Goal: Task Accomplishment & Management: Manage account settings

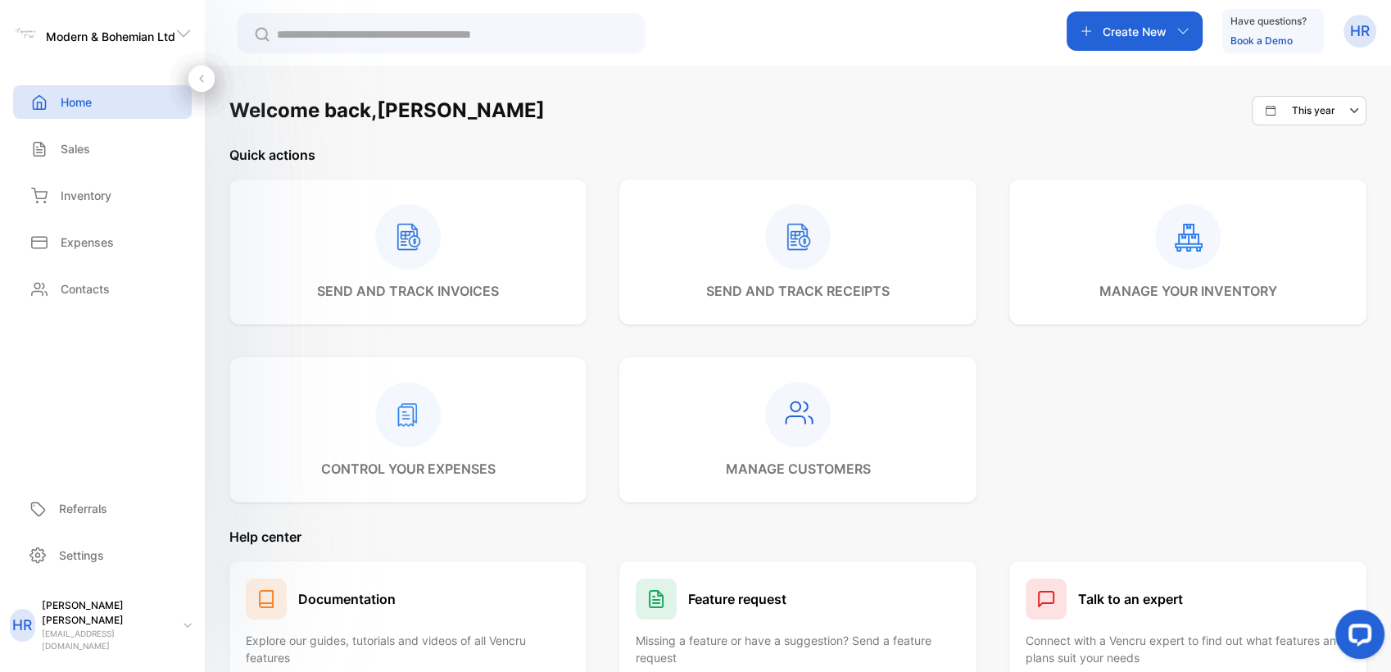
click at [1103, 30] on p "Create New" at bounding box center [1135, 31] width 64 height 17
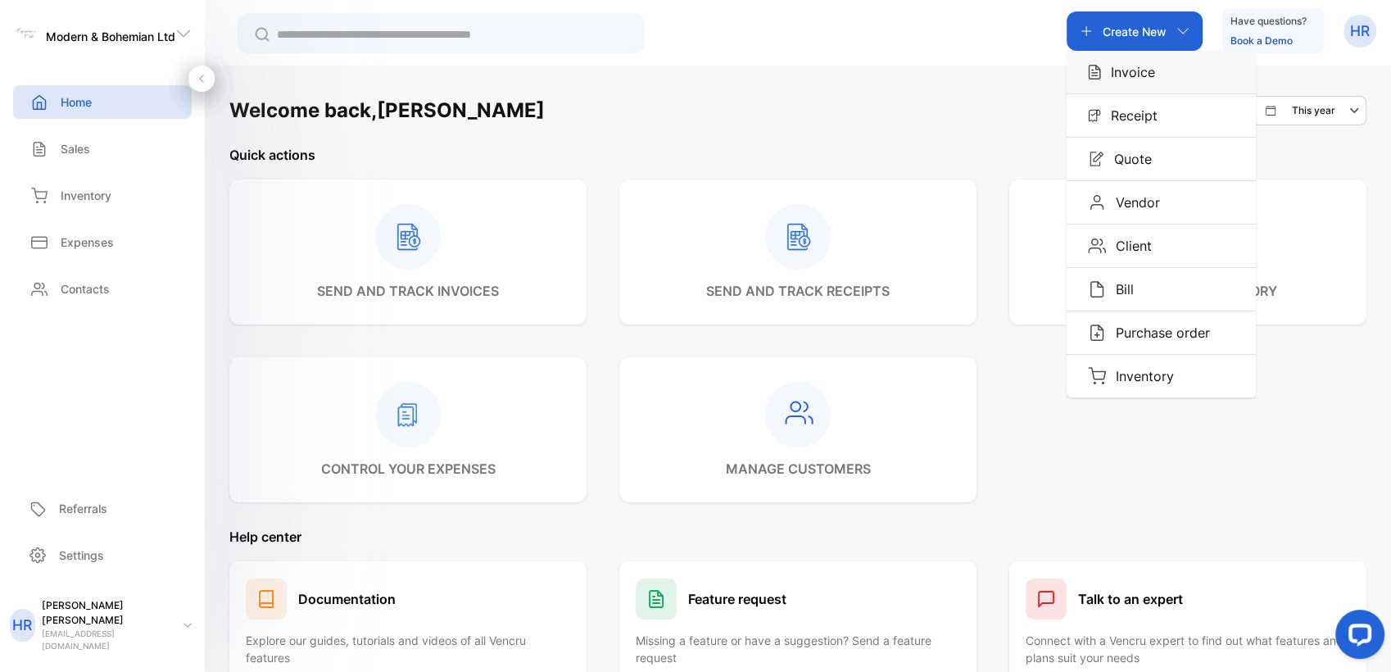
click at [1088, 76] on img "button" at bounding box center [1094, 72] width 13 height 16
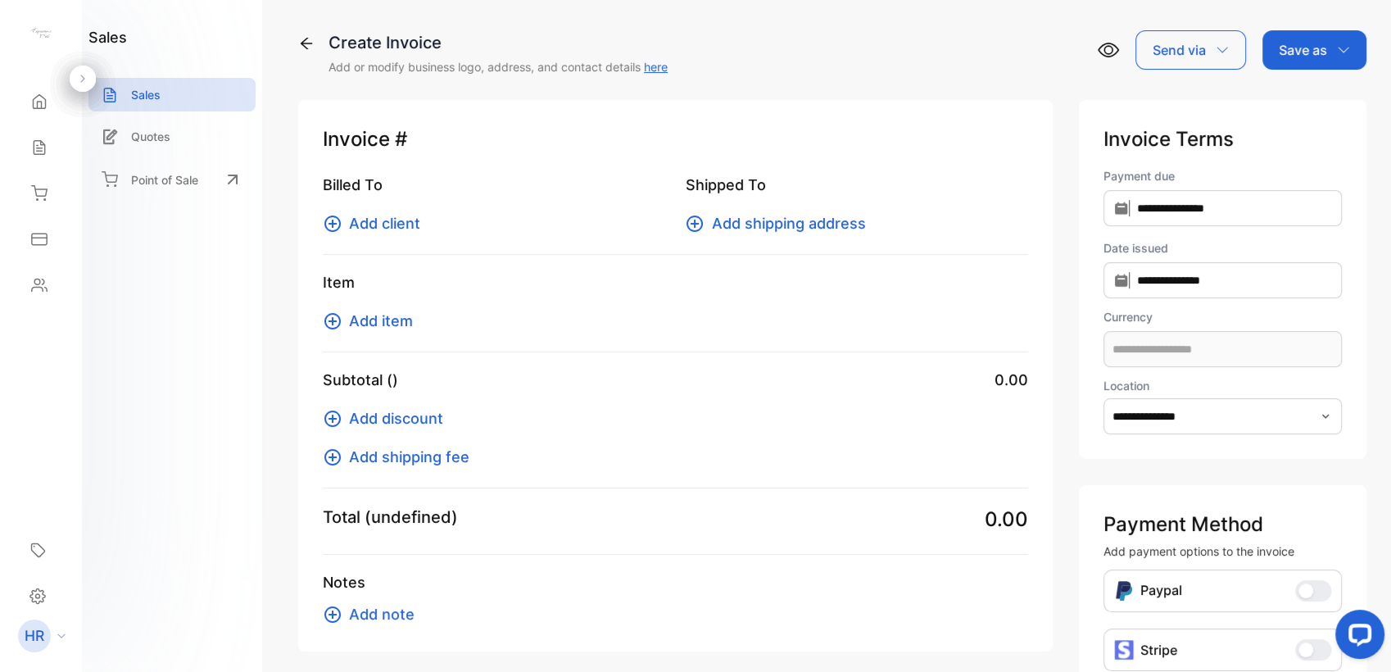
click at [374, 313] on span "Add item" at bounding box center [381, 321] width 64 height 22
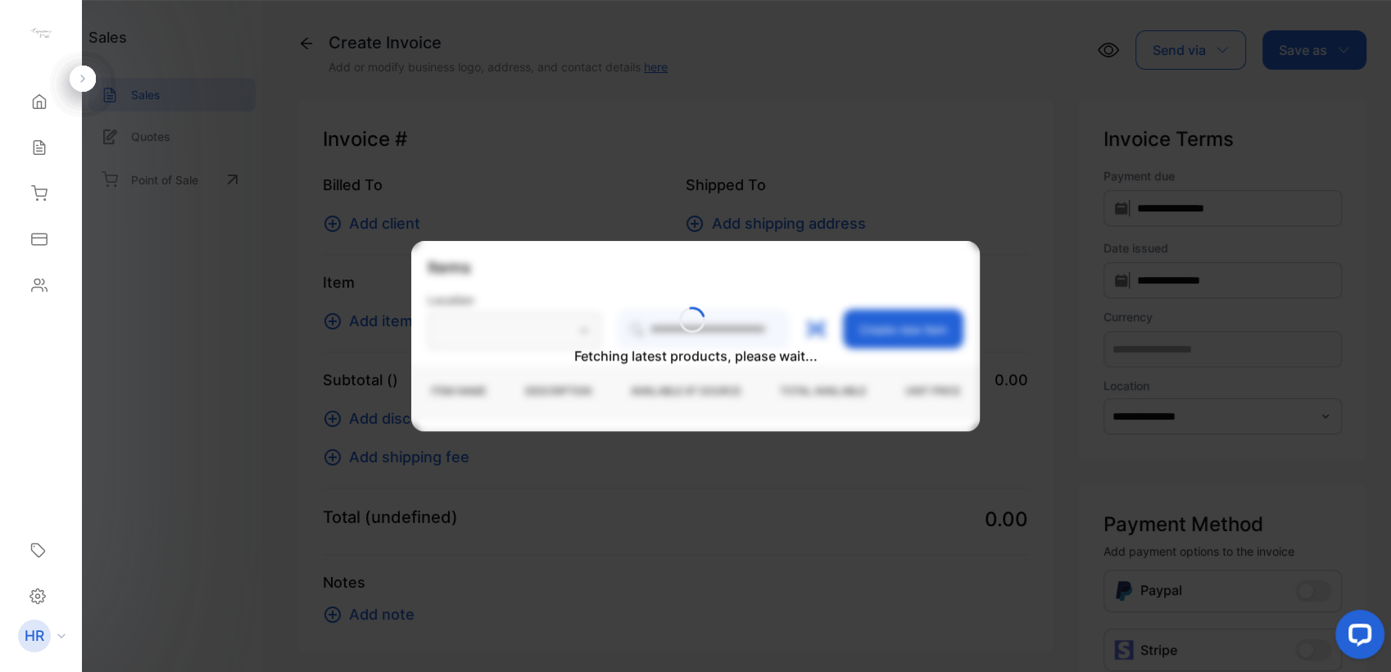
type input "**********"
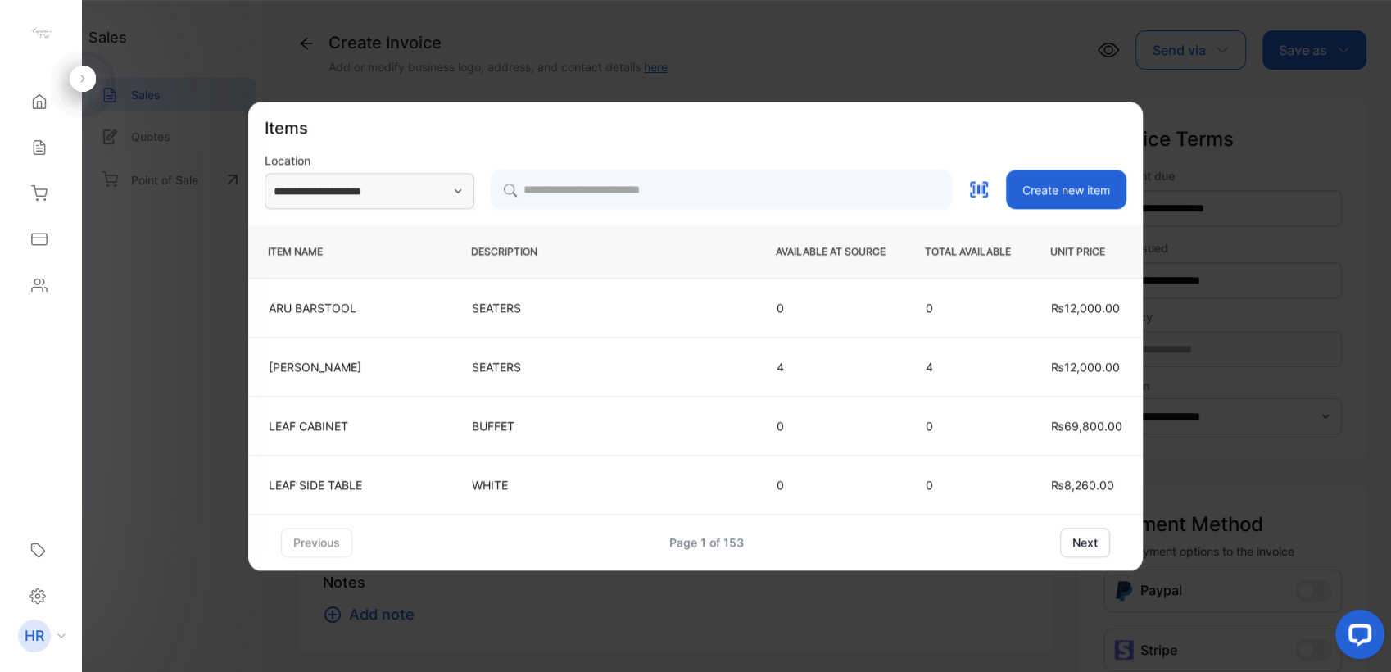
click at [686, 326] on td "SEATERS" at bounding box center [603, 307] width 305 height 59
type input "**********"
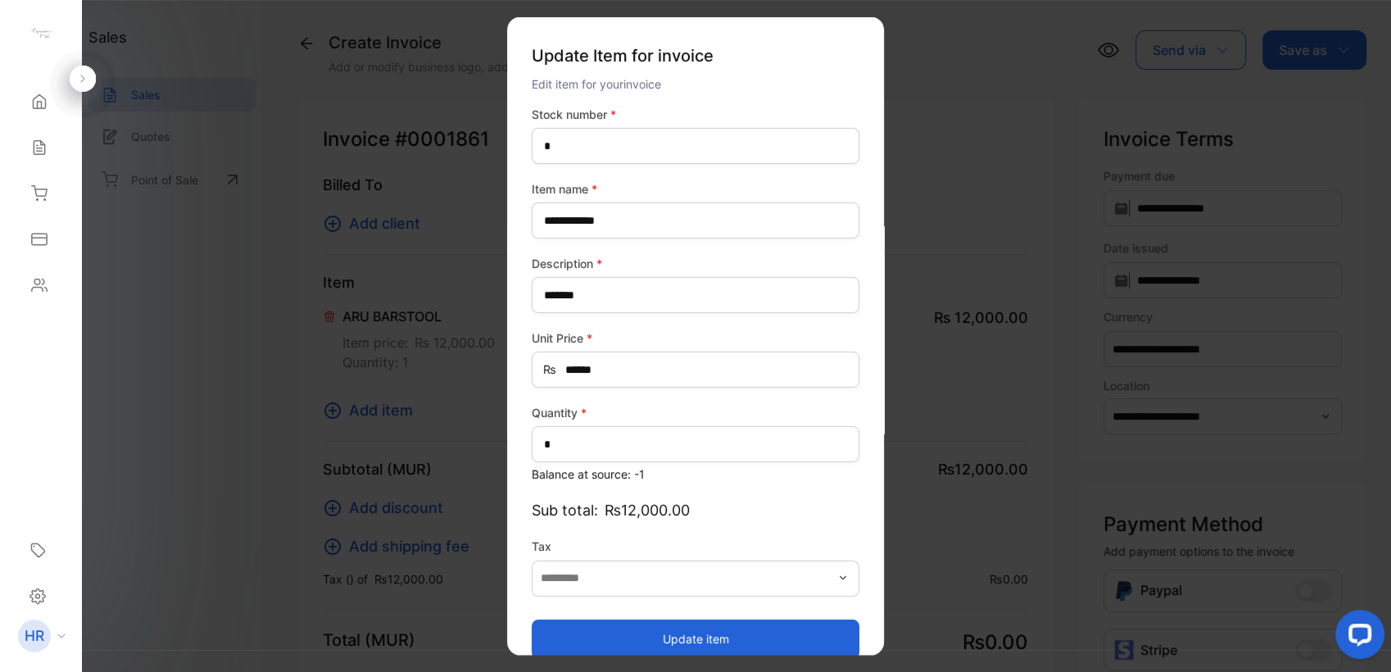
type input "*******"
click at [876, 75] on div "**********" at bounding box center [695, 336] width 377 height 638
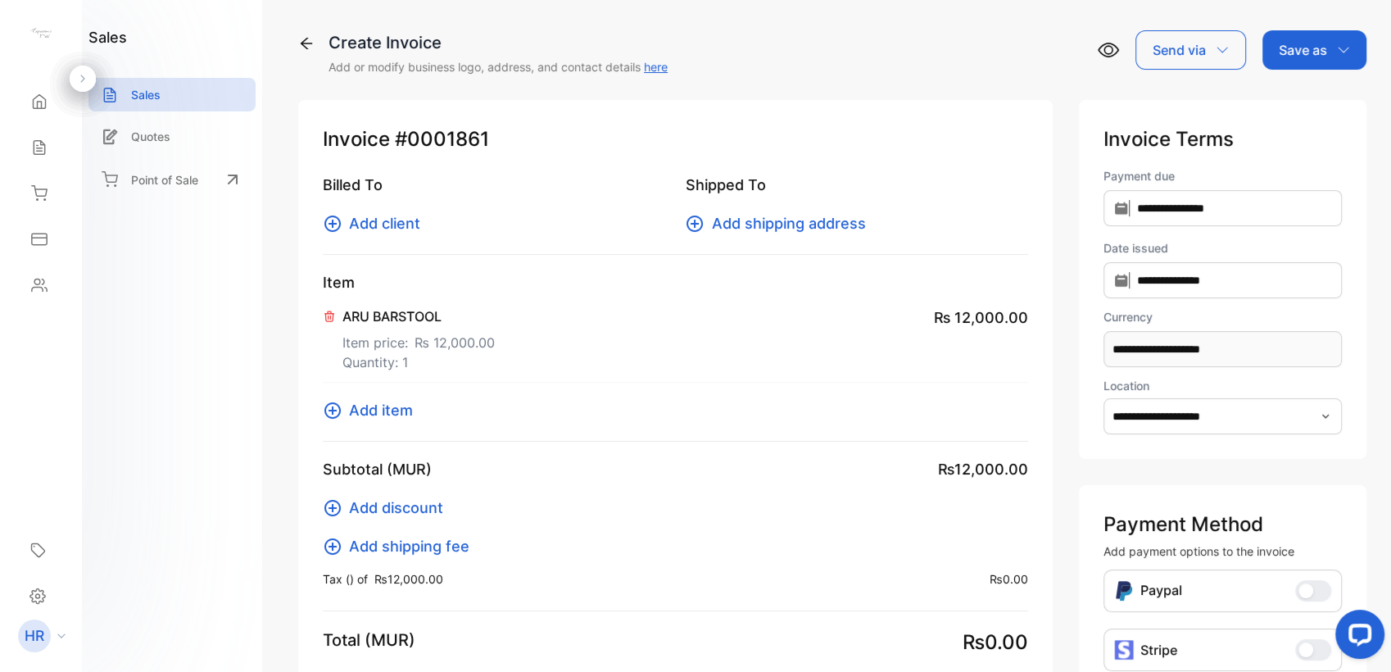
click at [331, 317] on icon at bounding box center [329, 316] width 13 height 13
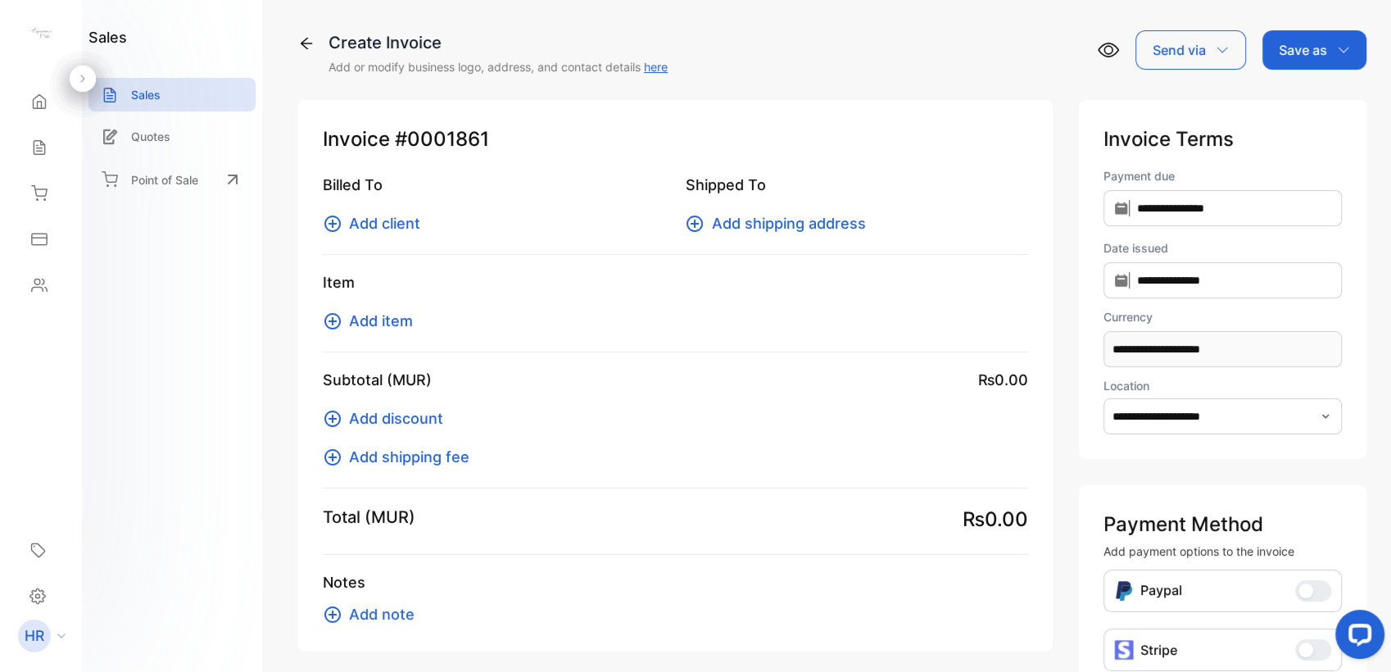
click at [359, 317] on span "Add item" at bounding box center [381, 321] width 64 height 22
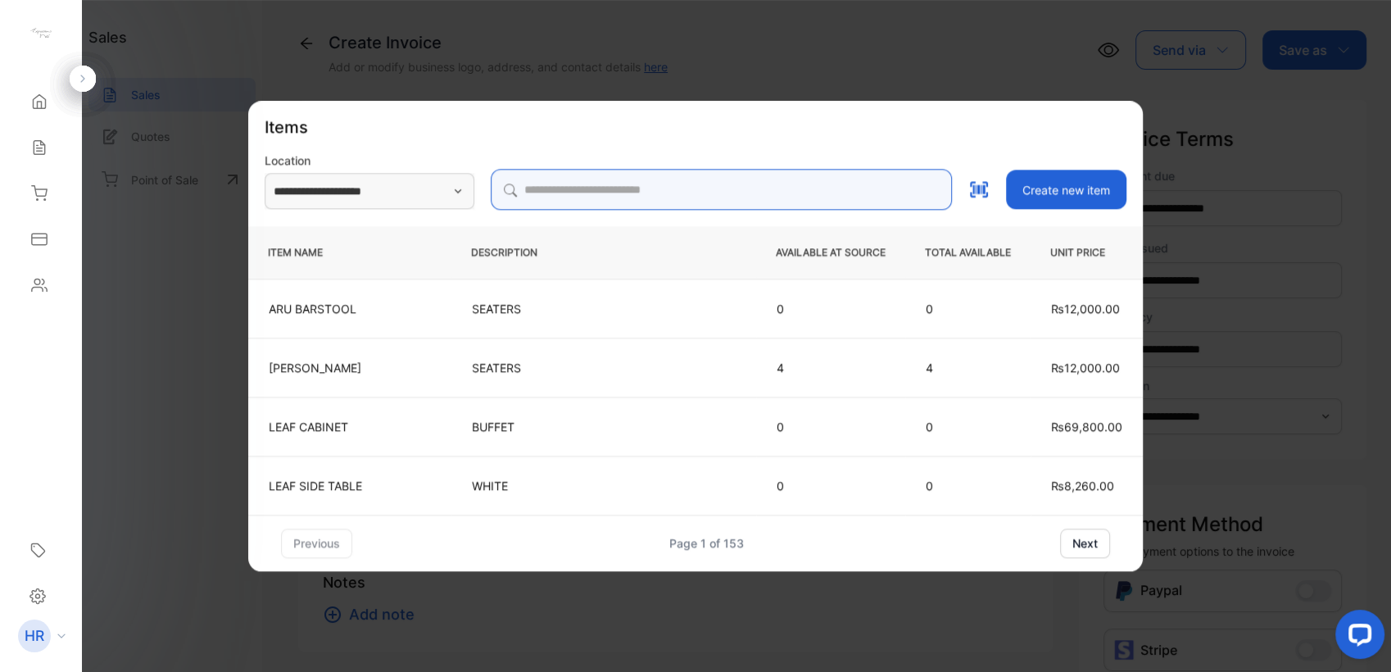
click at [780, 185] on input "search" at bounding box center [721, 189] width 461 height 41
type input "*****"
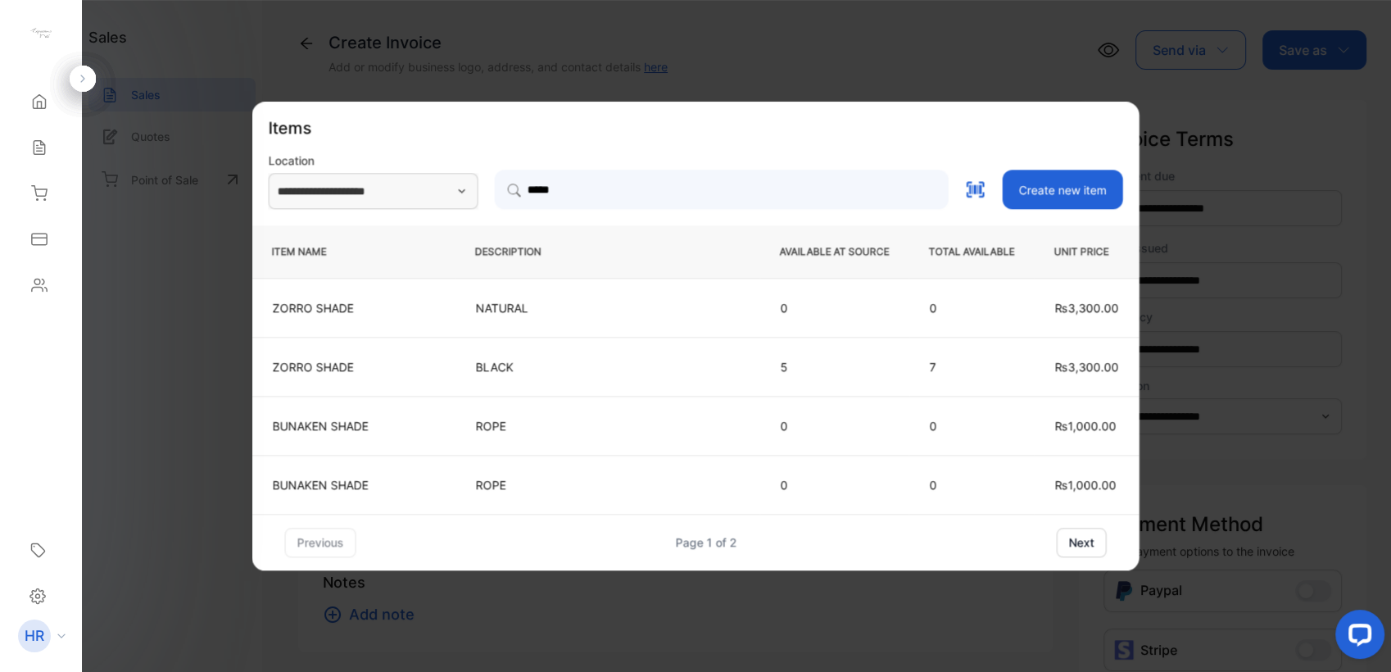
click at [1086, 545] on button "next" at bounding box center [1082, 542] width 50 height 29
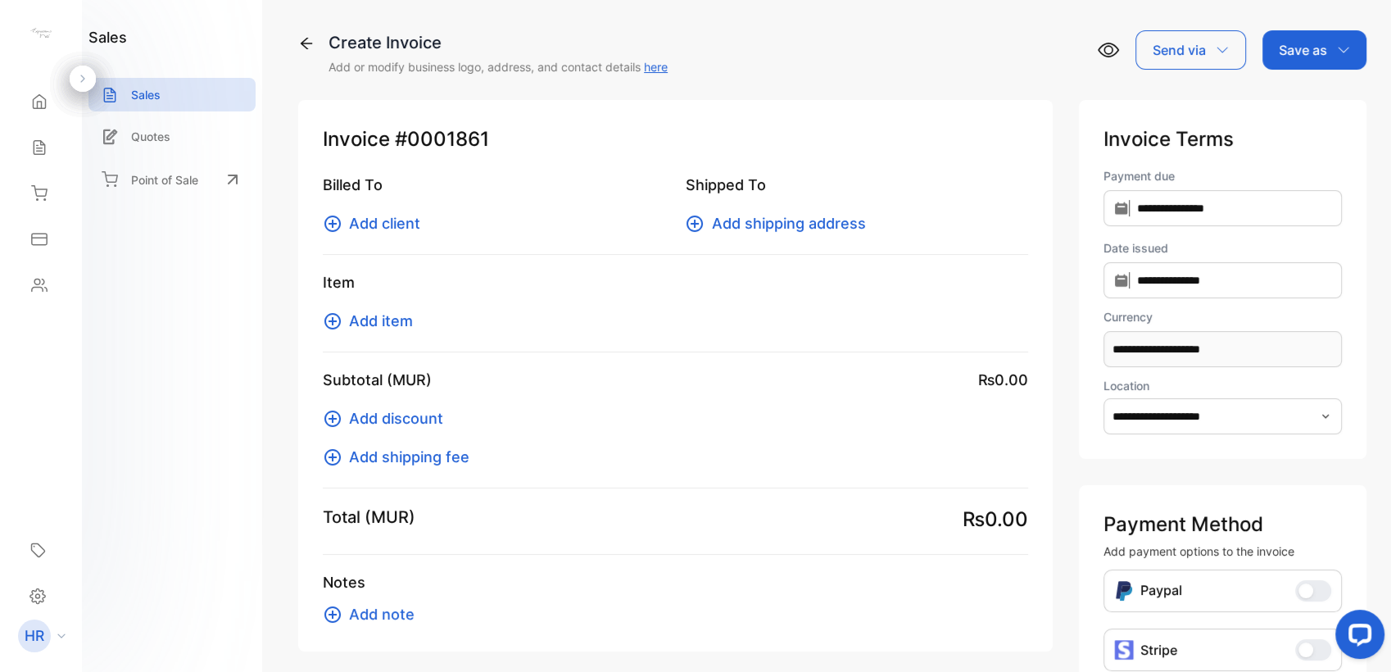
click at [398, 327] on span "Add item" at bounding box center [381, 321] width 64 height 22
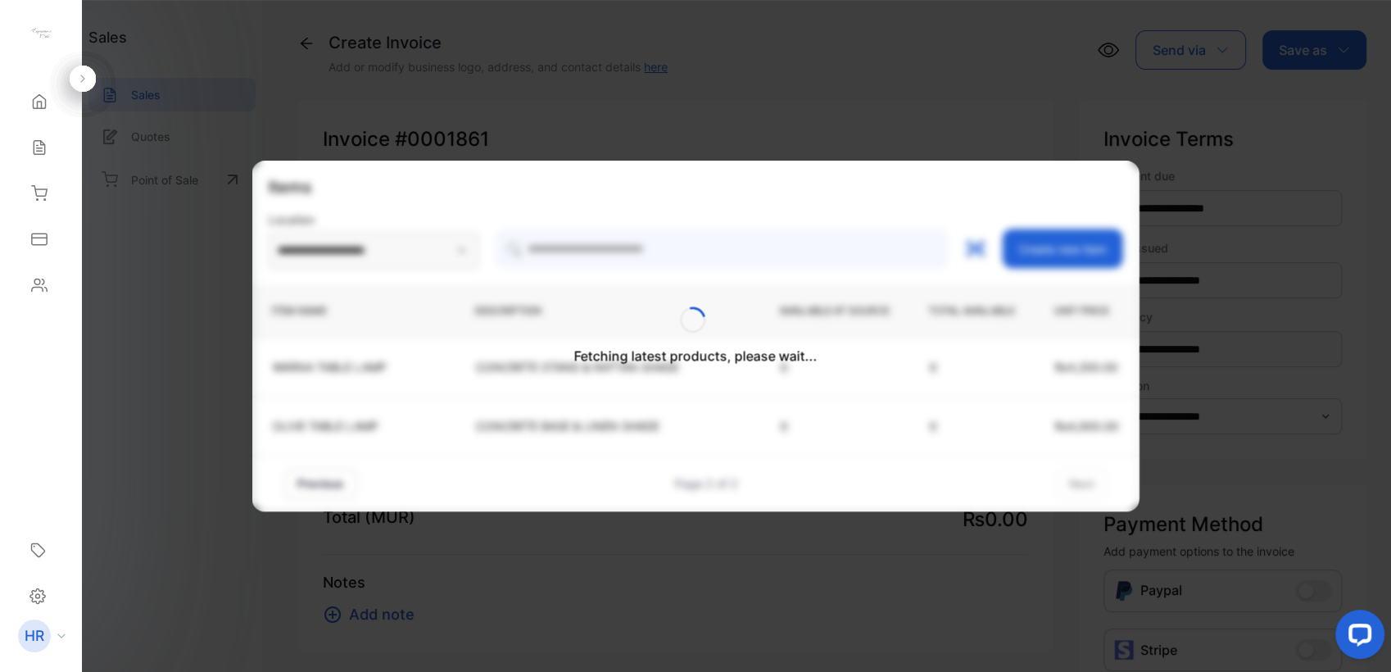
click at [580, 247] on div "Fetching latest products, please wait..." at bounding box center [695, 336] width 887 height 351
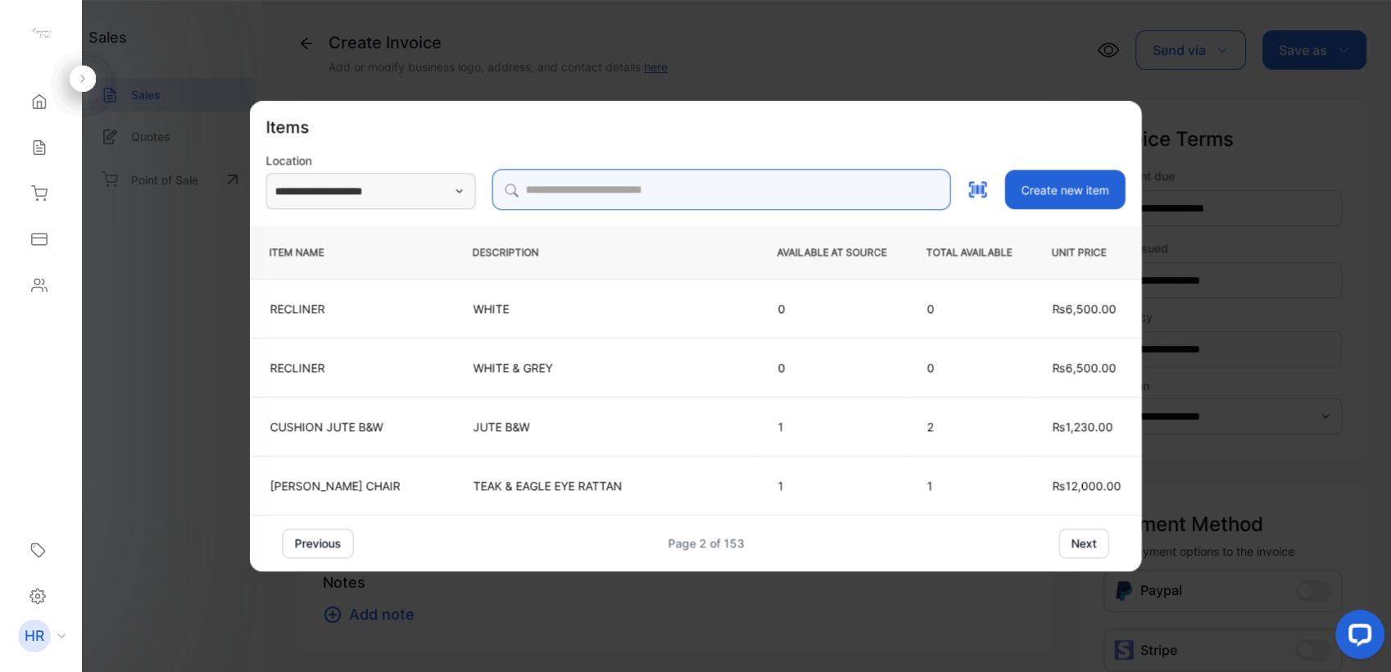
click at [590, 190] on input "search" at bounding box center [721, 189] width 459 height 41
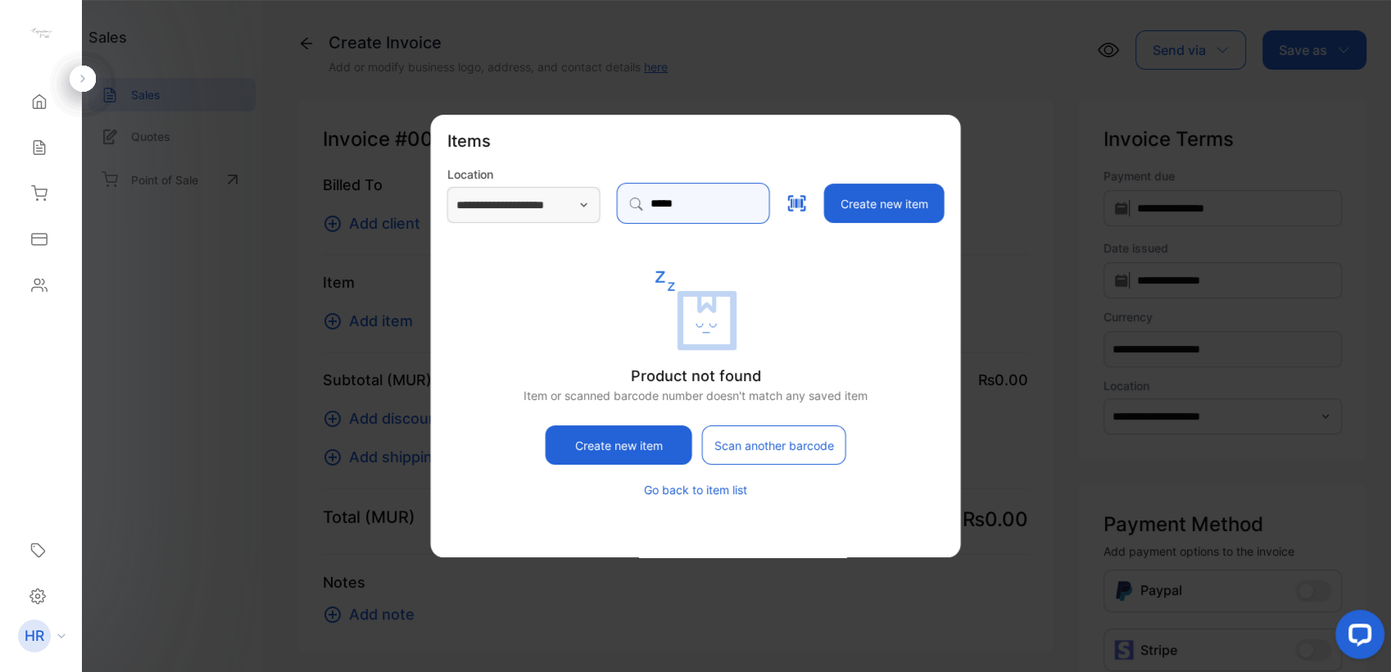
type input "*****"
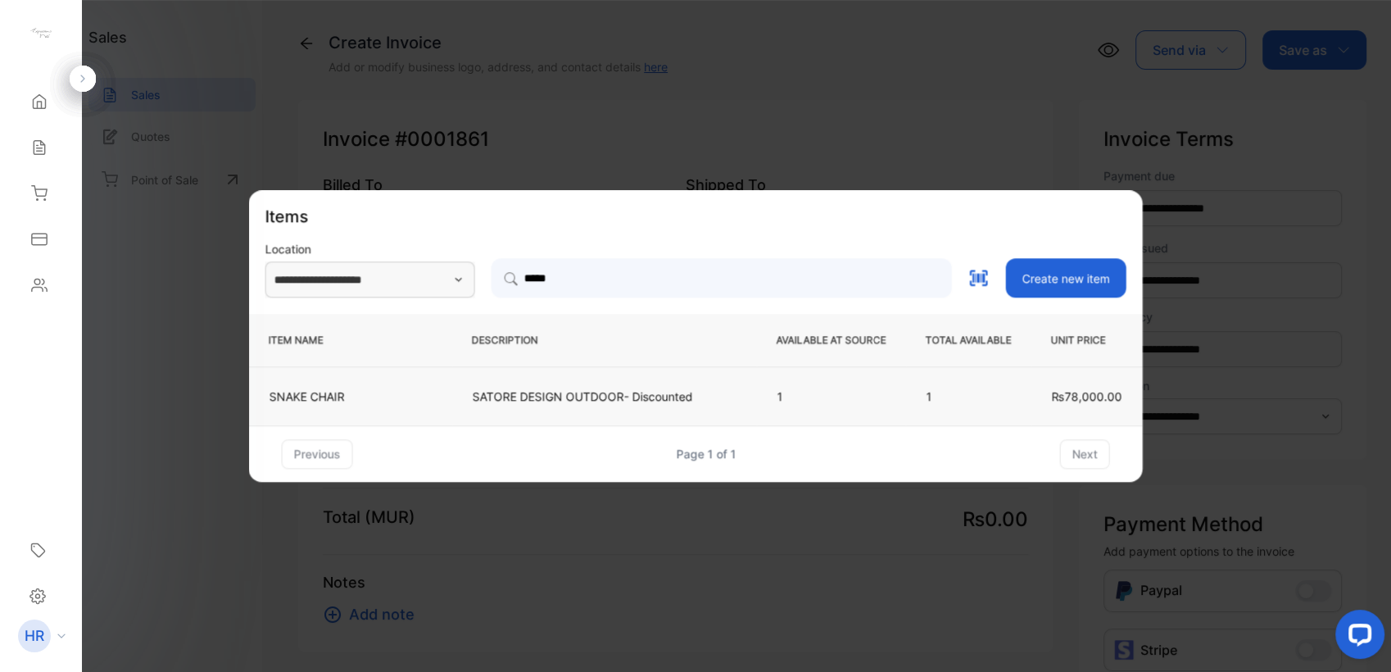
click at [700, 383] on td "SATORE DESIGN OUTDOOR- Discounted" at bounding box center [604, 395] width 305 height 59
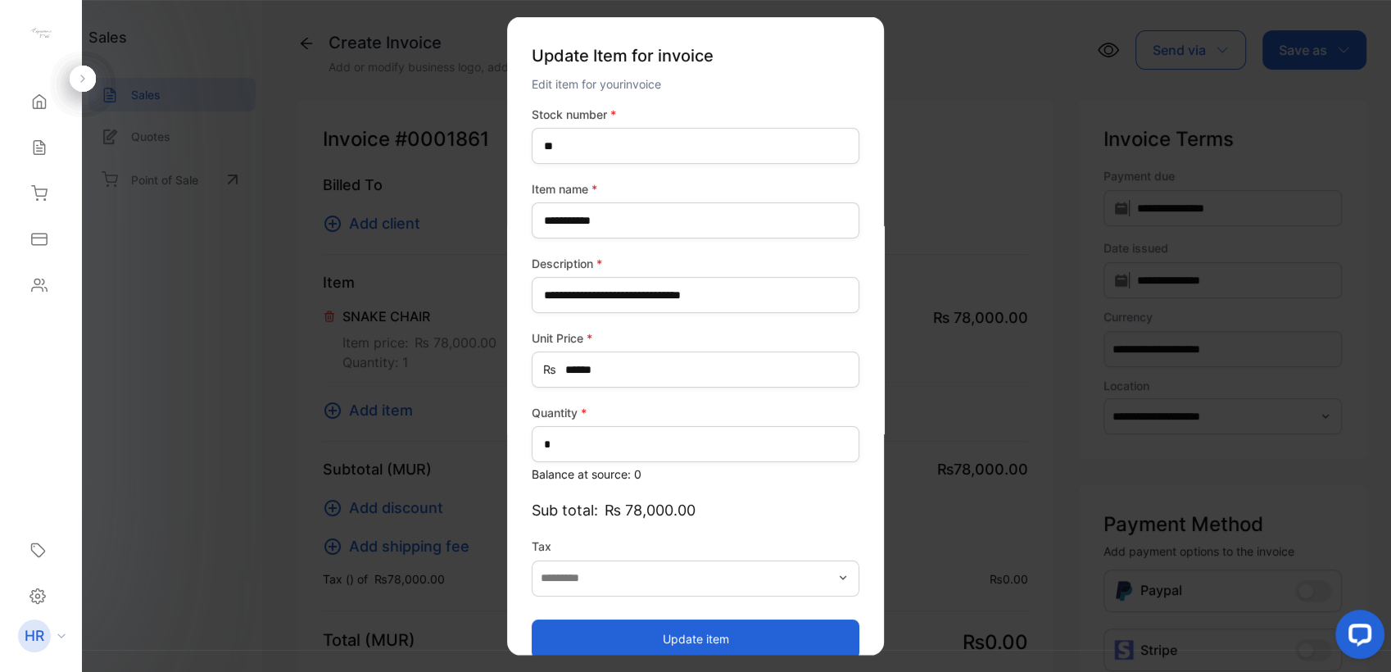
type input "*******"
click at [706, 639] on button "Update item" at bounding box center [696, 638] width 328 height 39
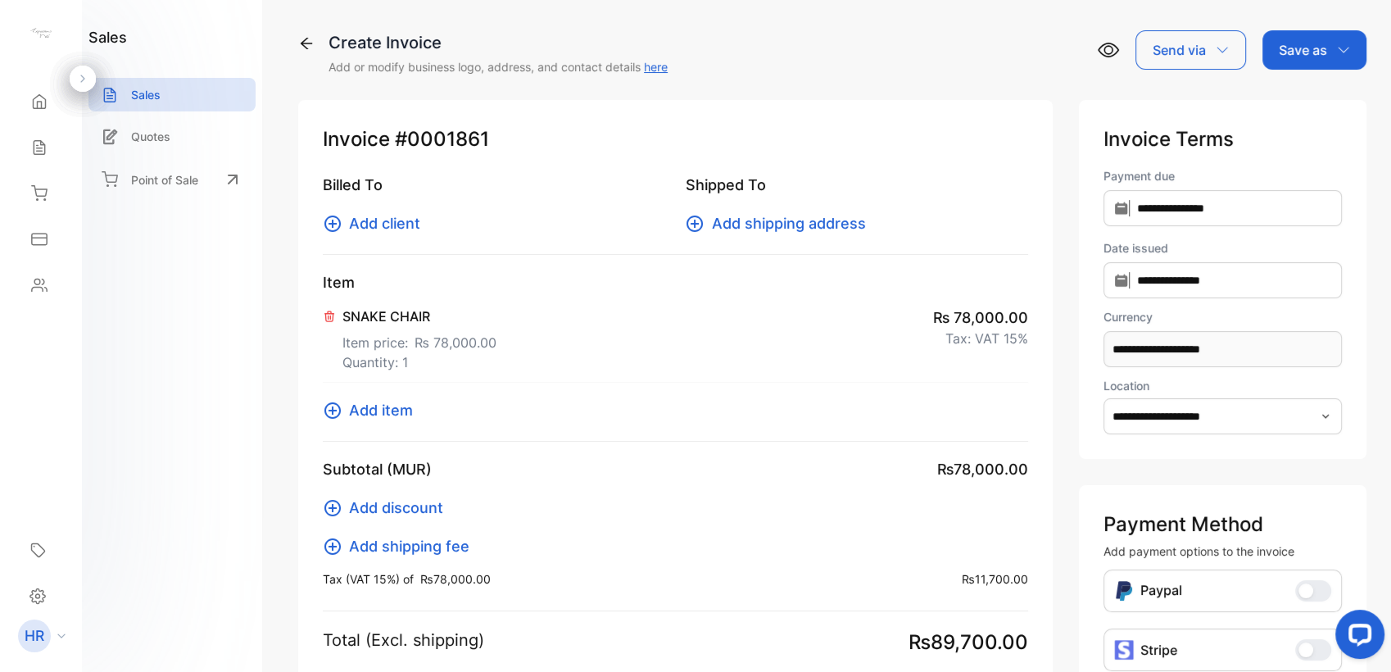
click at [361, 225] on span "Add client" at bounding box center [384, 223] width 71 height 22
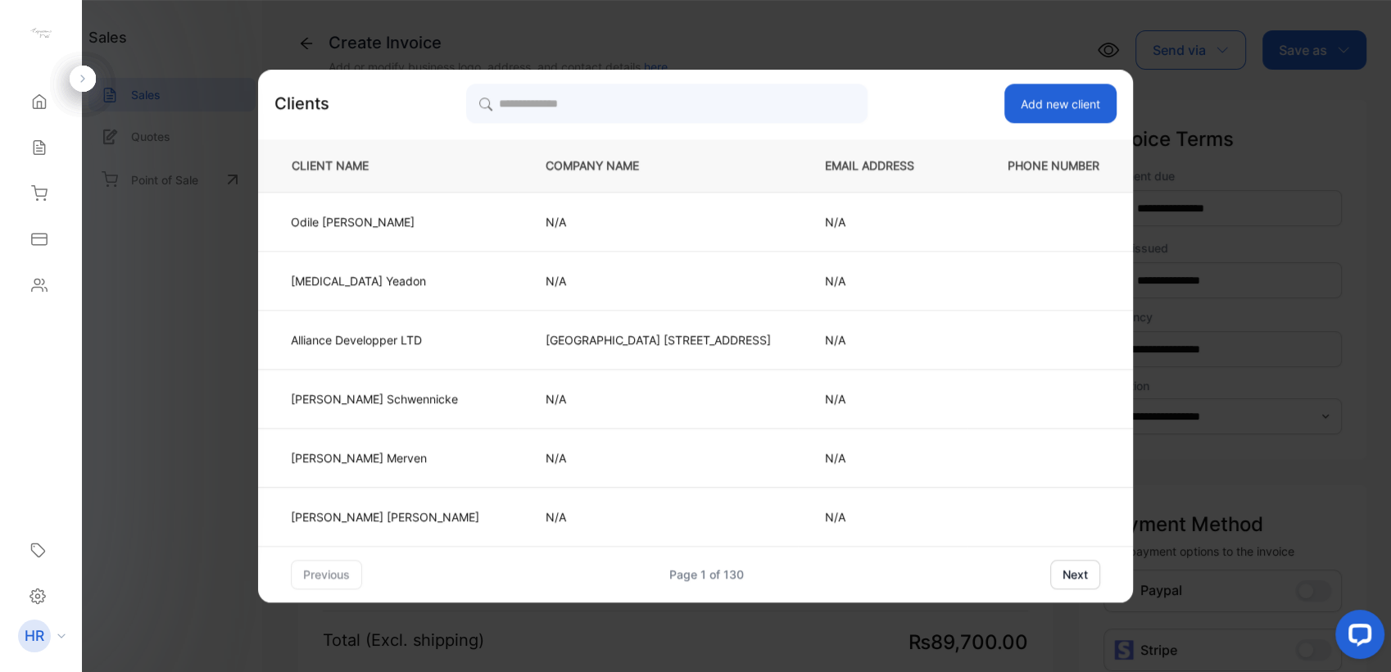
click at [1020, 98] on button "Add new client" at bounding box center [1061, 103] width 112 height 39
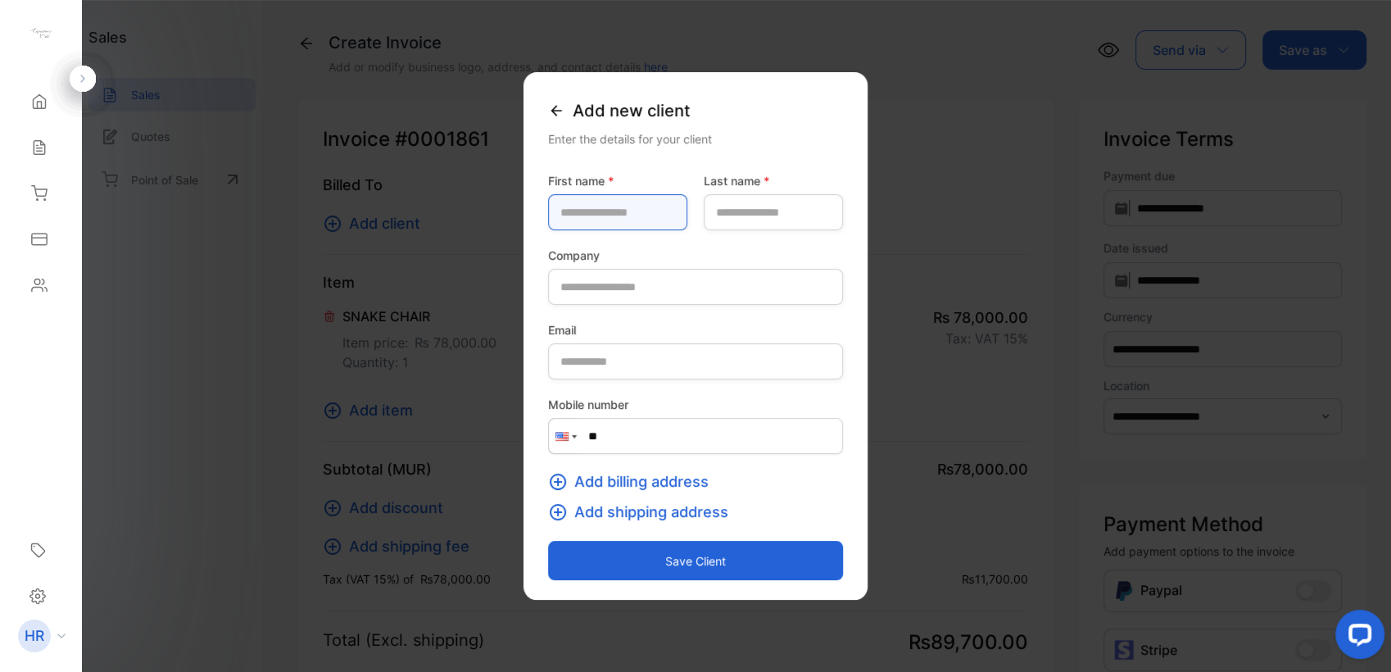
click at [665, 217] on name-inputfirstname "text" at bounding box center [617, 212] width 139 height 36
click at [548, 117] on div "Add new client" at bounding box center [695, 111] width 295 height 38
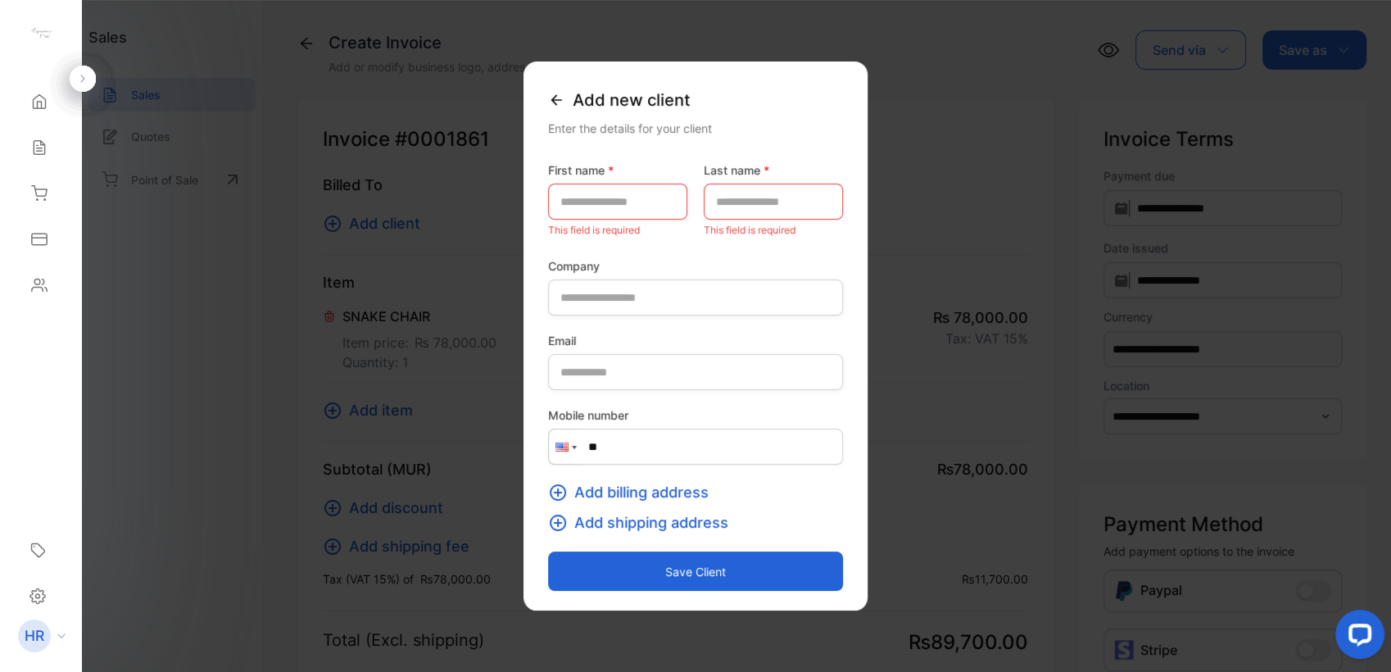
click at [548, 98] on icon at bounding box center [556, 100] width 16 height 16
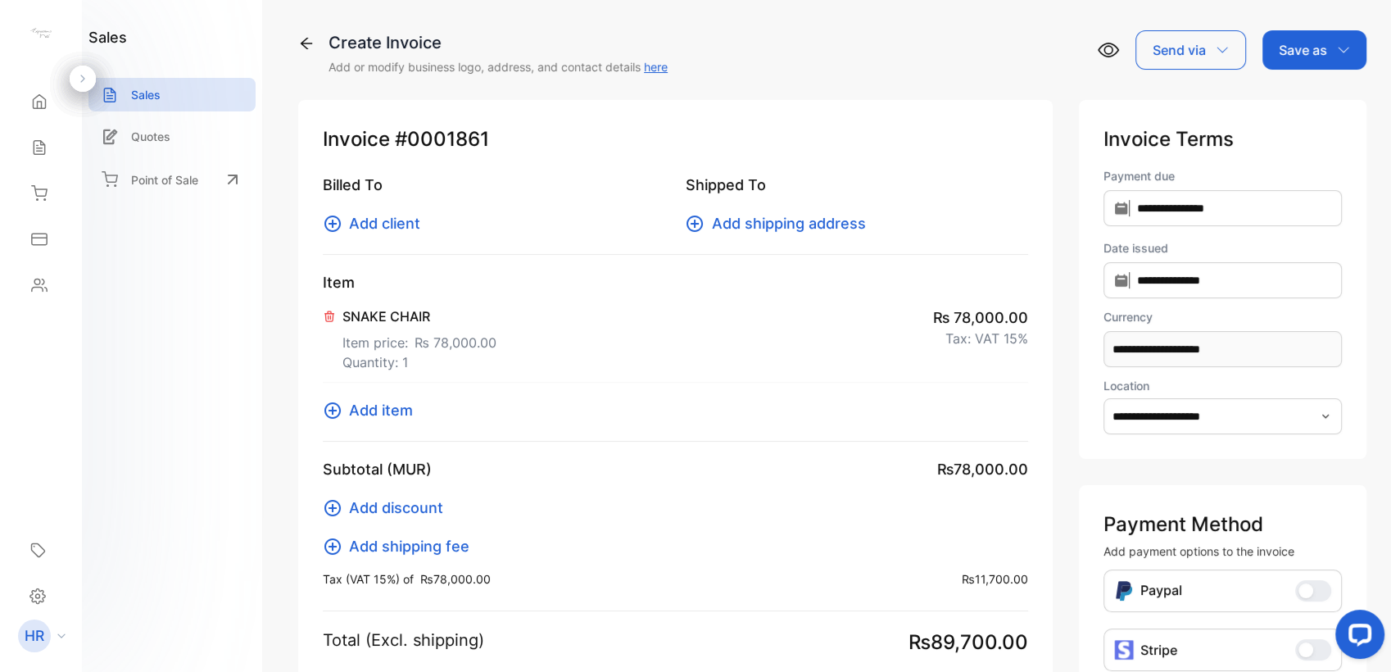
drag, startPoint x: 201, startPoint y: 376, endPoint x: 293, endPoint y: 329, distance: 103.3
drag, startPoint x: 360, startPoint y: 391, endPoint x: 364, endPoint y: 422, distance: 31.4
click at [364, 422] on div "Item ARU BARSTOOL Item price: ₨ 12,000.00 Quantity: 1 ₨ 12,000.00 SNAKE CHAIR I…" at bounding box center [675, 356] width 705 height 170
drag, startPoint x: 364, startPoint y: 422, endPoint x: 392, endPoint y: 416, distance: 29.2
click at [392, 416] on span "Add item" at bounding box center [381, 410] width 64 height 22
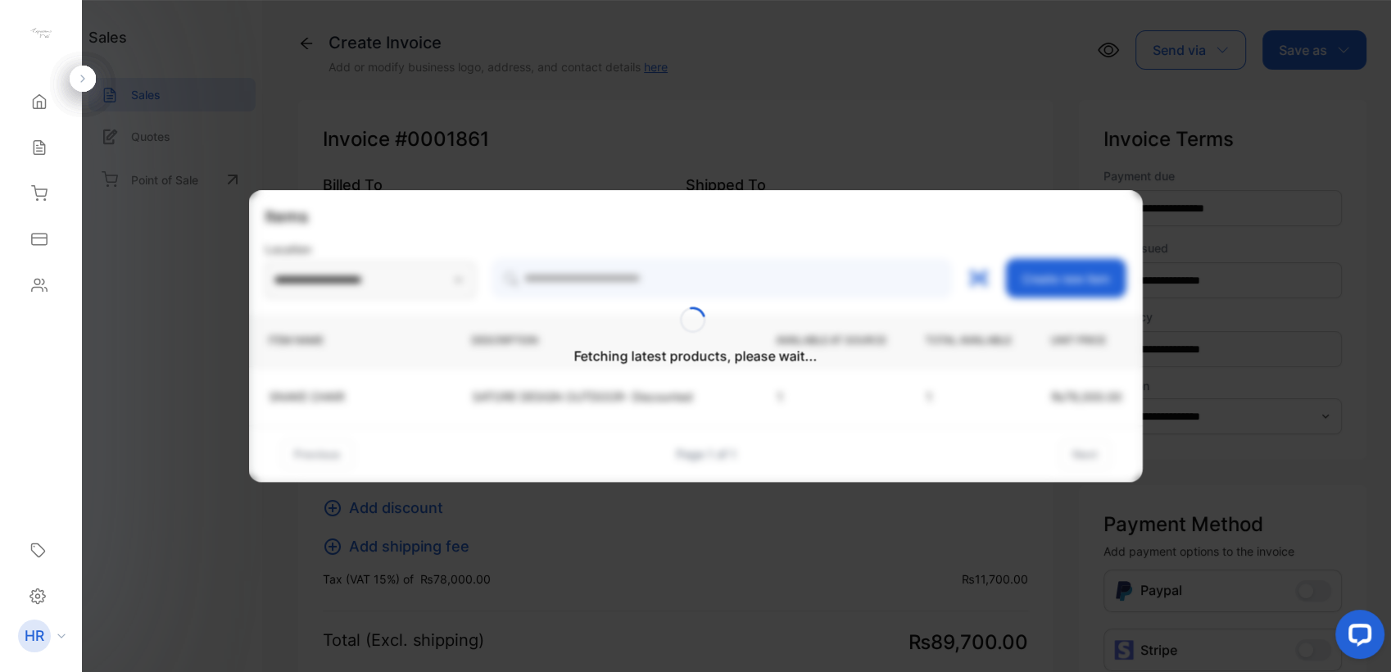
click at [572, 272] on div "Fetching latest products, please wait..." at bounding box center [696, 336] width 894 height 292
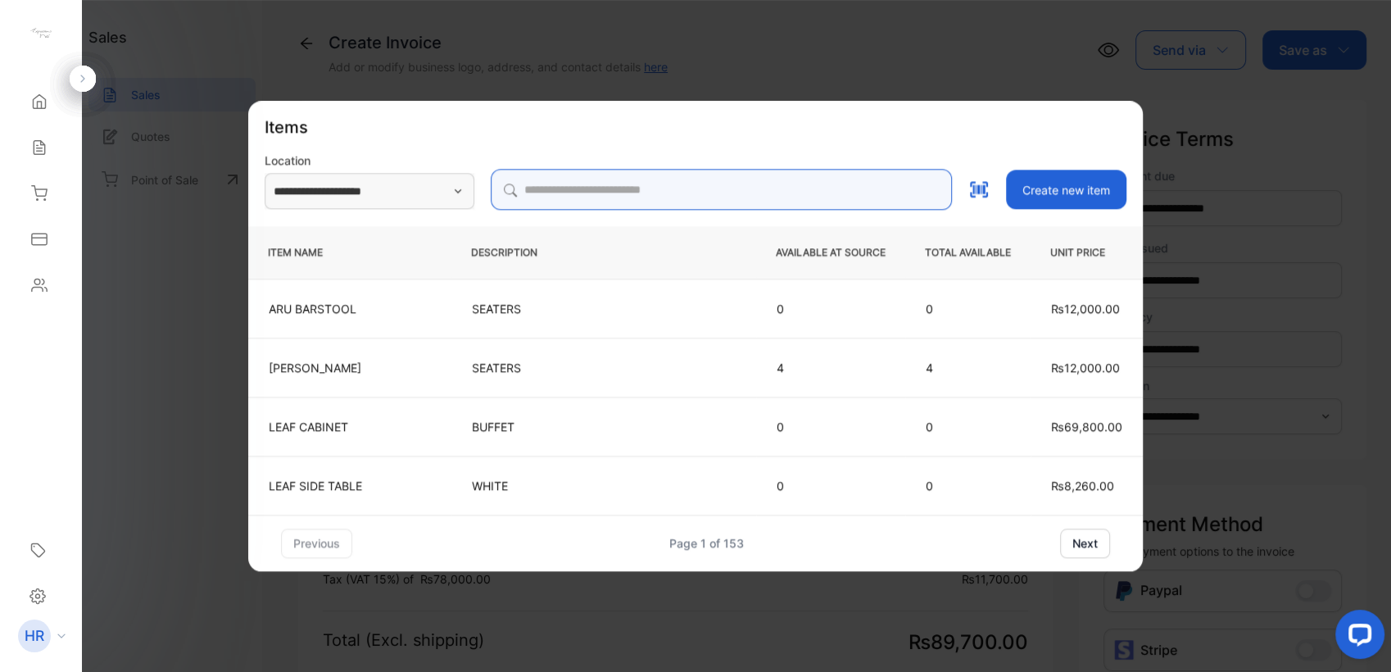
click at [573, 202] on input "search" at bounding box center [721, 189] width 461 height 41
type input "****"
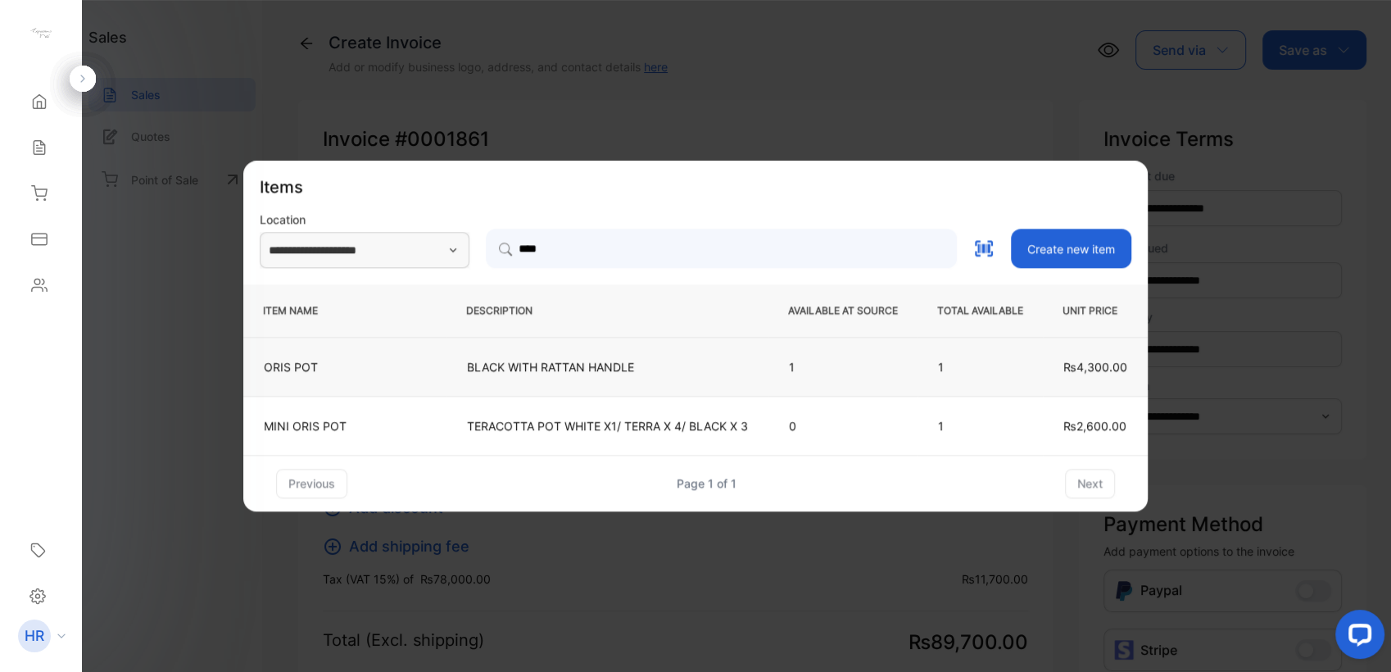
click at [616, 356] on td "BLACK WITH RATTAN HANDLE" at bounding box center [608, 366] width 322 height 59
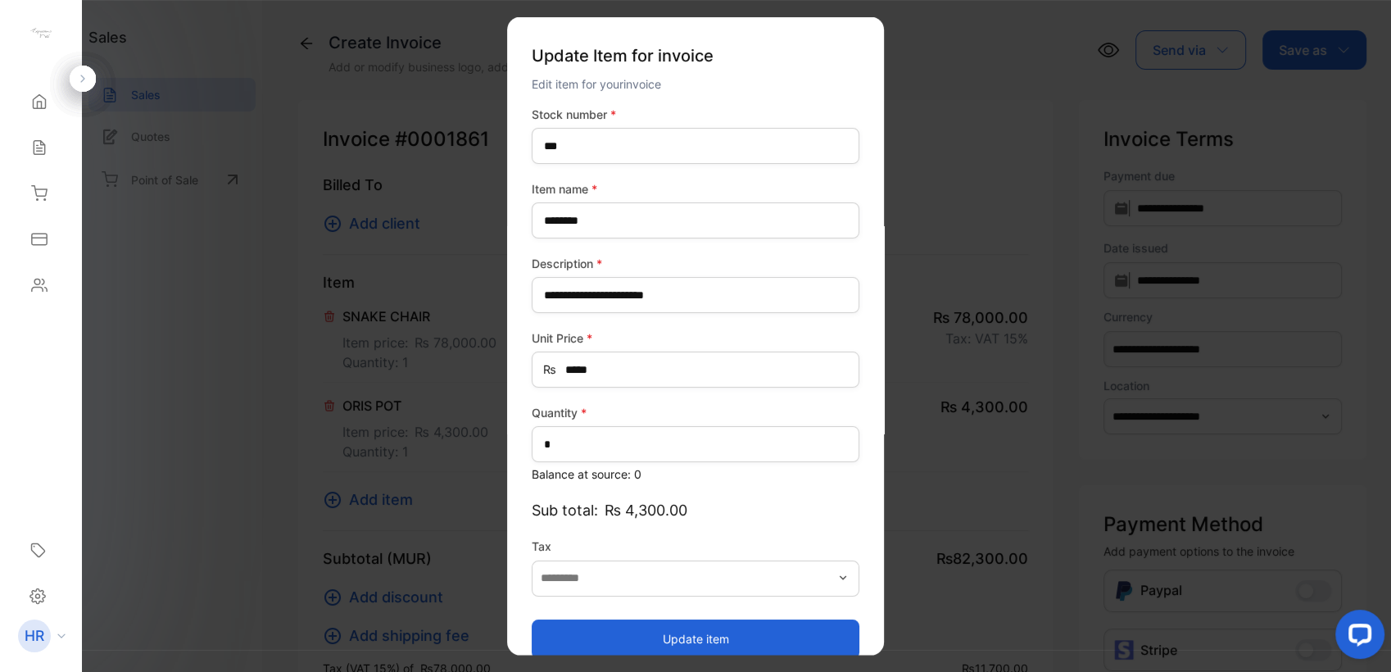
type input "*******"
click at [622, 628] on button "Update item" at bounding box center [696, 638] width 328 height 39
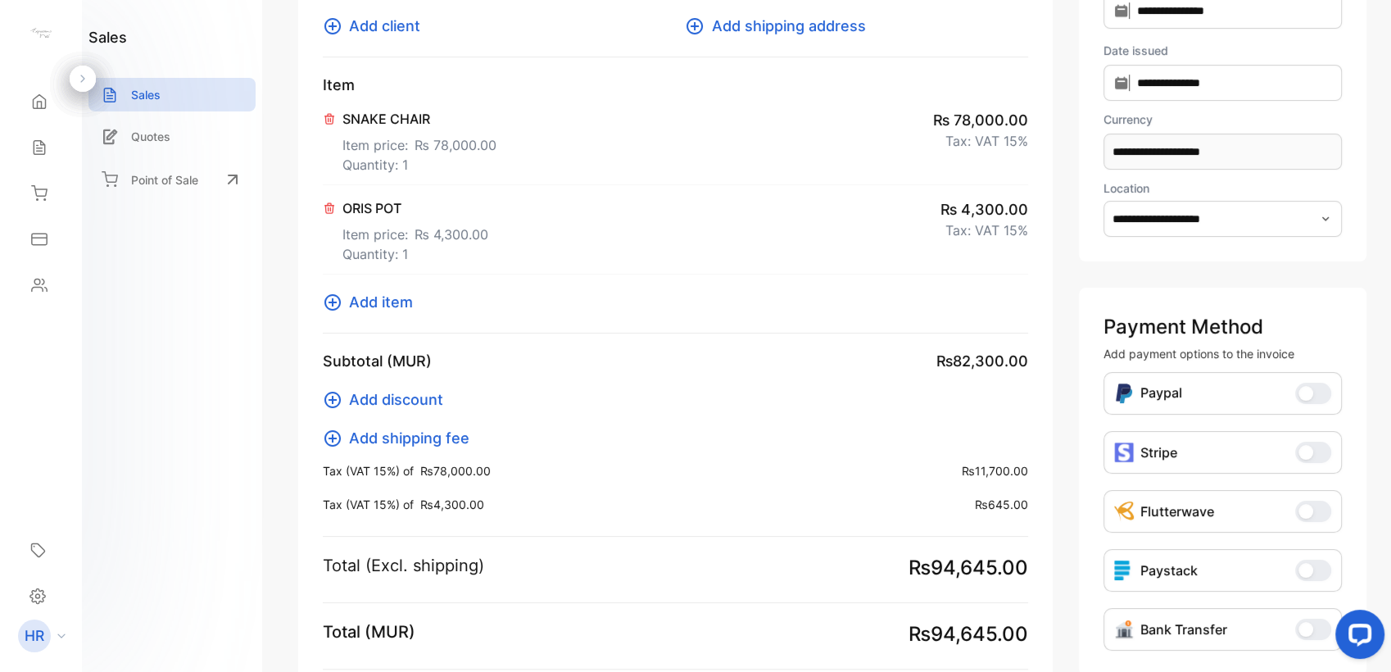
scroll to position [382, 0]
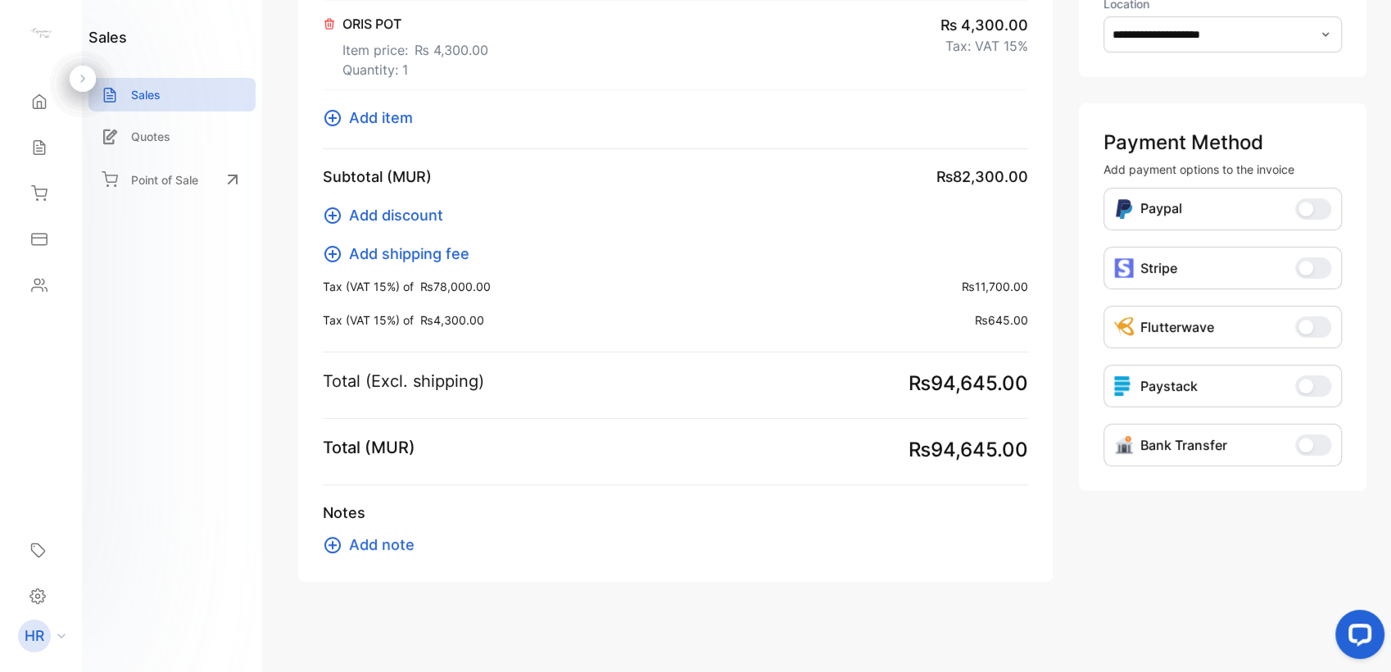
click at [1312, 444] on button "Bank Transfer" at bounding box center [1313, 444] width 36 height 21
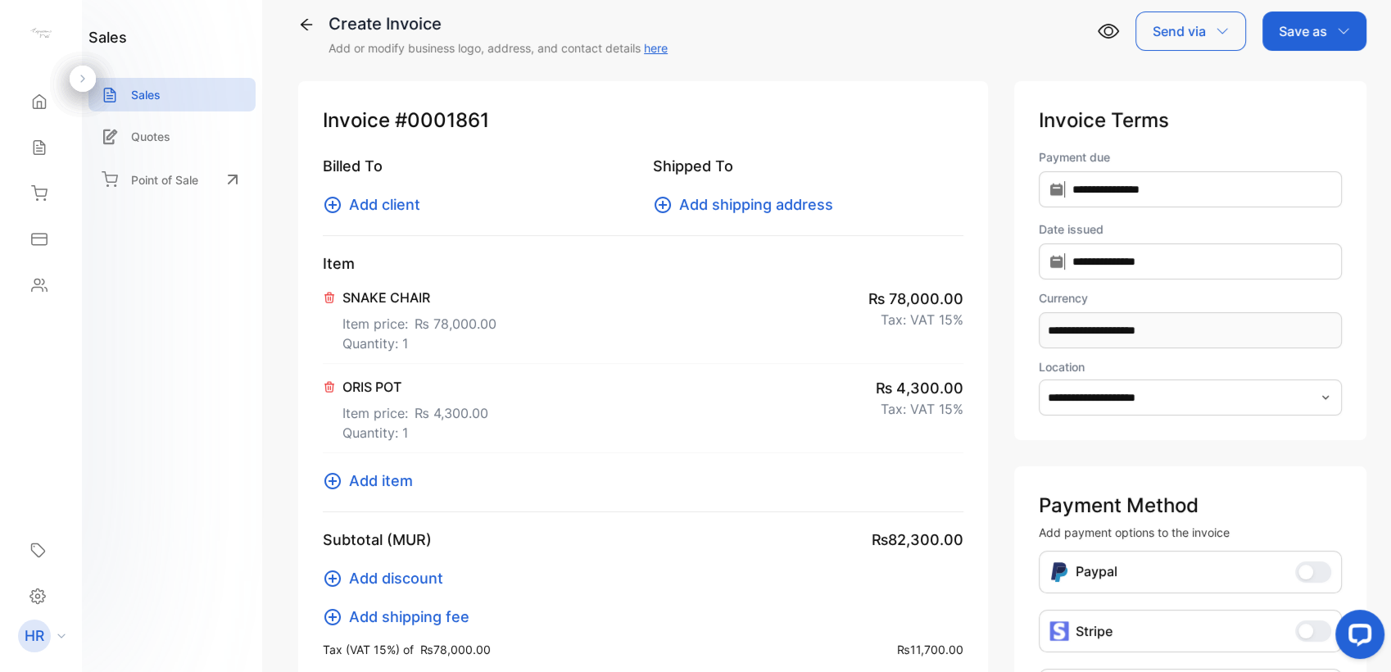
scroll to position [18, 0]
click at [362, 213] on span "Add client" at bounding box center [384, 205] width 71 height 22
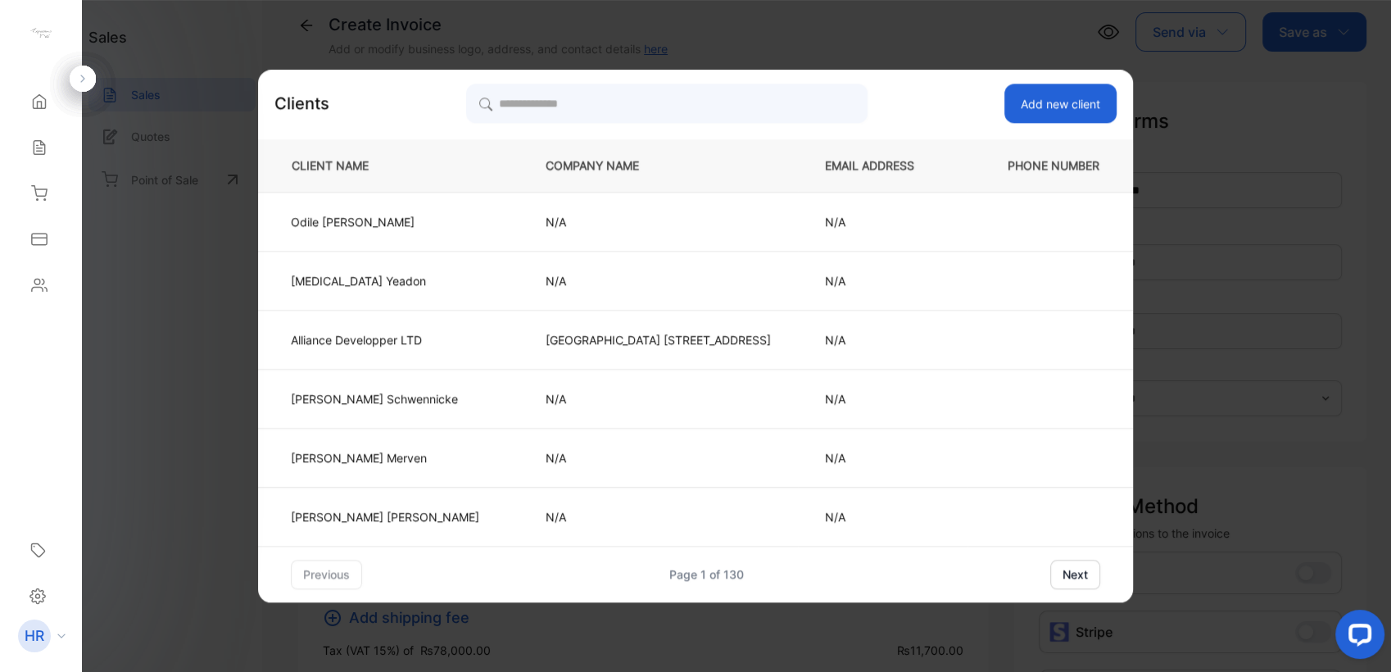
click at [1026, 117] on button "Add new client" at bounding box center [1061, 103] width 112 height 39
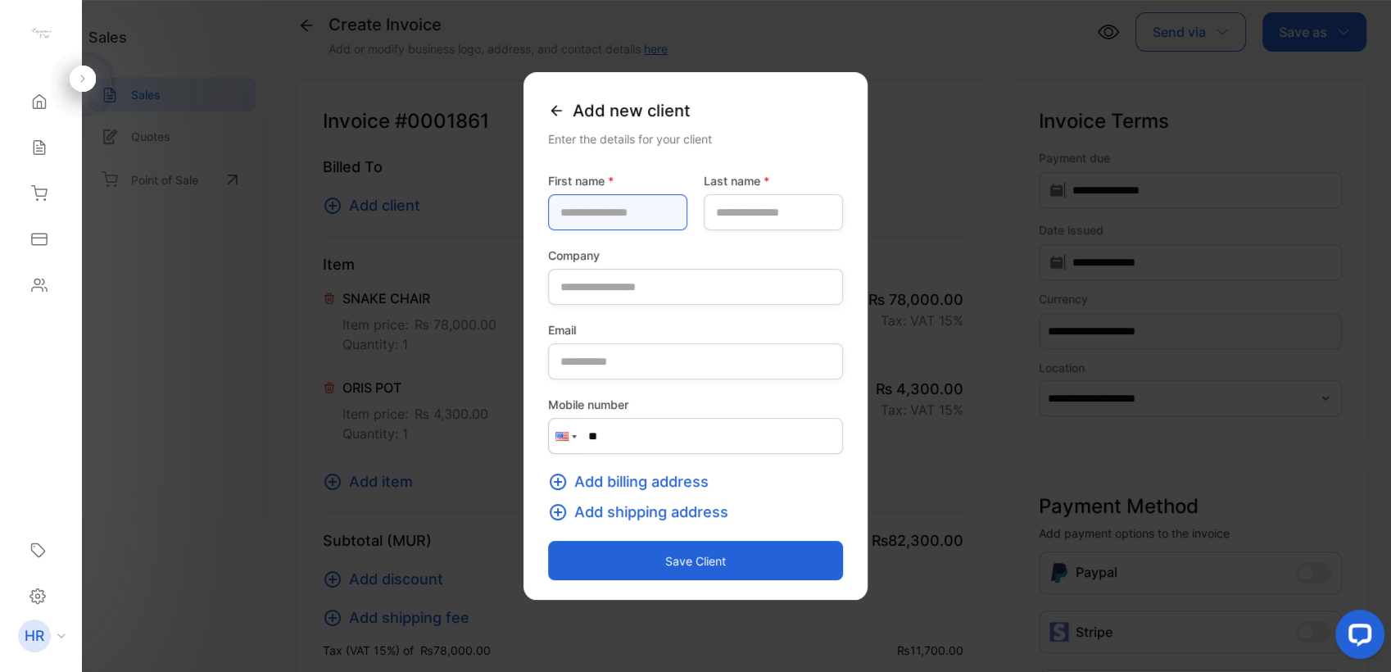
click at [603, 214] on name-inputfirstname "text" at bounding box center [617, 212] width 139 height 36
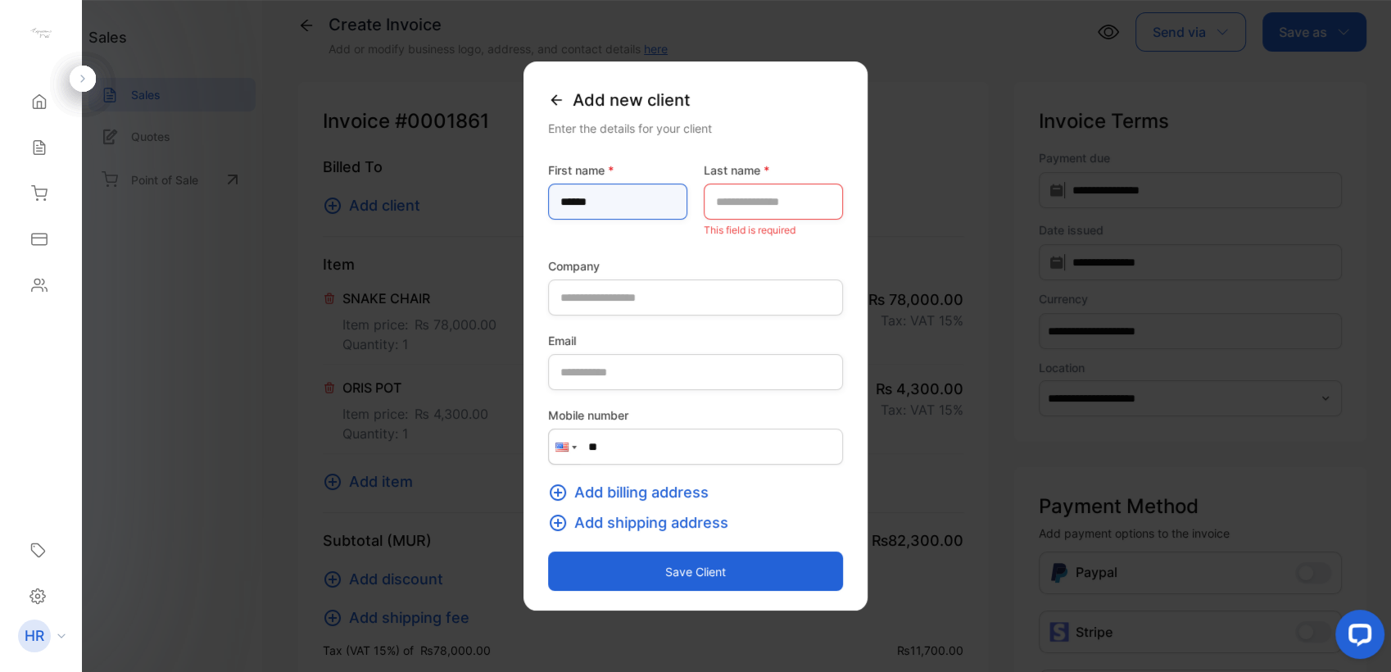
type name-inputfirstname "******"
click at [777, 211] on name-inputlastname "text" at bounding box center [773, 202] width 139 height 36
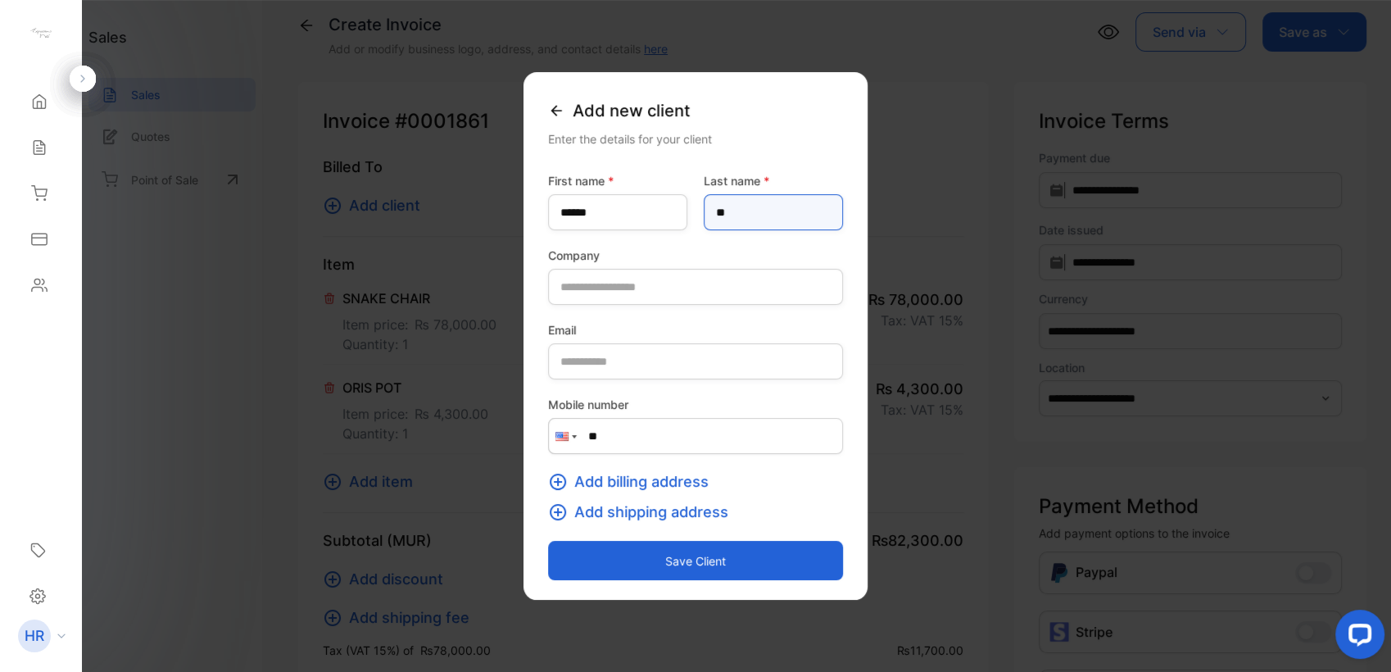
type name-inputlastname "**"
click at [732, 551] on button "Save client" at bounding box center [695, 560] width 295 height 39
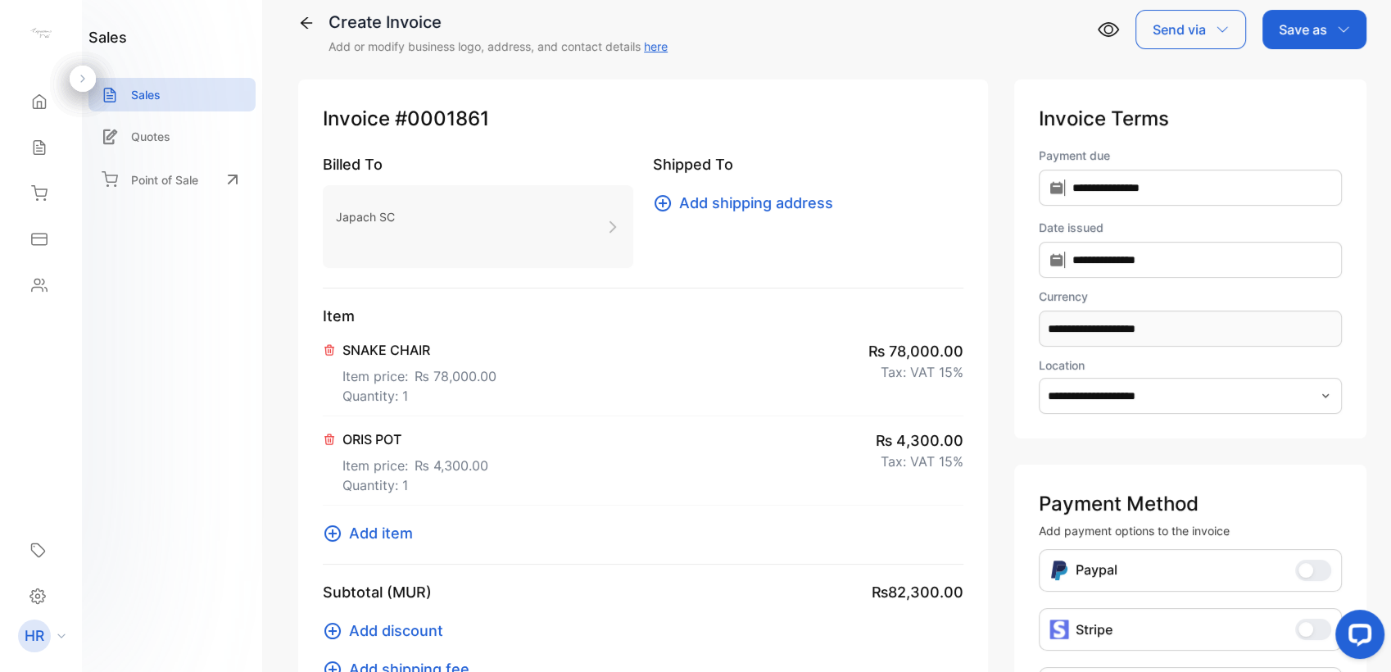
scroll to position [0, 0]
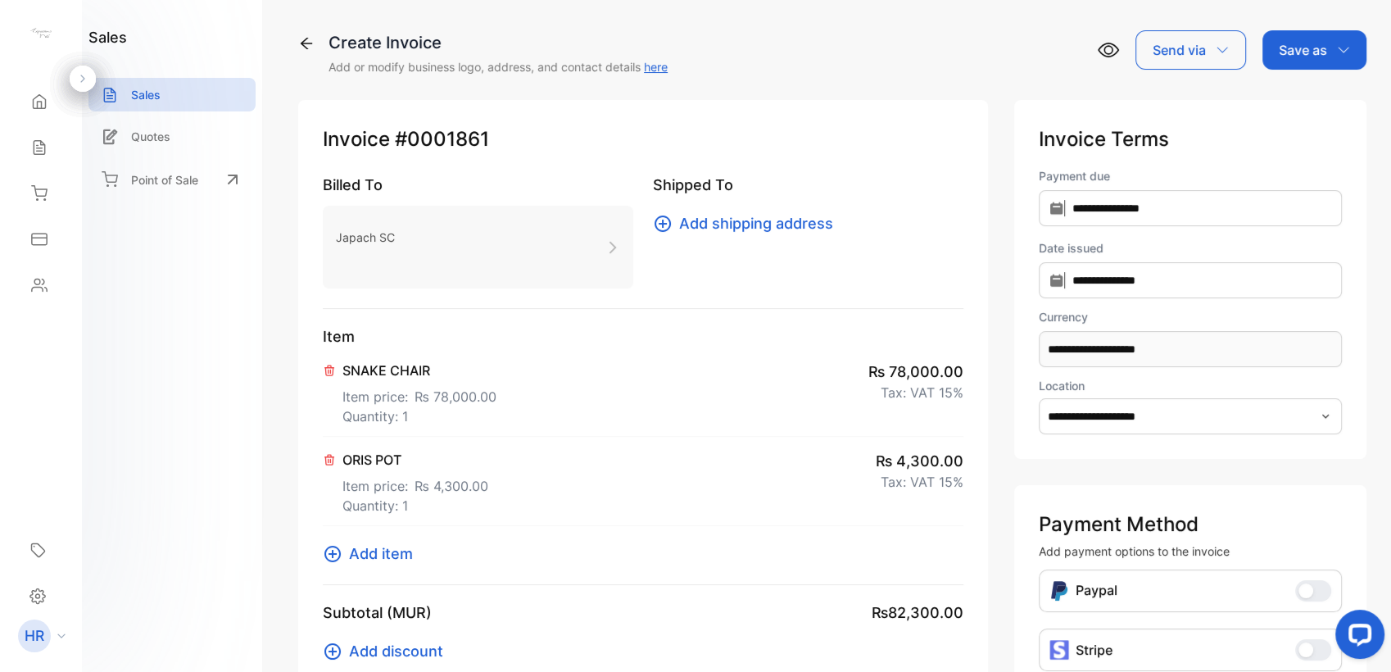
click at [1314, 48] on p "Save as" at bounding box center [1303, 50] width 48 height 20
click at [1295, 103] on div "Invoice" at bounding box center [1310, 104] width 94 height 33
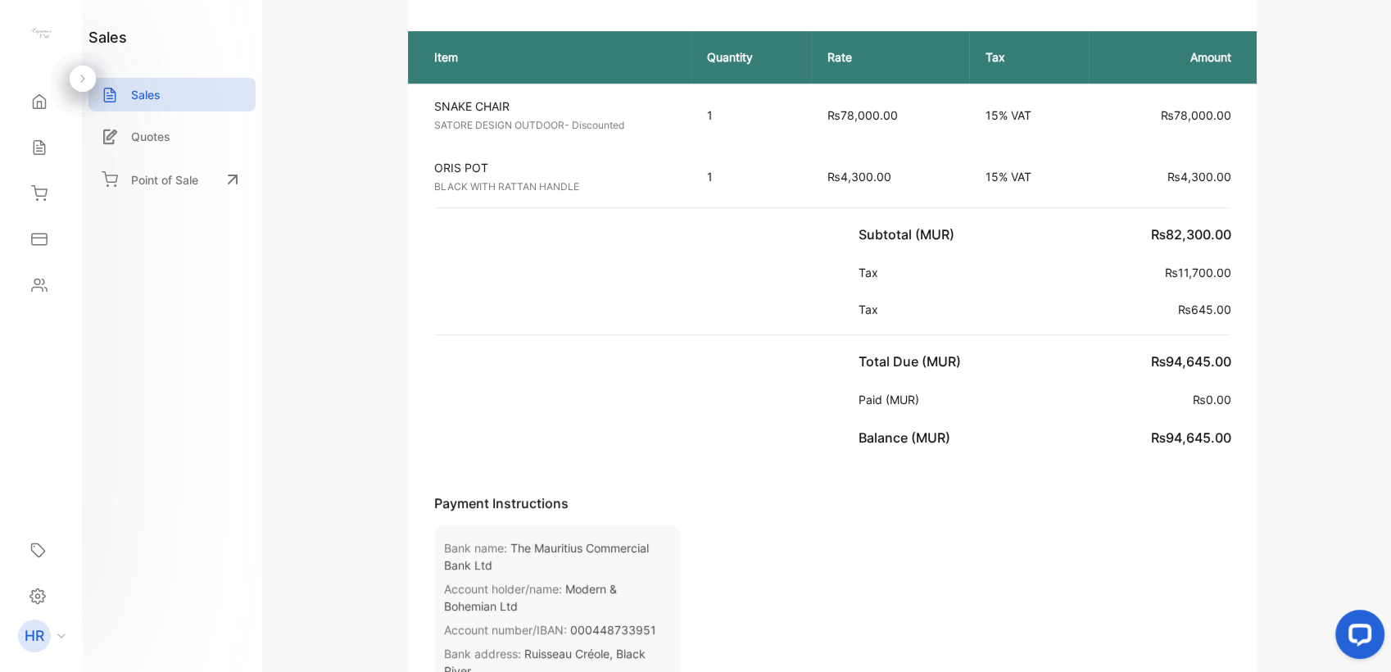
scroll to position [364, 0]
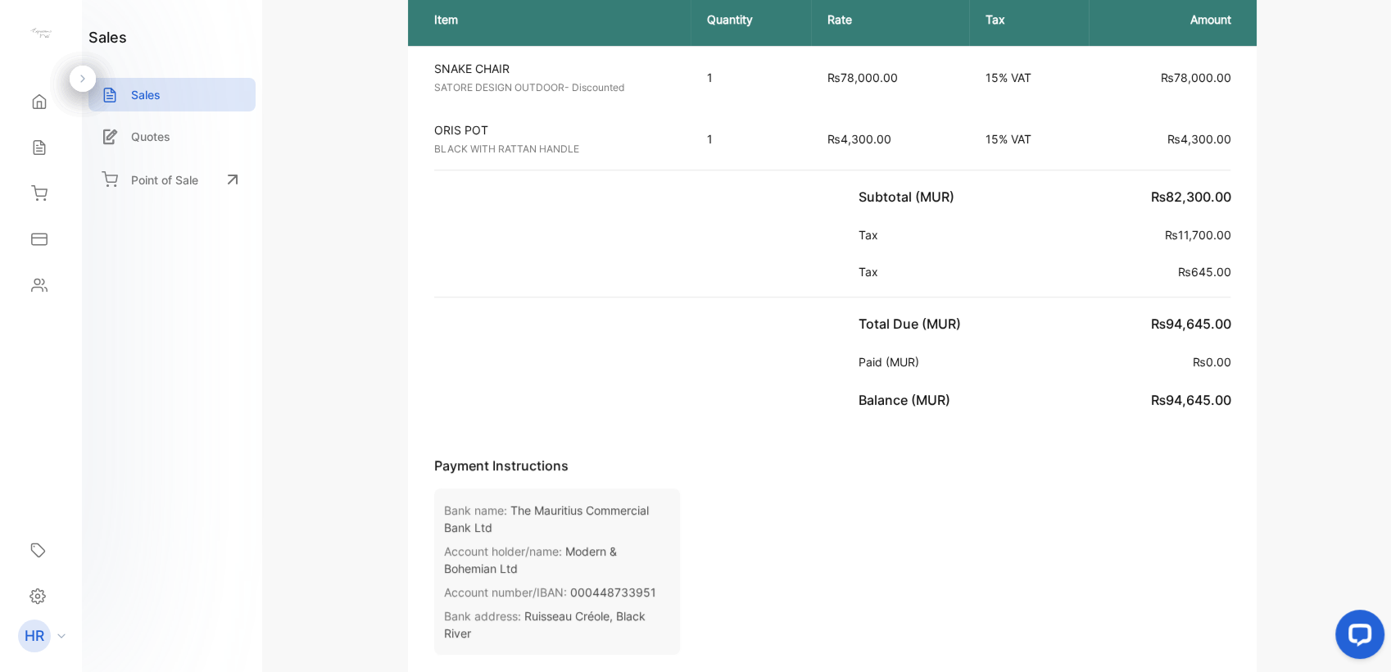
click at [649, 152] on p "BLACK WITH RATTAN HANDLE" at bounding box center [556, 149] width 244 height 15
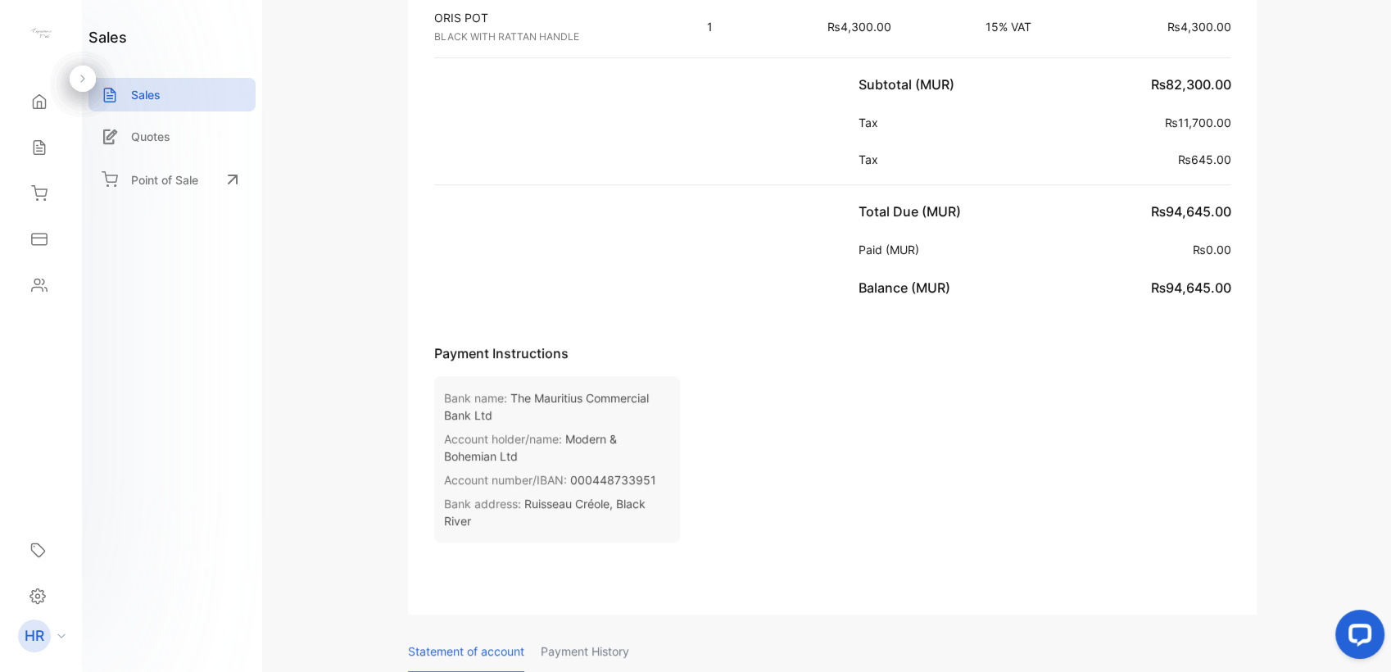
scroll to position [0, 0]
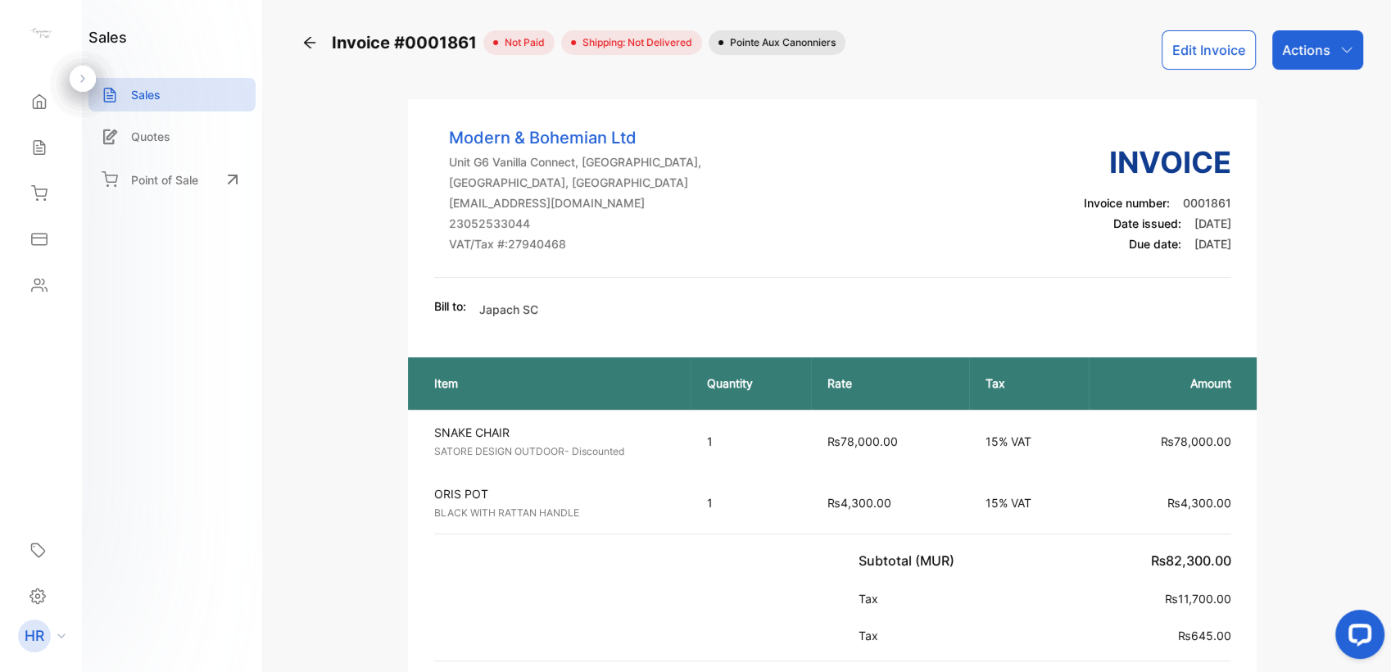
click at [1326, 61] on div "Actions" at bounding box center [1317, 49] width 91 height 39
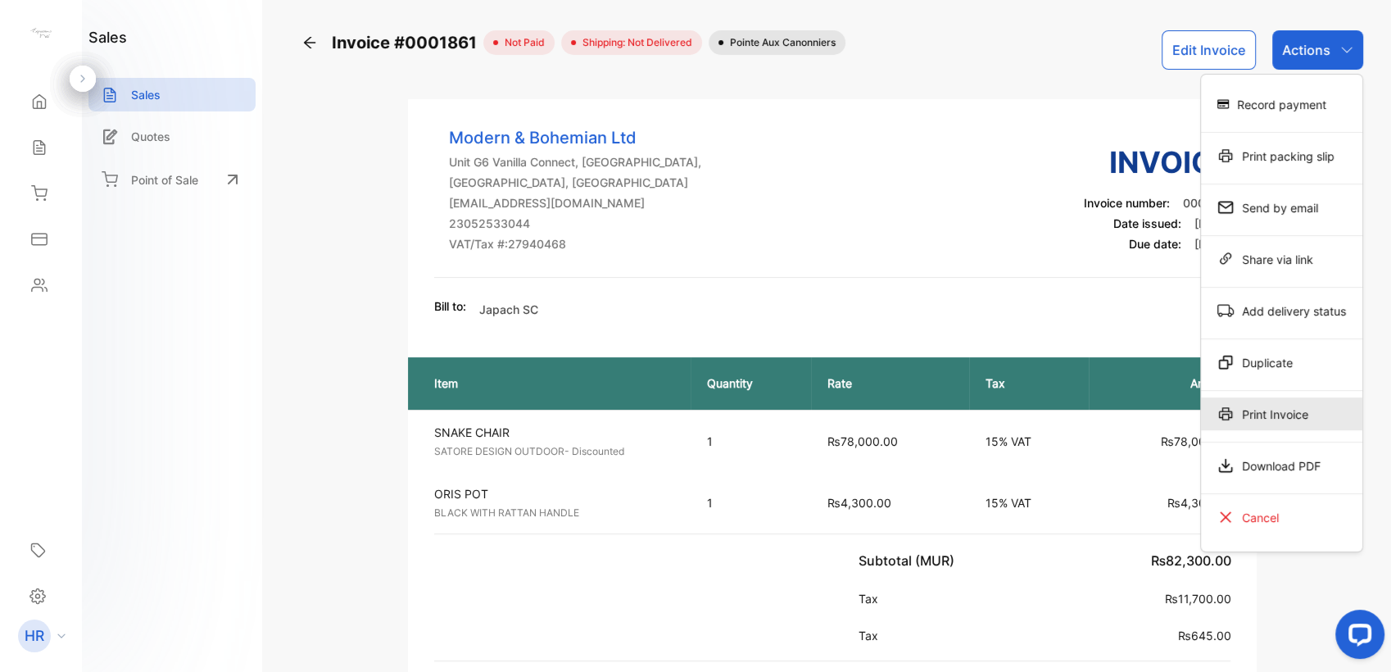
click at [1317, 399] on div "Print Invoice" at bounding box center [1281, 413] width 161 height 33
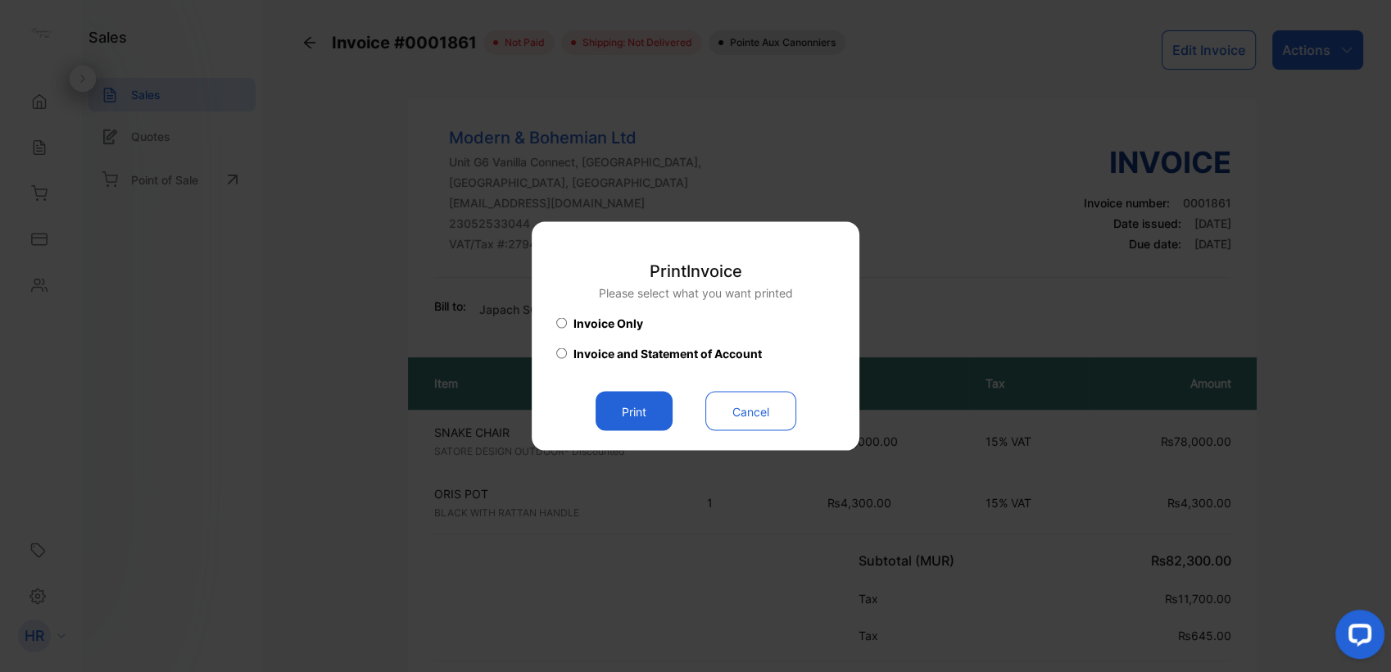
click at [619, 421] on button "Print" at bounding box center [634, 411] width 77 height 39
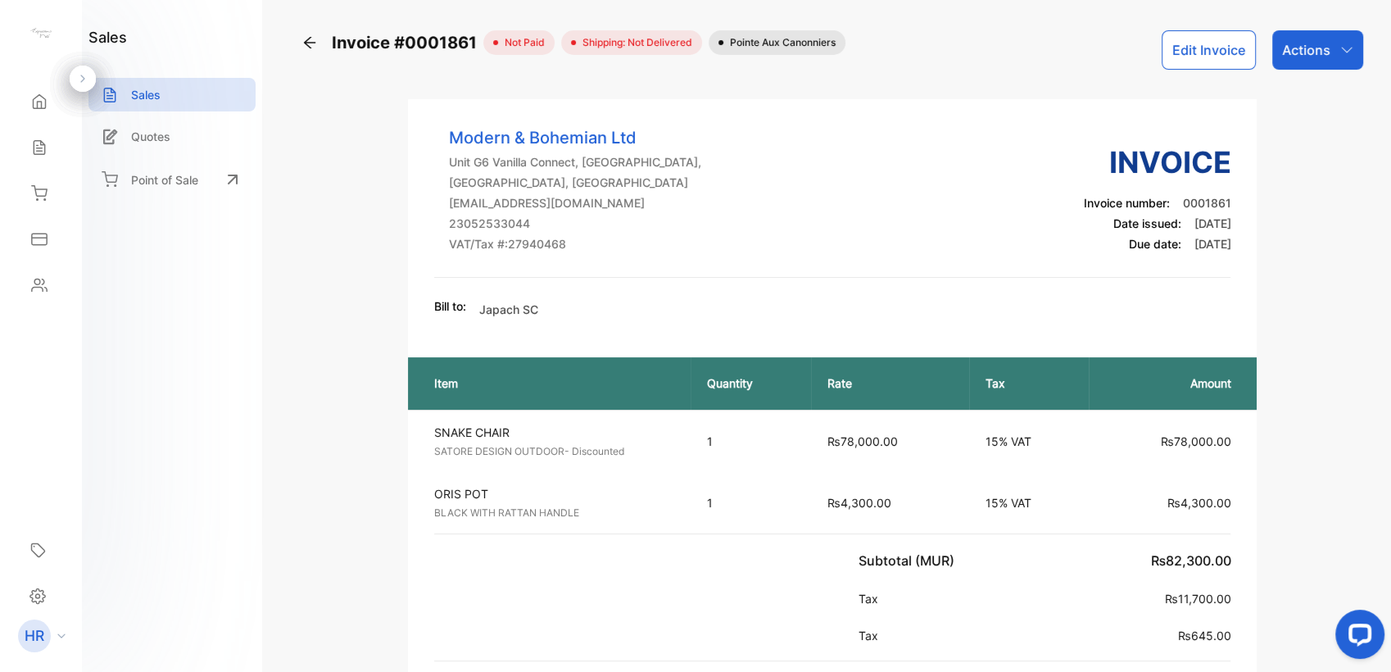
click at [1319, 48] on p "Actions" at bounding box center [1306, 50] width 48 height 20
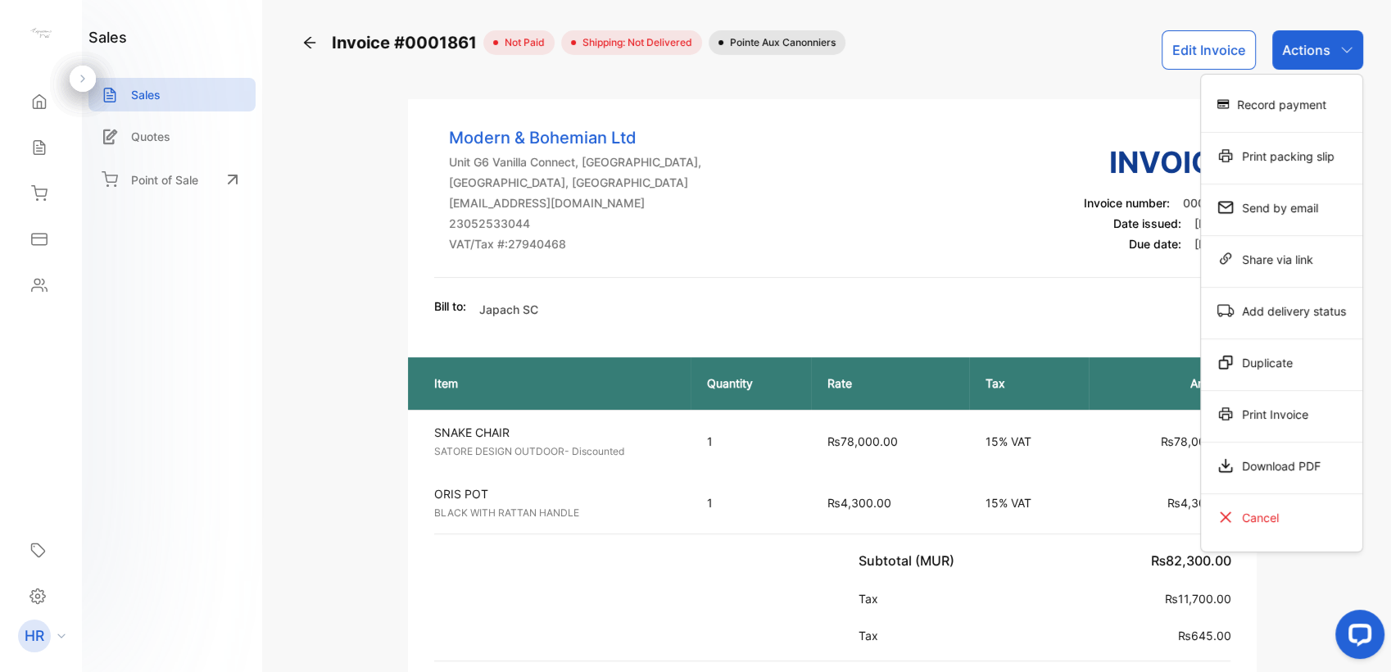
click at [1175, 57] on button "Edit Invoice" at bounding box center [1209, 49] width 94 height 39
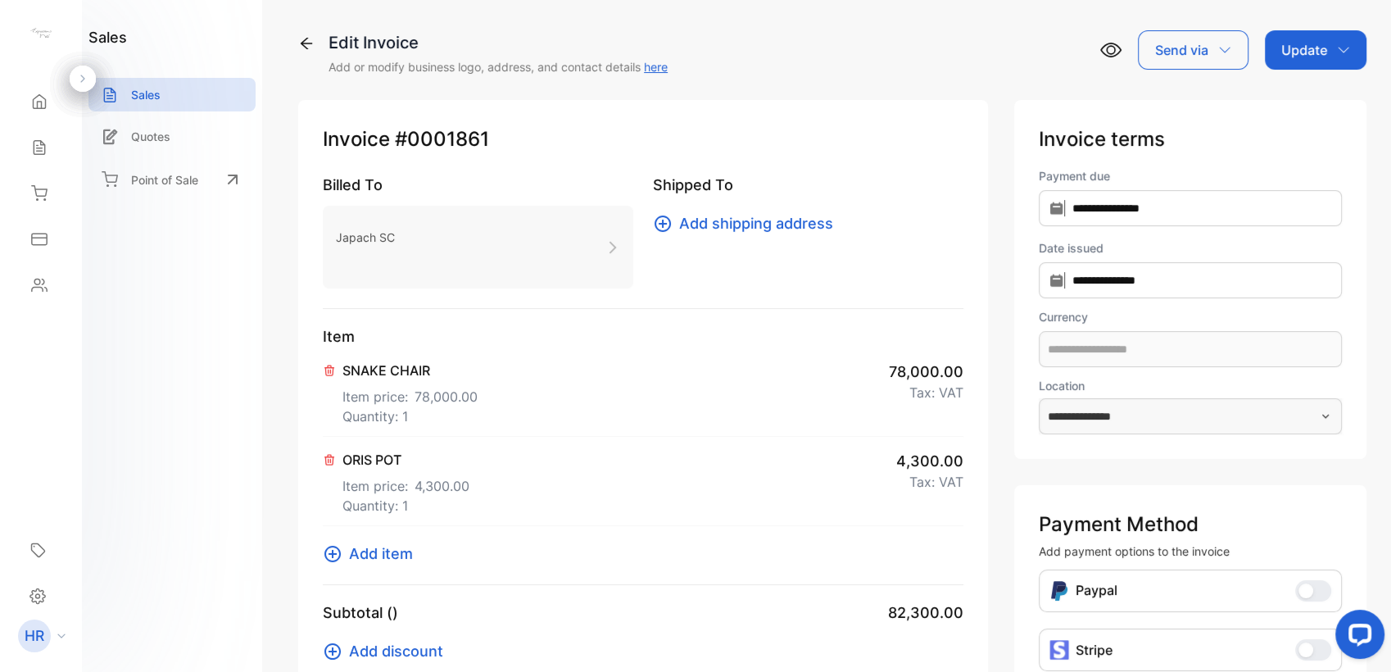
type input "**********"
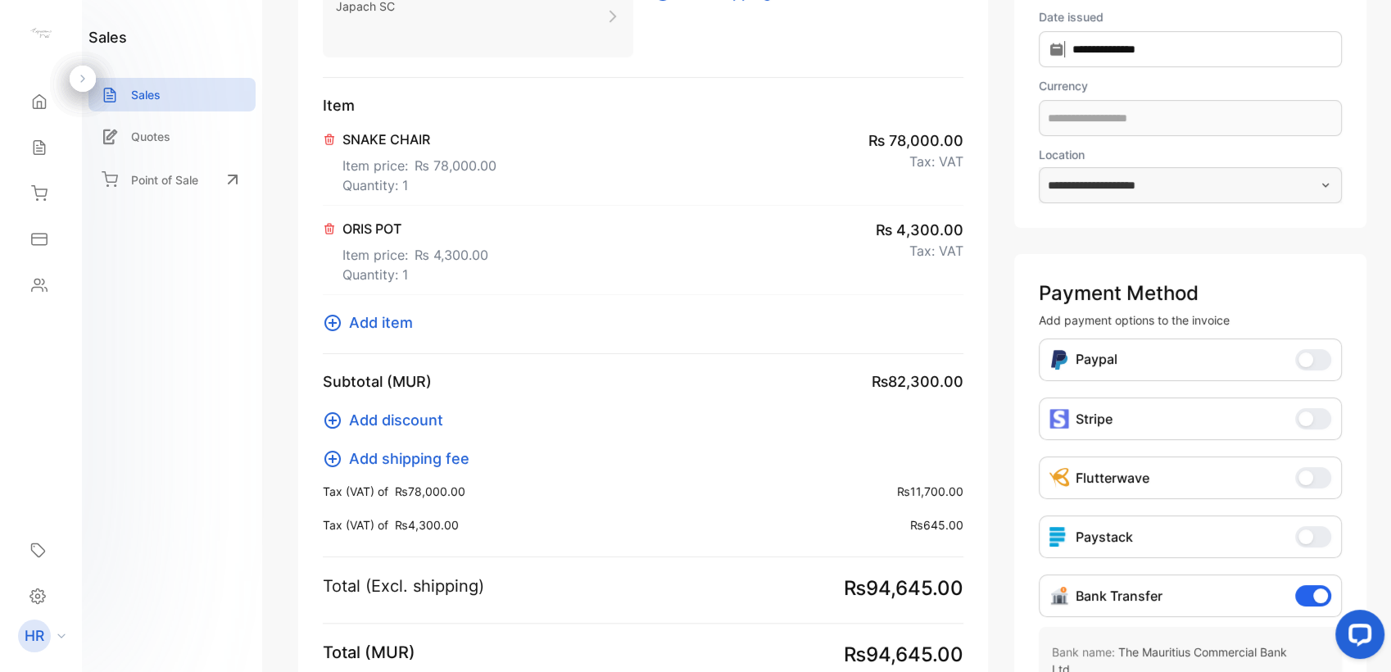
scroll to position [364, 0]
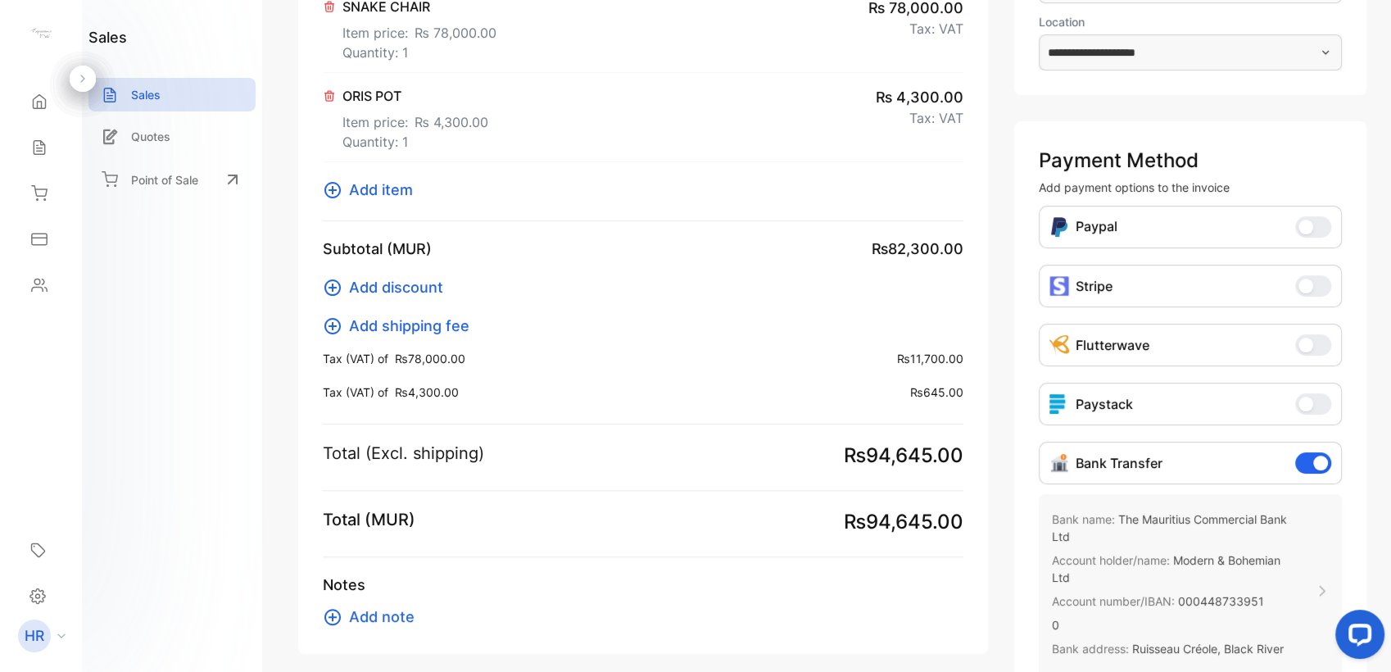
type input "**********"
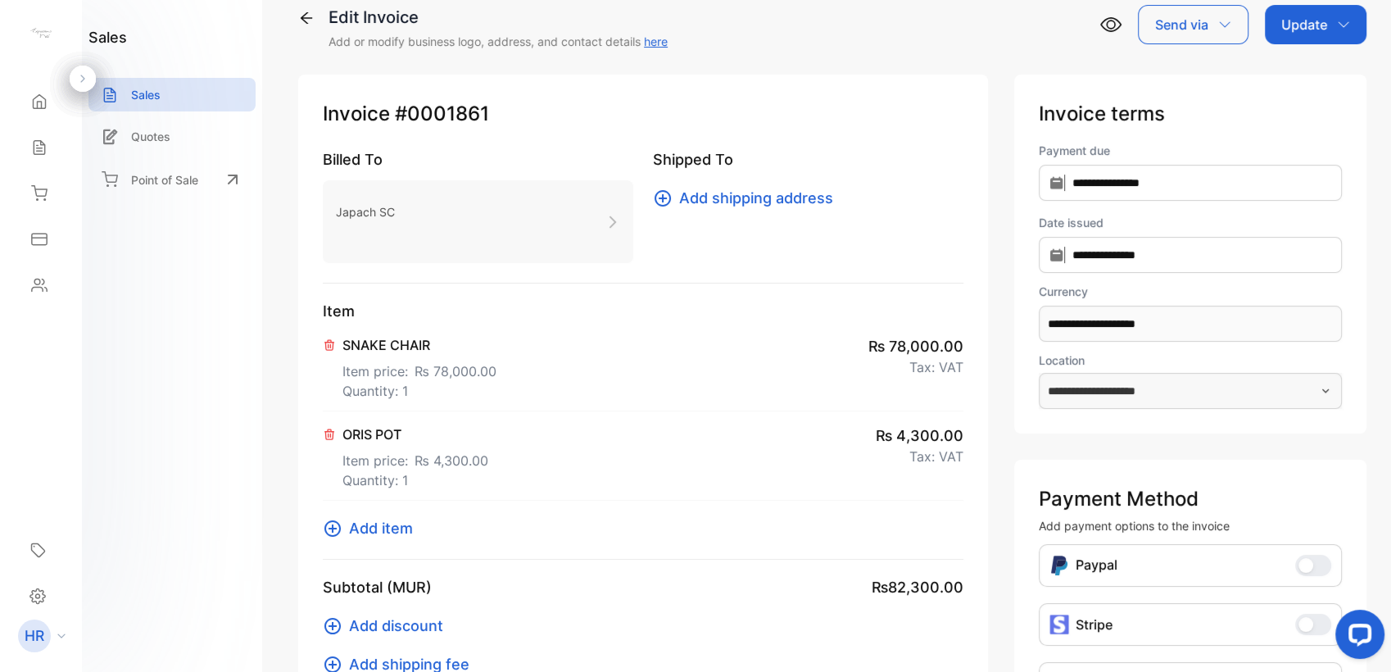
scroll to position [0, 0]
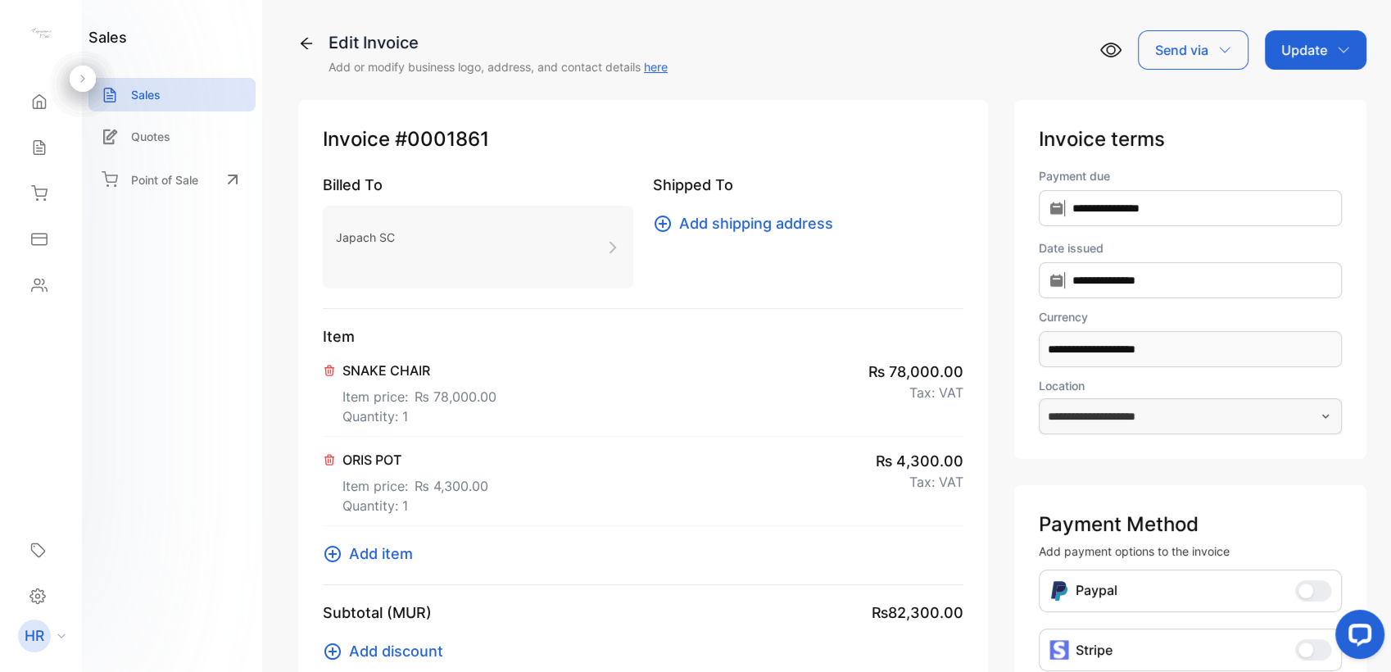
drag, startPoint x: 1276, startPoint y: 47, endPoint x: 1285, endPoint y: 40, distance: 11.1
click at [1278, 45] on div "Update" at bounding box center [1316, 49] width 102 height 39
click at [1301, 107] on div "Invoice" at bounding box center [1319, 104] width 94 height 33
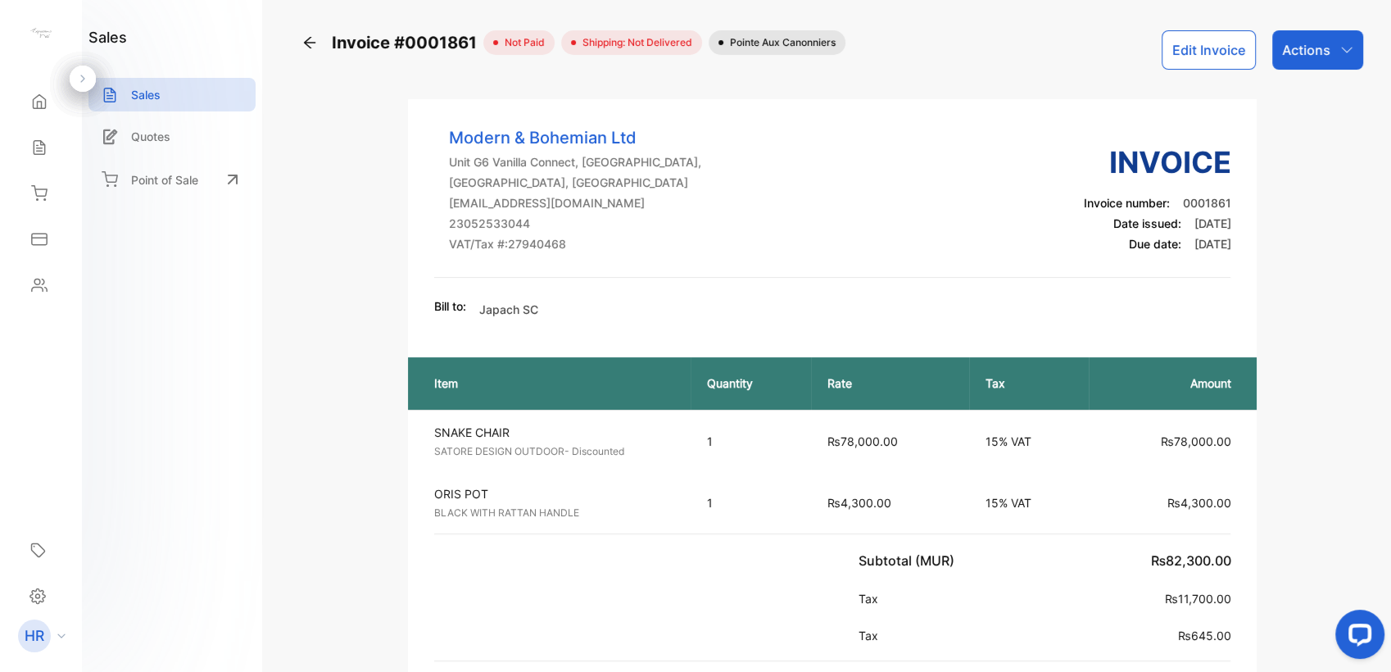
click at [1329, 52] on div "Actions" at bounding box center [1317, 49] width 91 height 39
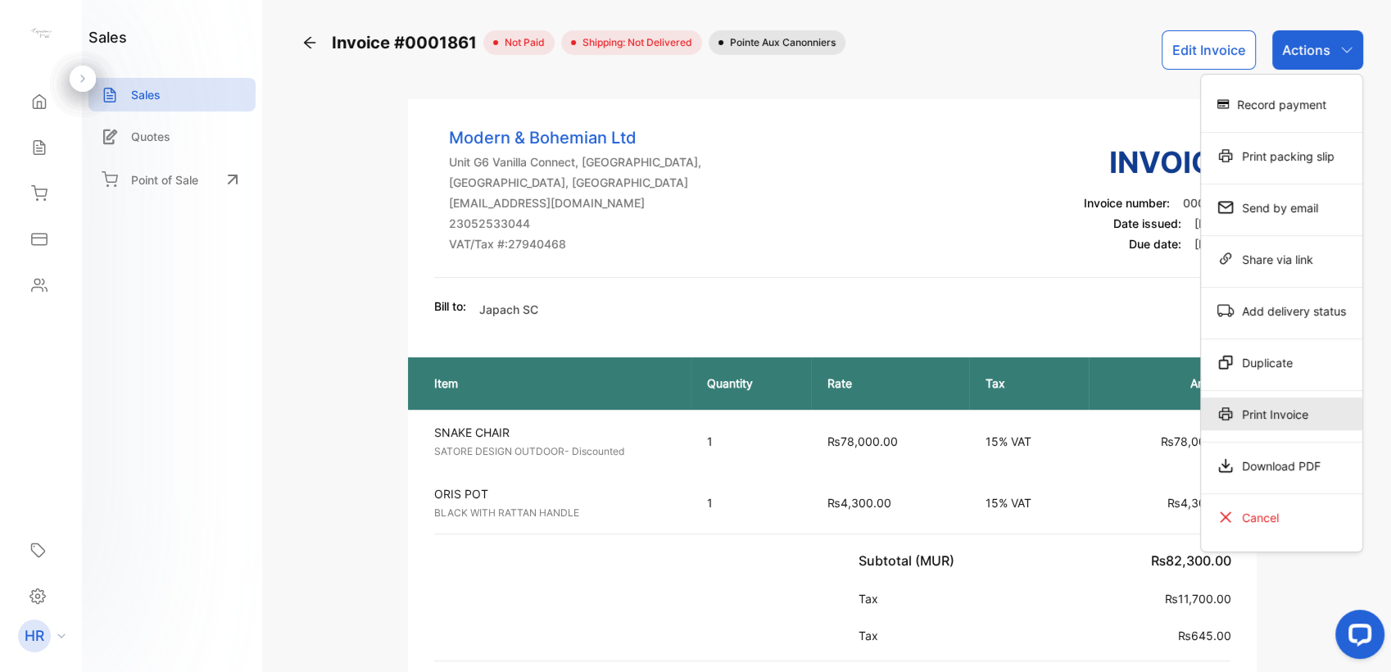
click at [1272, 409] on div "Print Invoice" at bounding box center [1281, 413] width 161 height 33
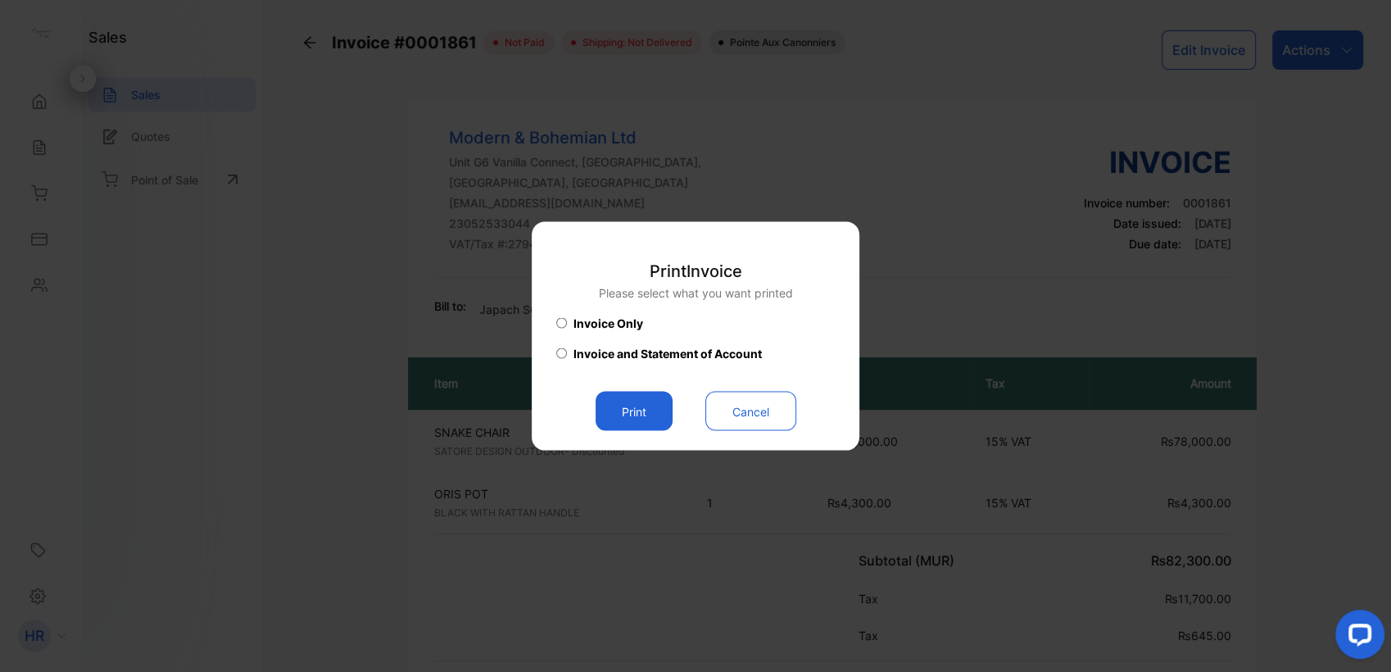
click at [627, 392] on div "Print" at bounding box center [634, 411] width 77 height 39
click at [633, 399] on button "Print" at bounding box center [634, 411] width 77 height 39
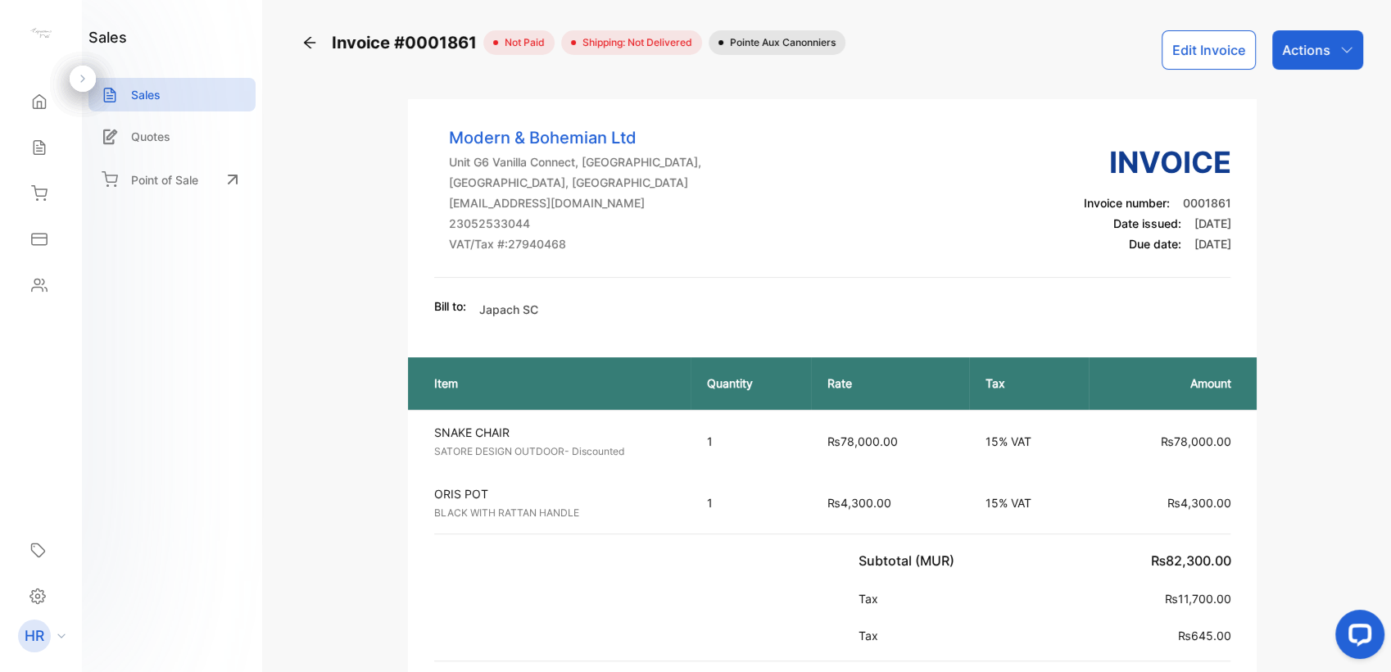
click at [305, 38] on icon at bounding box center [310, 42] width 16 height 16
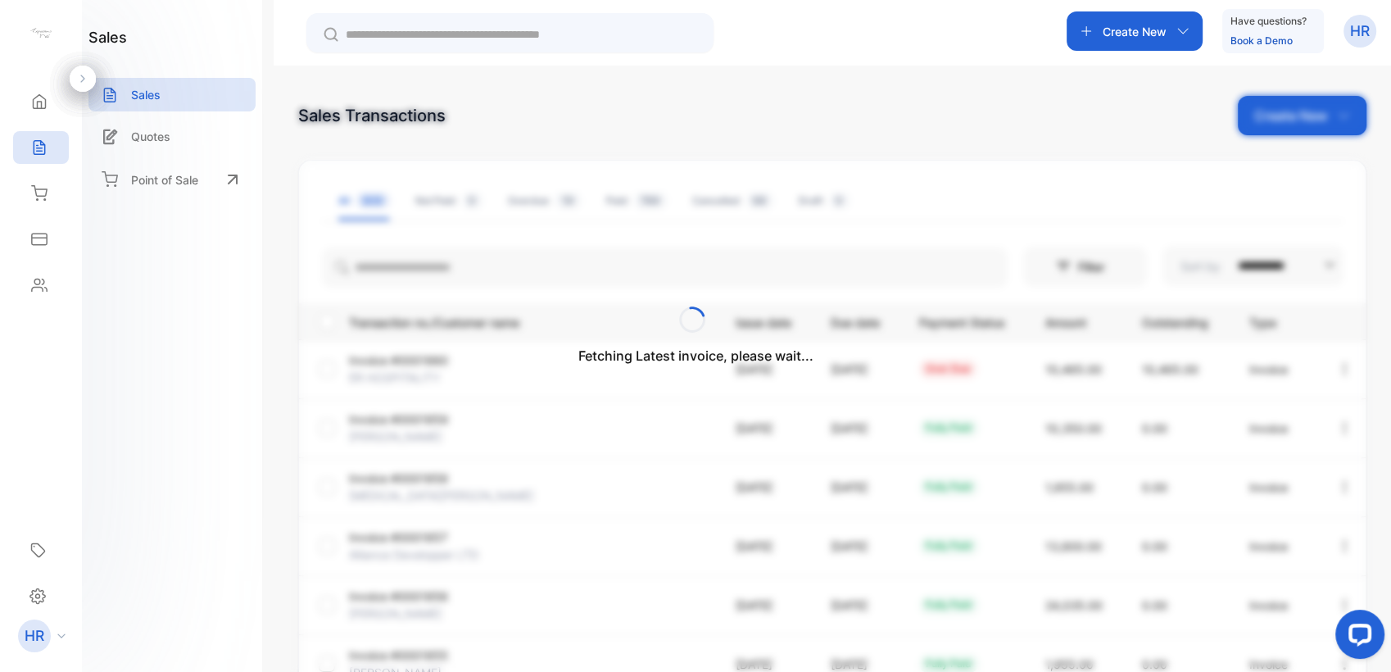
click at [501, 34] on div "Fetching Latest invoice, please wait..." at bounding box center [695, 336] width 1391 height 672
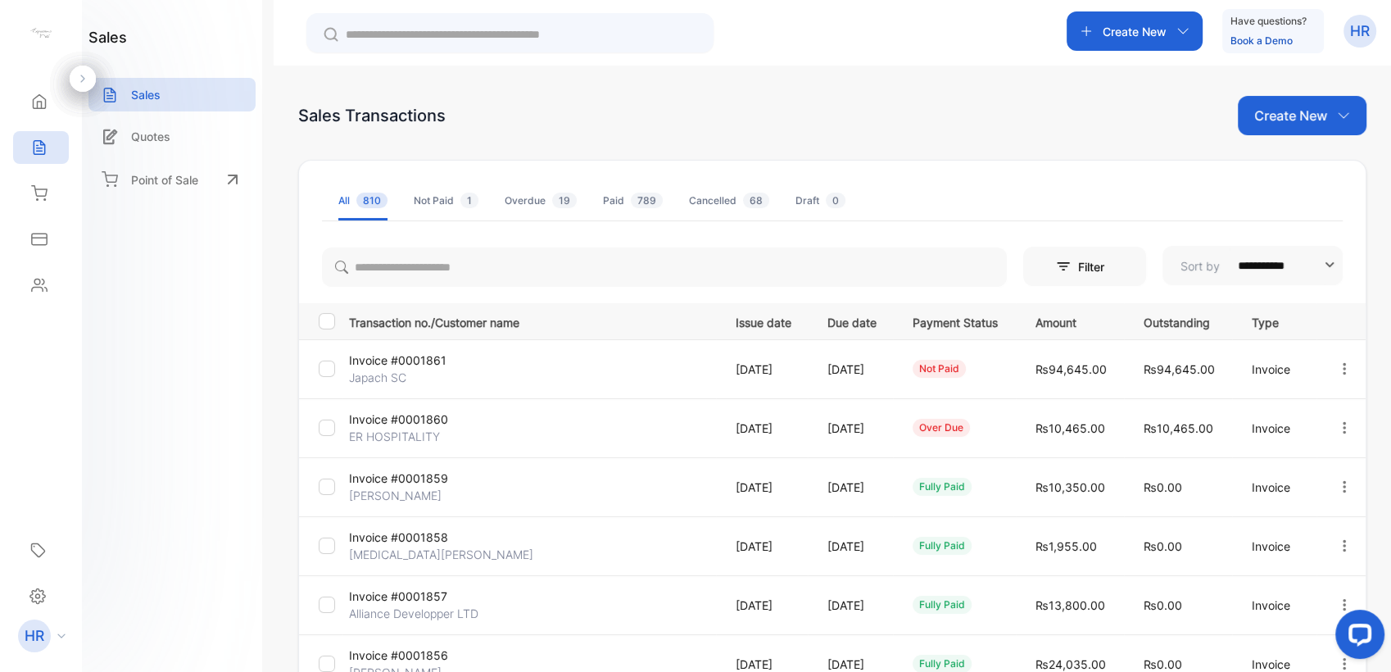
click at [1114, 28] on p "Create New" at bounding box center [1135, 31] width 64 height 17
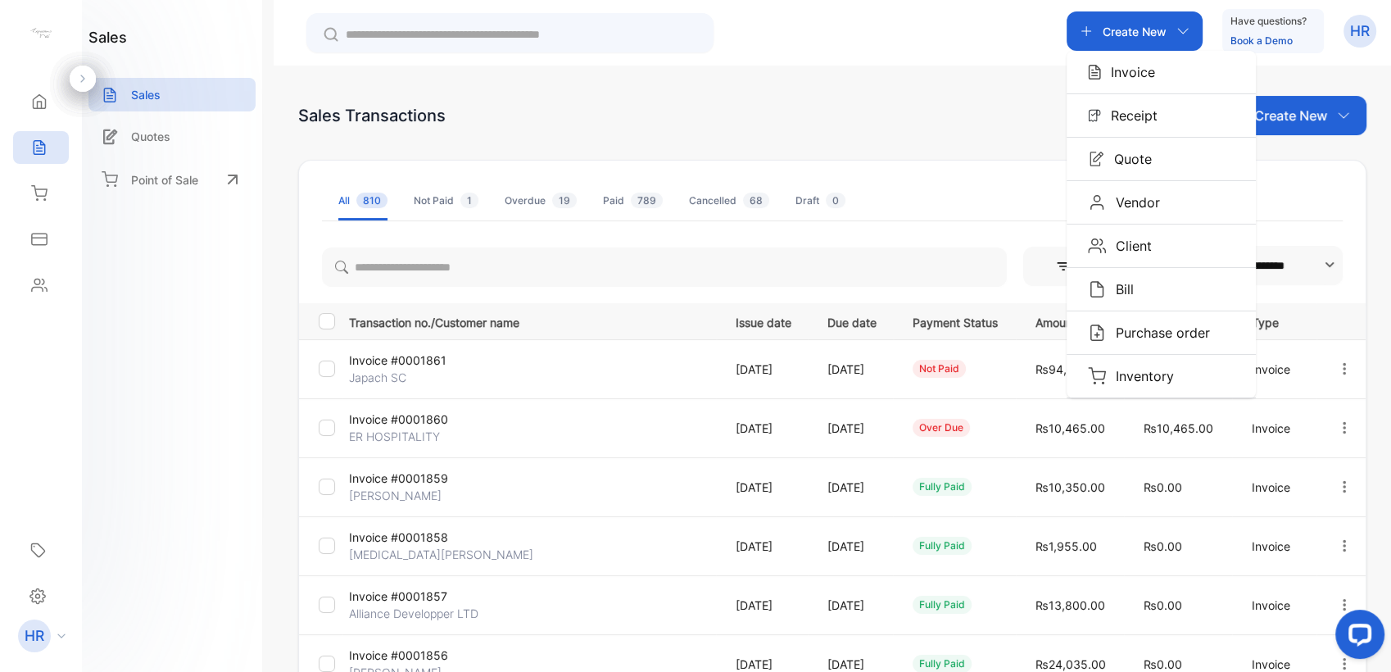
click at [1121, 64] on p "Invoice" at bounding box center [1128, 72] width 54 height 20
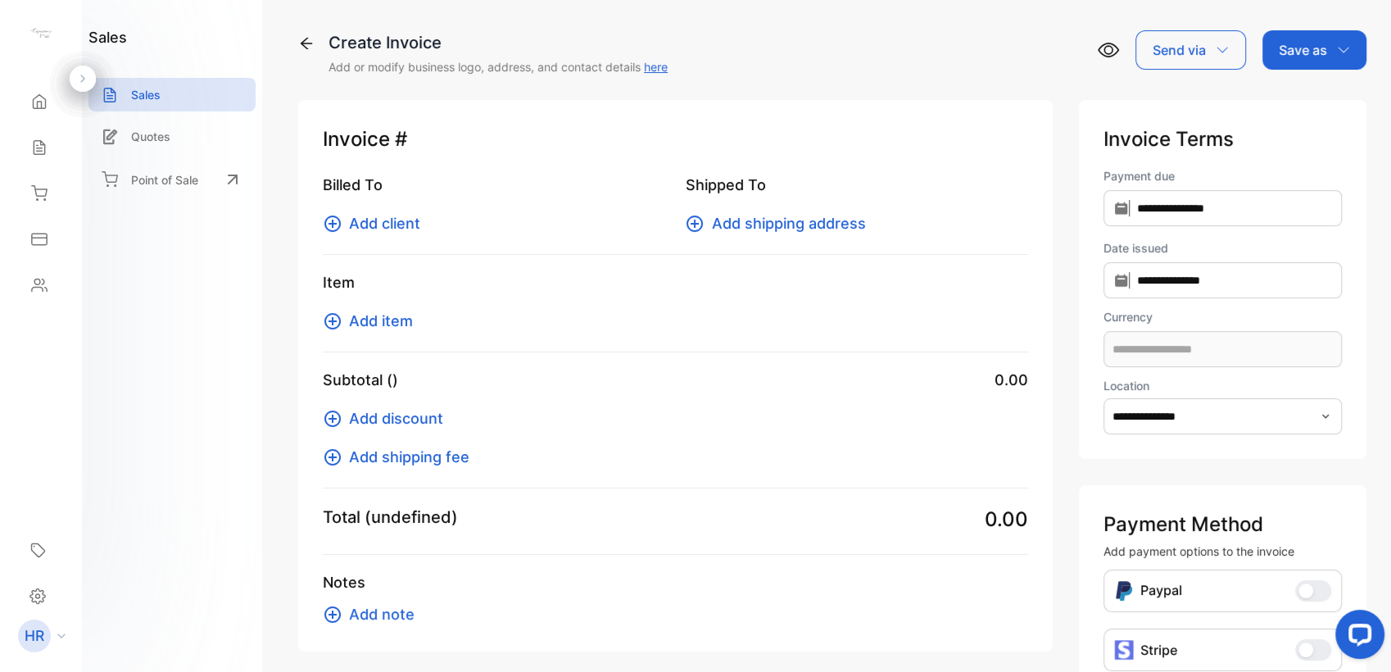
type input "**********"
click at [399, 324] on span "Add item" at bounding box center [381, 321] width 64 height 22
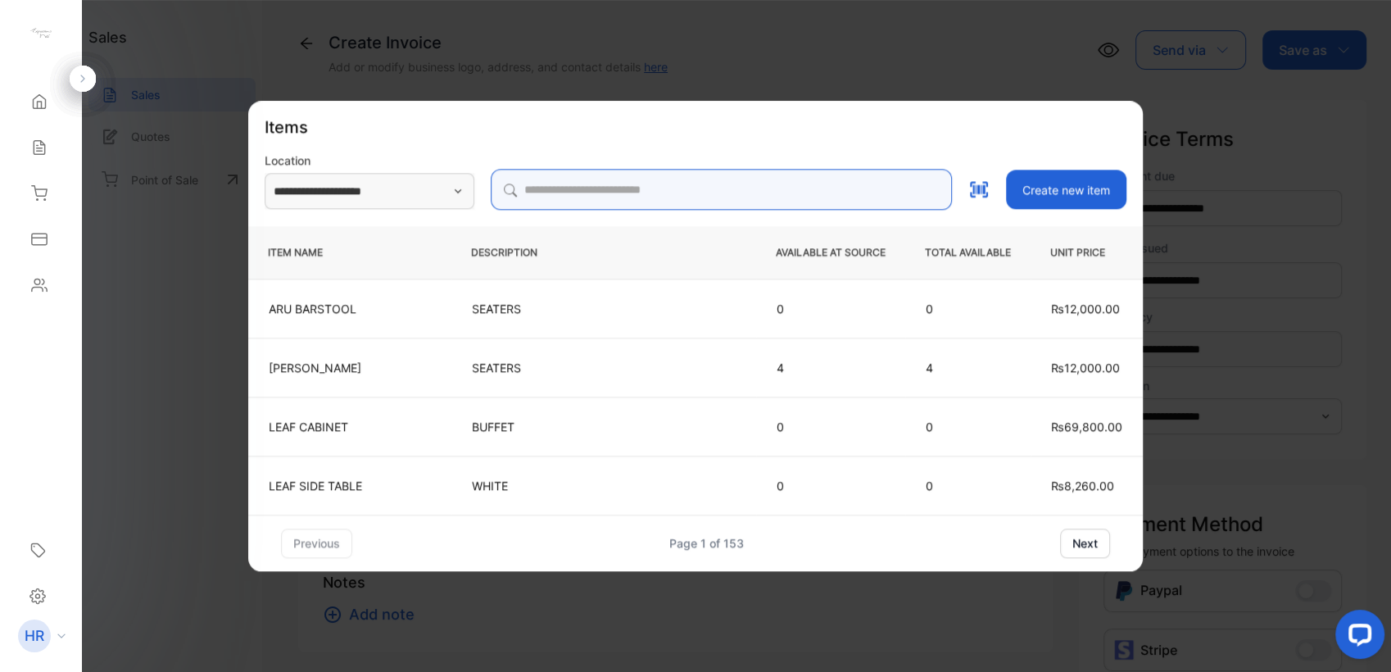
click at [621, 186] on input "search" at bounding box center [721, 189] width 461 height 41
type input "*****"
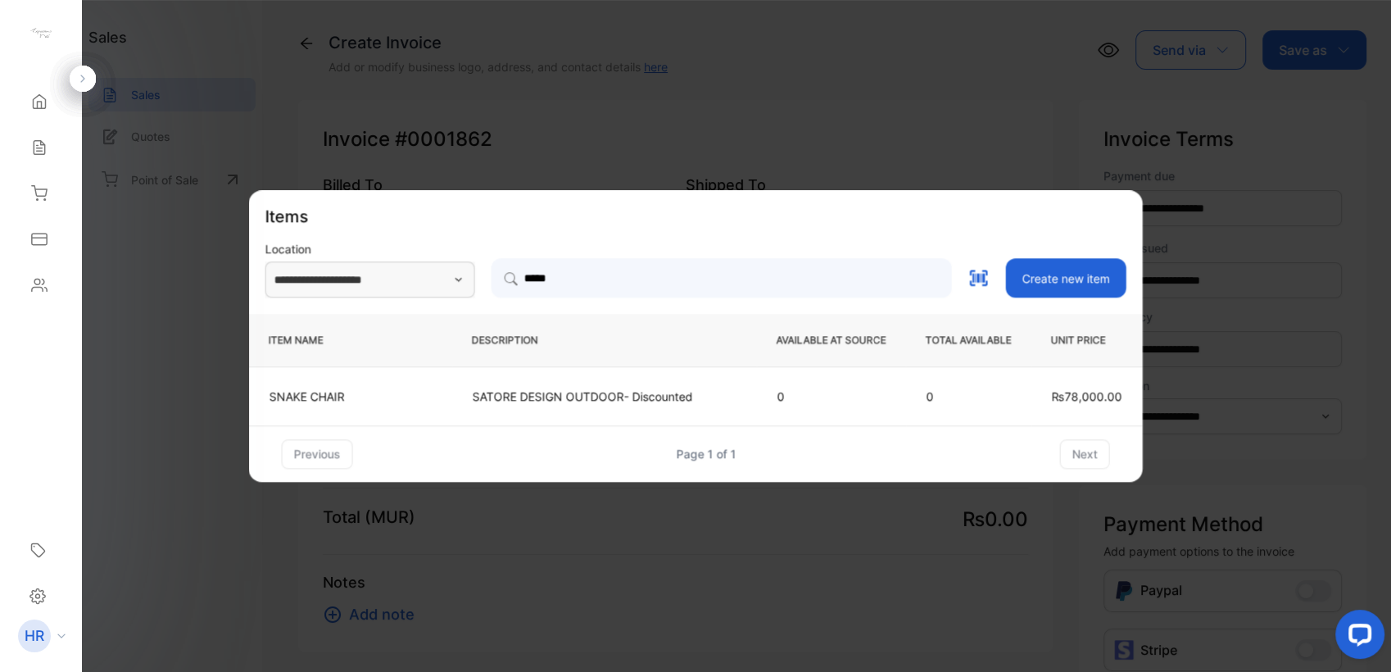
click at [666, 402] on p "SATORE DESIGN OUTDOOR- Discounted" at bounding box center [605, 396] width 264 height 17
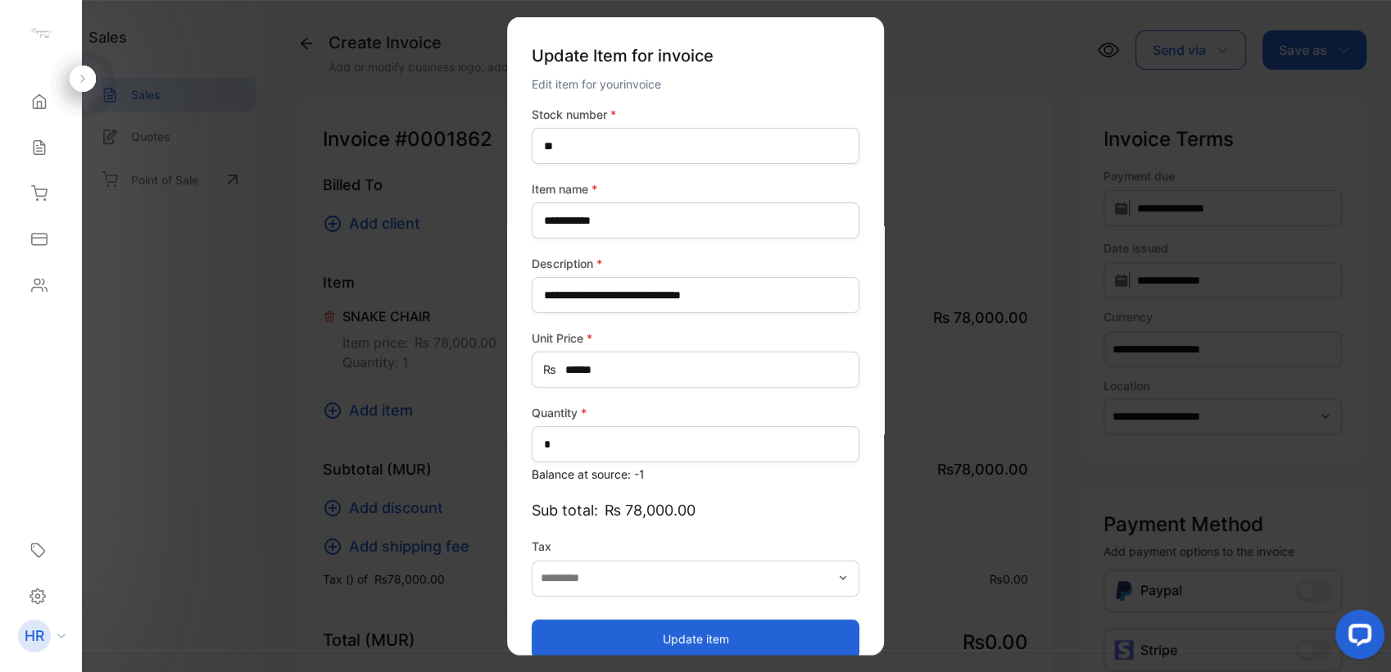
type input "*******"
click at [696, 636] on button "Update item" at bounding box center [696, 638] width 328 height 39
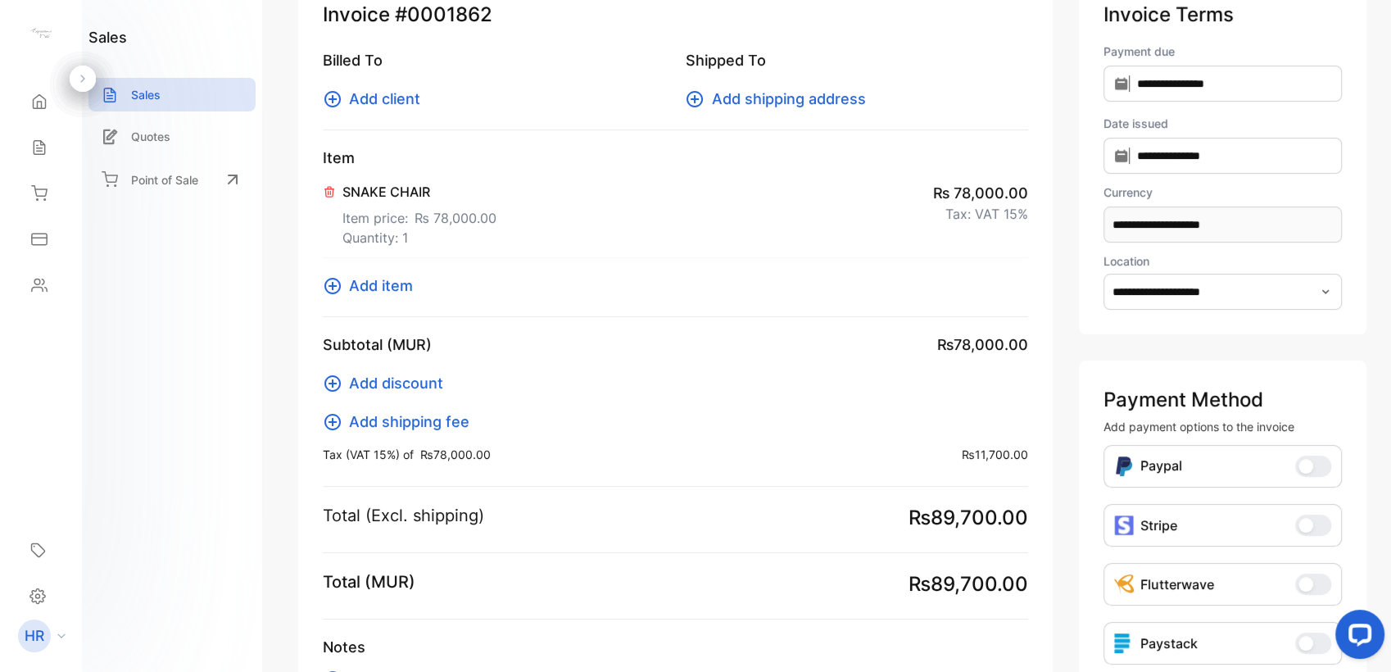
scroll to position [291, 0]
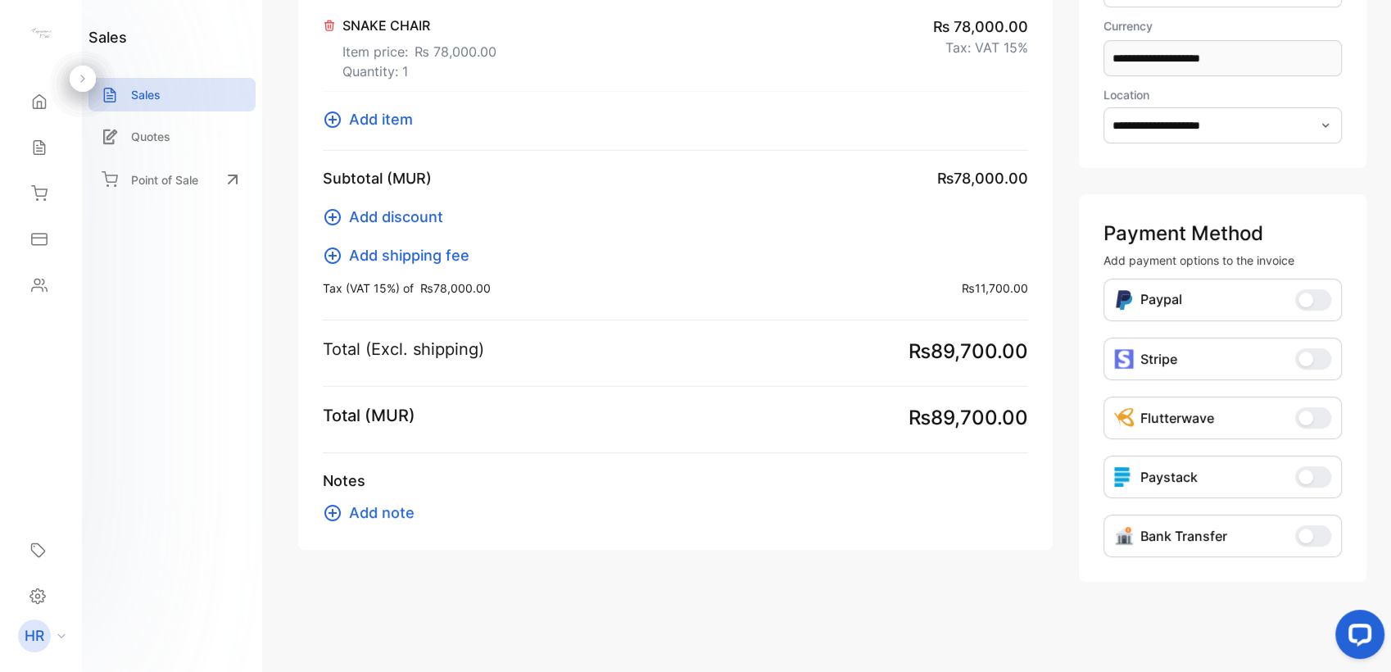
click at [418, 13] on div "SNAKE CHAIR Item price: ₨ 78,000.00 Quantity: 1 ₨ 78,000.00 Tax: VAT 15%" at bounding box center [675, 46] width 705 height 89
click at [426, 35] on div "SNAKE CHAIR Item price: ₨ 78,000.00 Quantity: 1" at bounding box center [419, 49] width 154 height 66
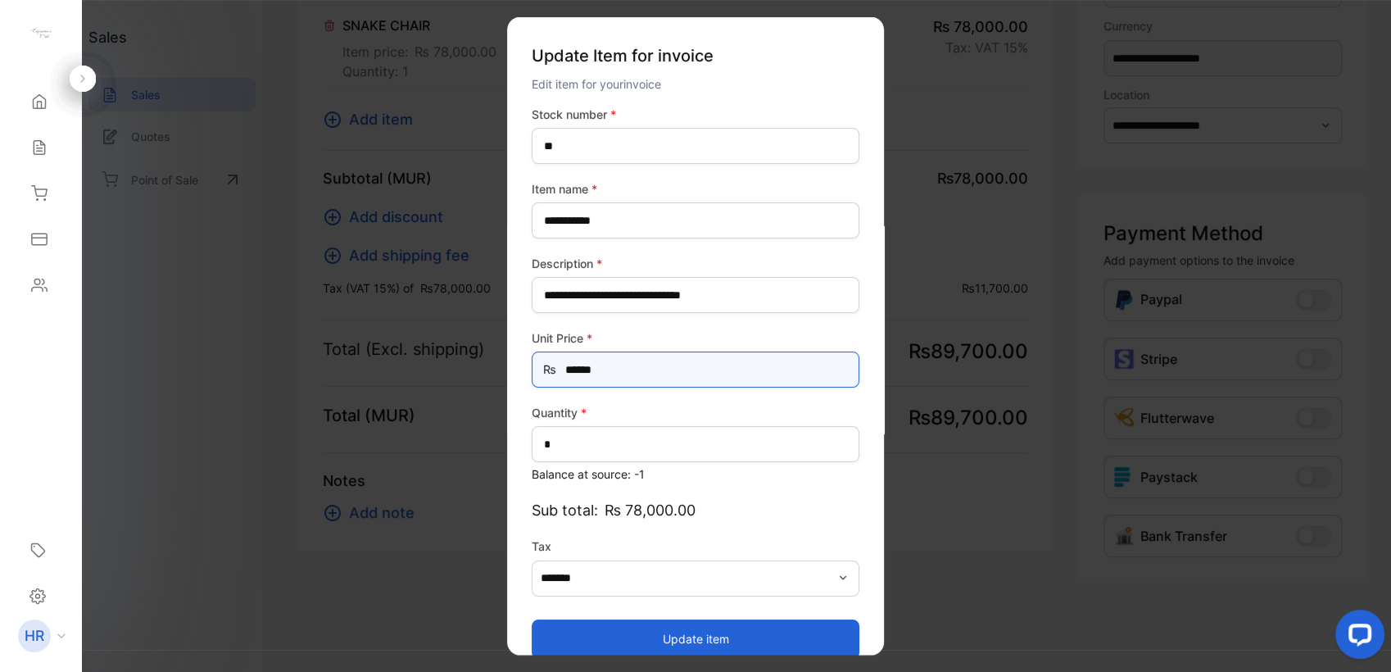
drag, startPoint x: 612, startPoint y: 369, endPoint x: 498, endPoint y: 340, distance: 117.4
click at [498, 550] on div "**********" at bounding box center [675, 550] width 755 height 0
type Price-inputprice "******"
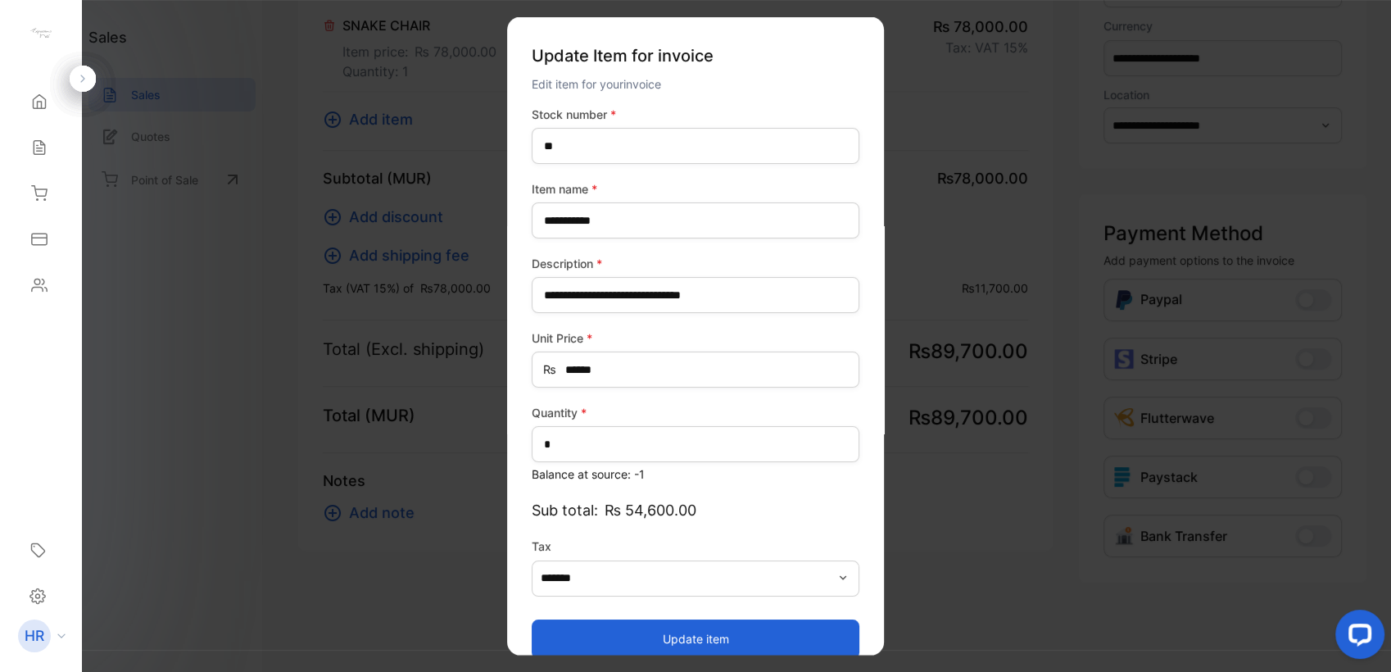
click at [719, 649] on button "Update item" at bounding box center [696, 638] width 328 height 39
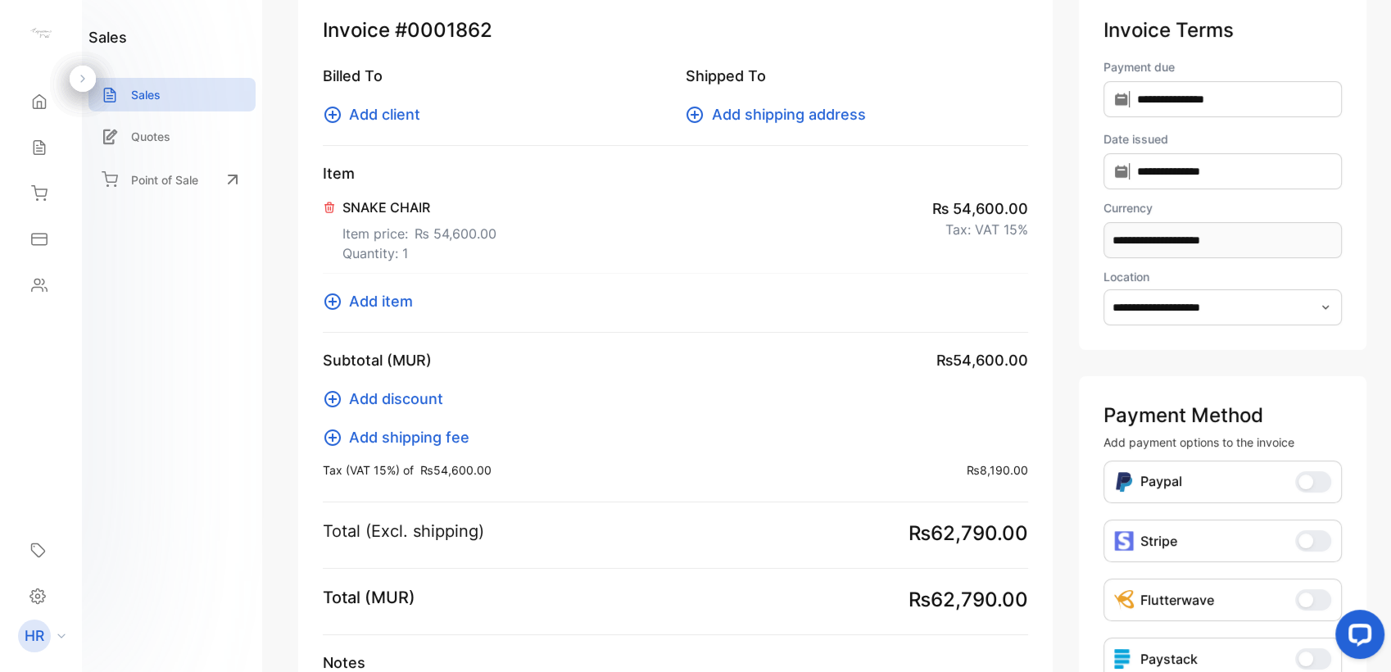
scroll to position [0, 0]
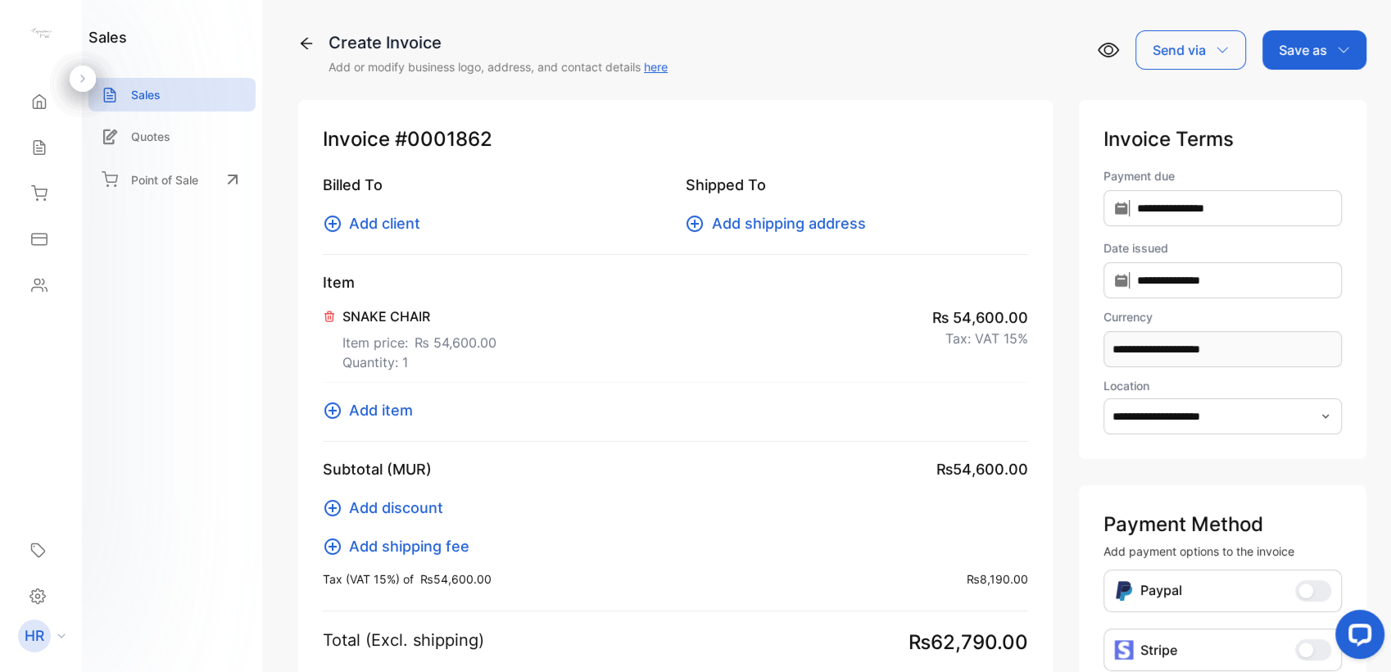
click at [379, 224] on span "Add client" at bounding box center [384, 223] width 71 height 22
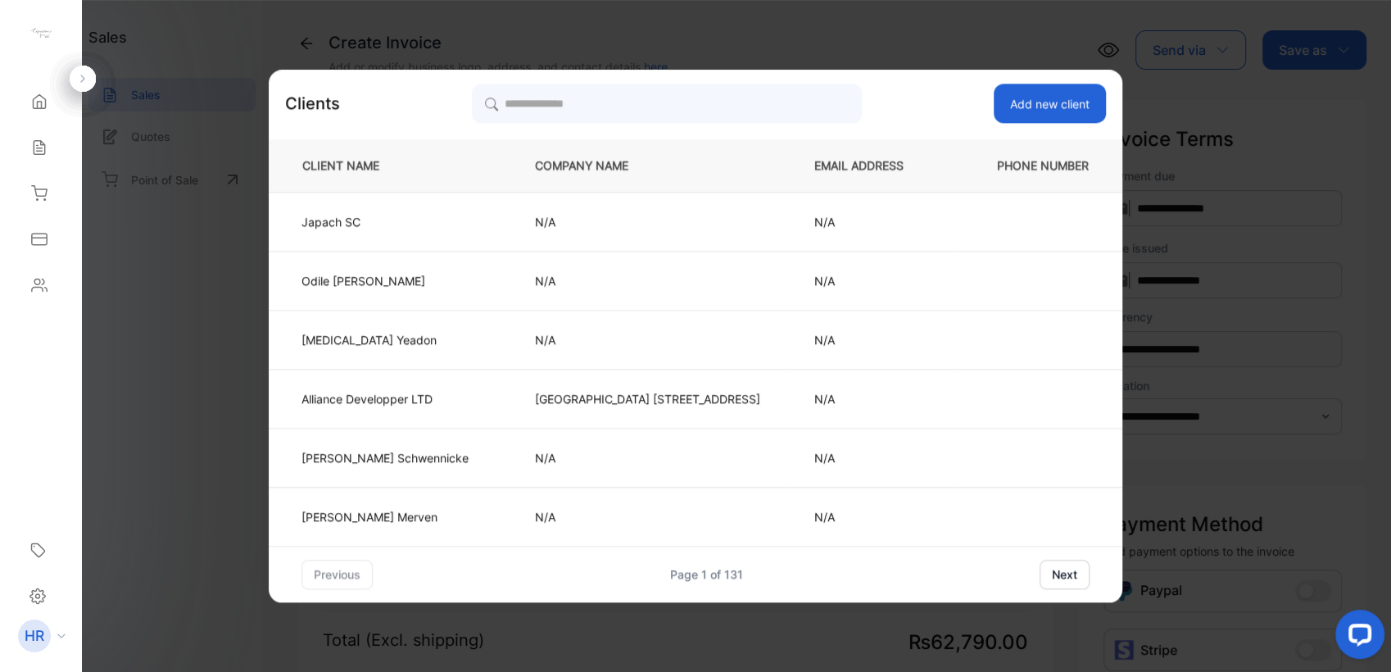
click at [456, 226] on td "Japach SC" at bounding box center [388, 221] width 239 height 59
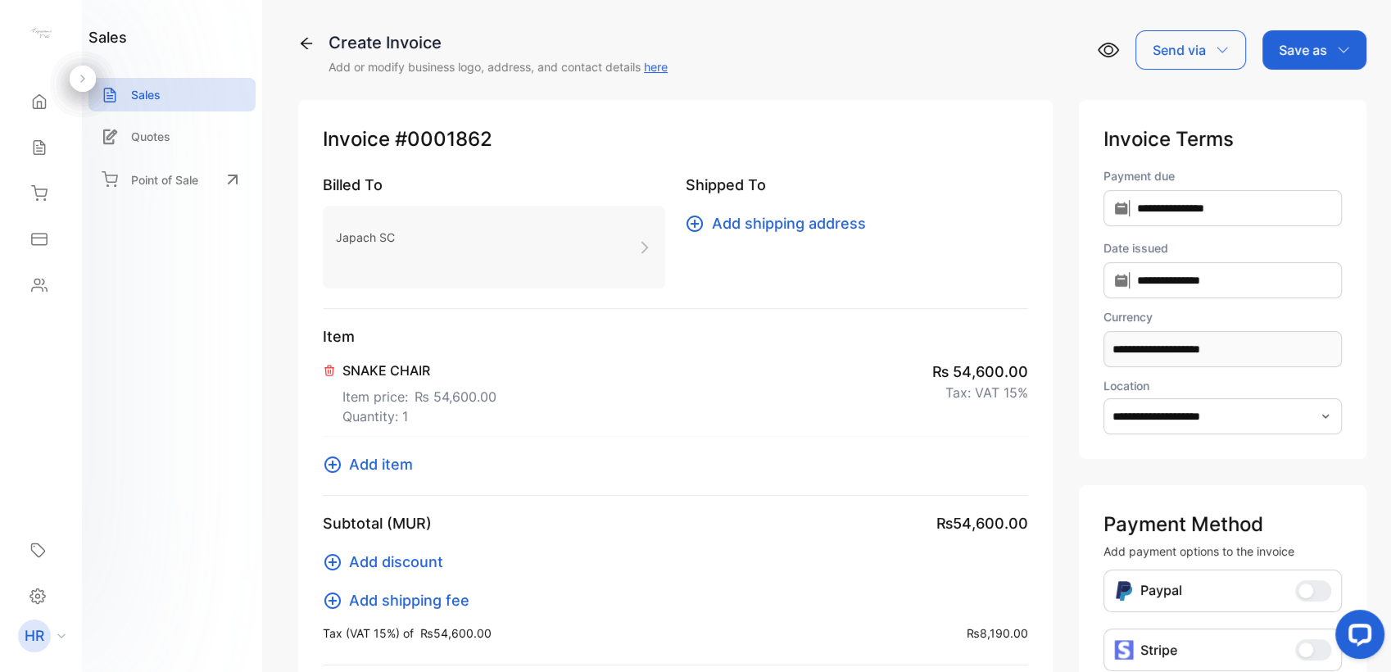
click at [1279, 40] on p "Save as" at bounding box center [1303, 50] width 48 height 20
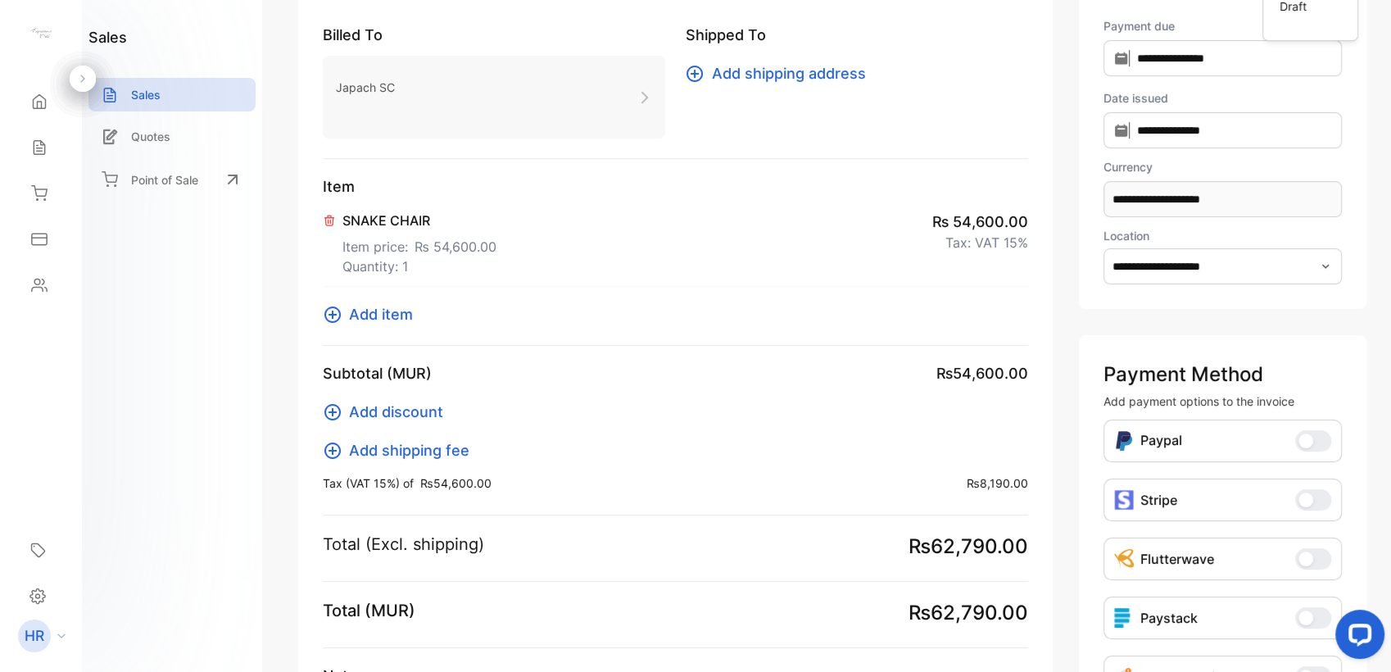
scroll to position [314, 0]
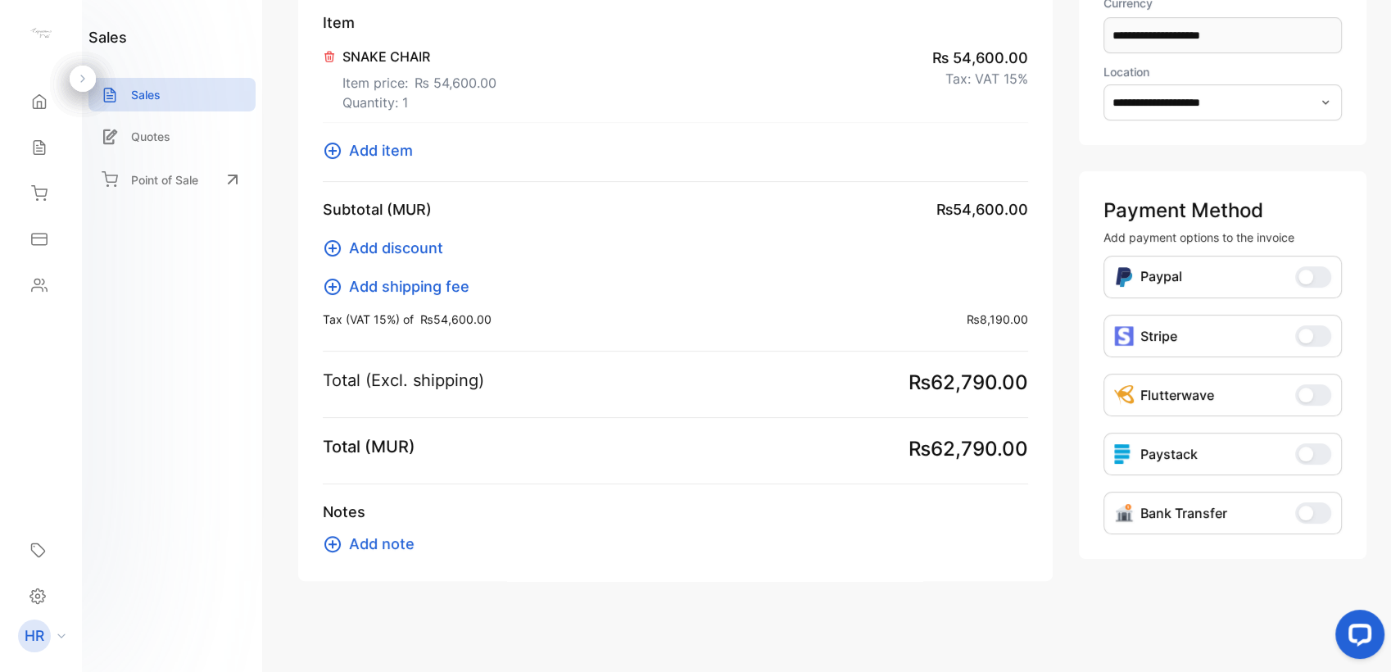
click at [392, 538] on span "Add note" at bounding box center [382, 544] width 66 height 22
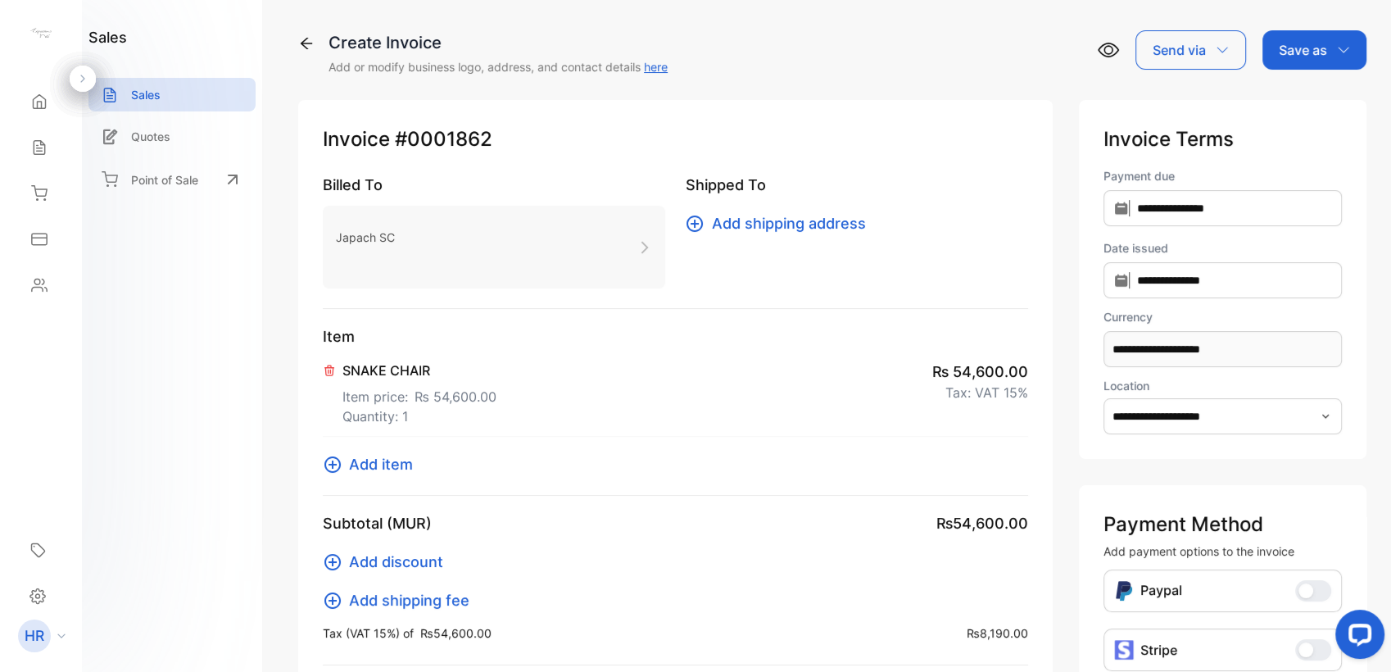
scroll to position [0, 0]
click at [330, 469] on icon at bounding box center [333, 465] width 20 height 20
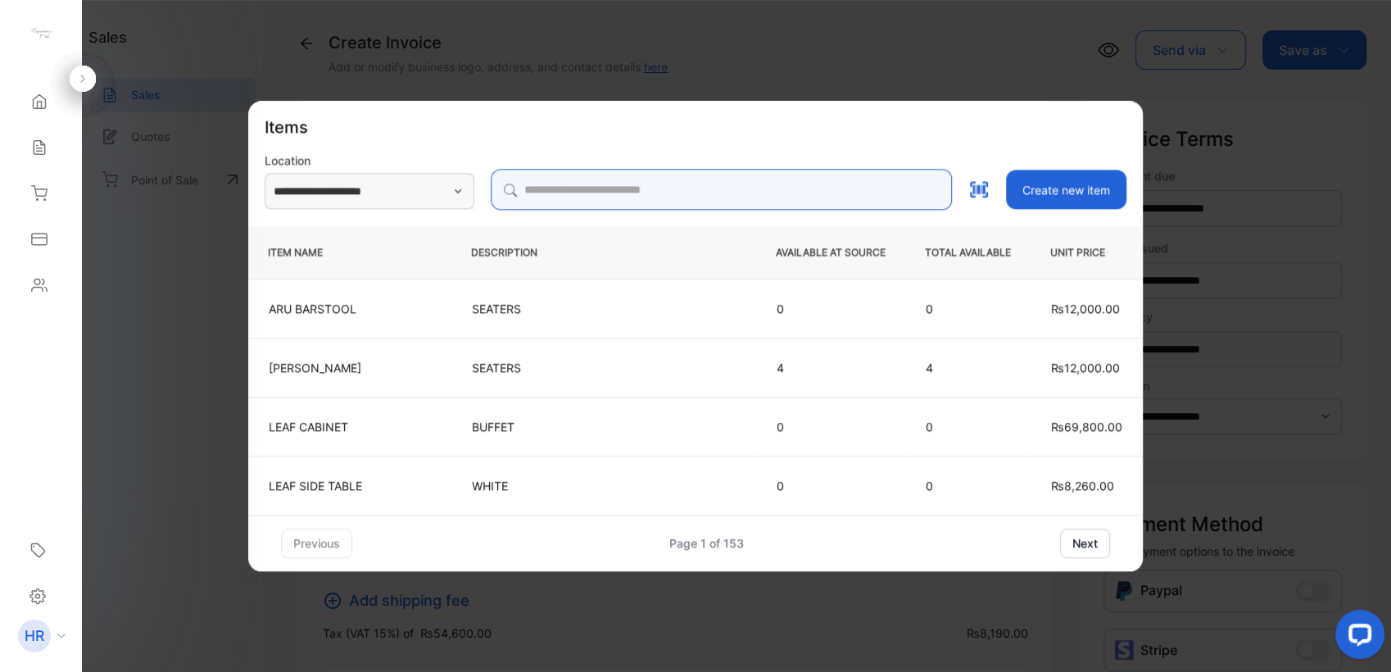
click at [601, 190] on input "search" at bounding box center [721, 189] width 461 height 41
type input "****"
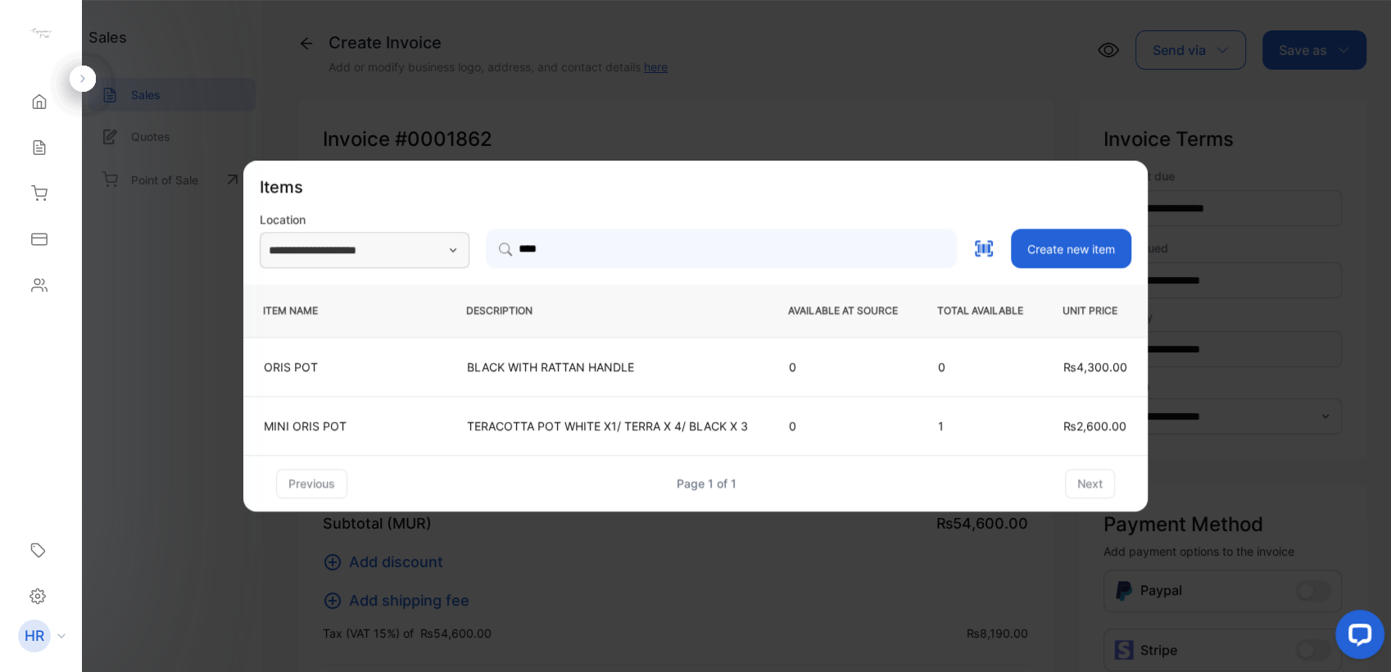
click at [595, 382] on td "BLACK WITH RATTAN HANDLE" at bounding box center [608, 366] width 322 height 59
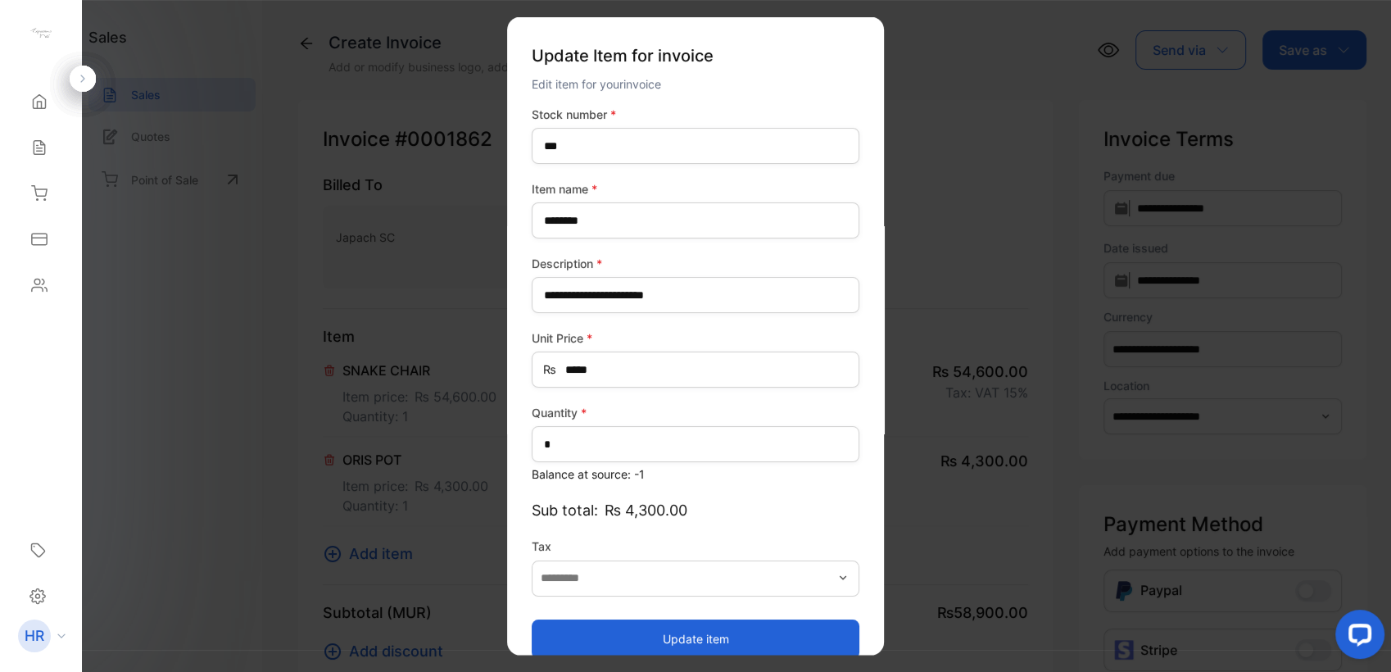
type input "*******"
click at [534, 637] on button "Update item" at bounding box center [696, 638] width 328 height 39
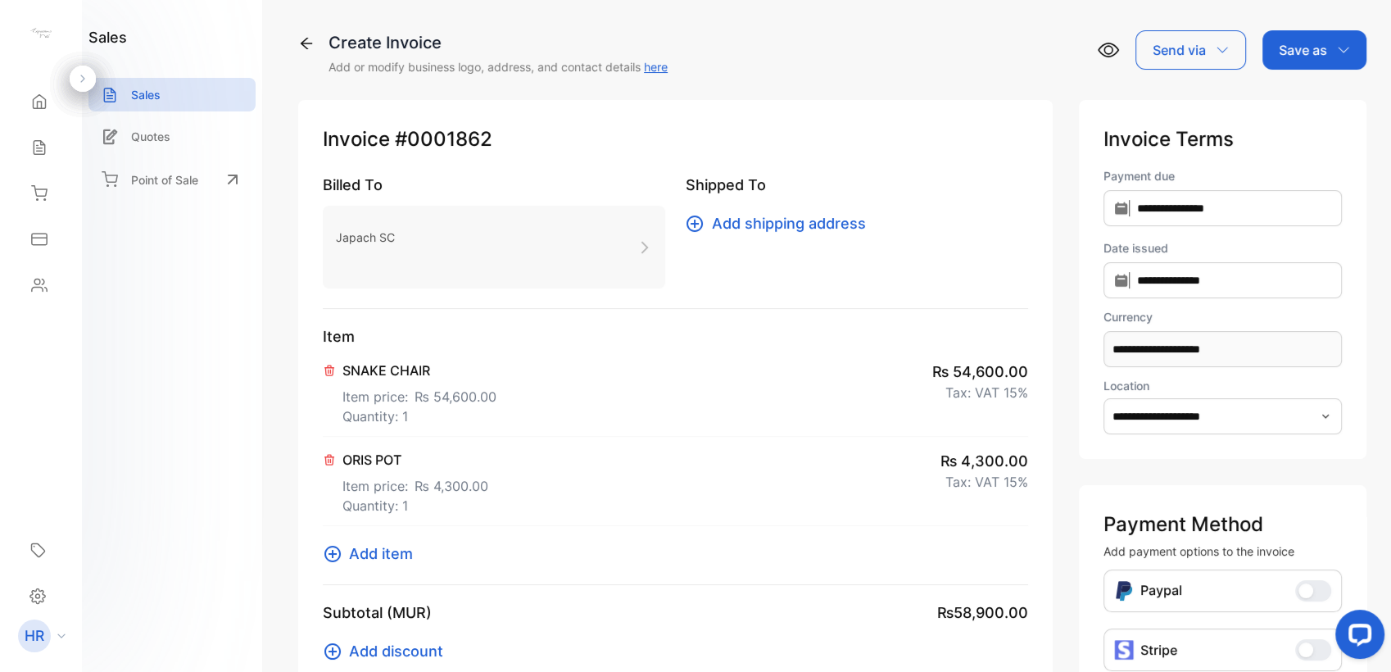
click at [1321, 58] on p "Save as" at bounding box center [1303, 50] width 48 height 20
click at [1295, 107] on div "Invoice" at bounding box center [1310, 104] width 94 height 33
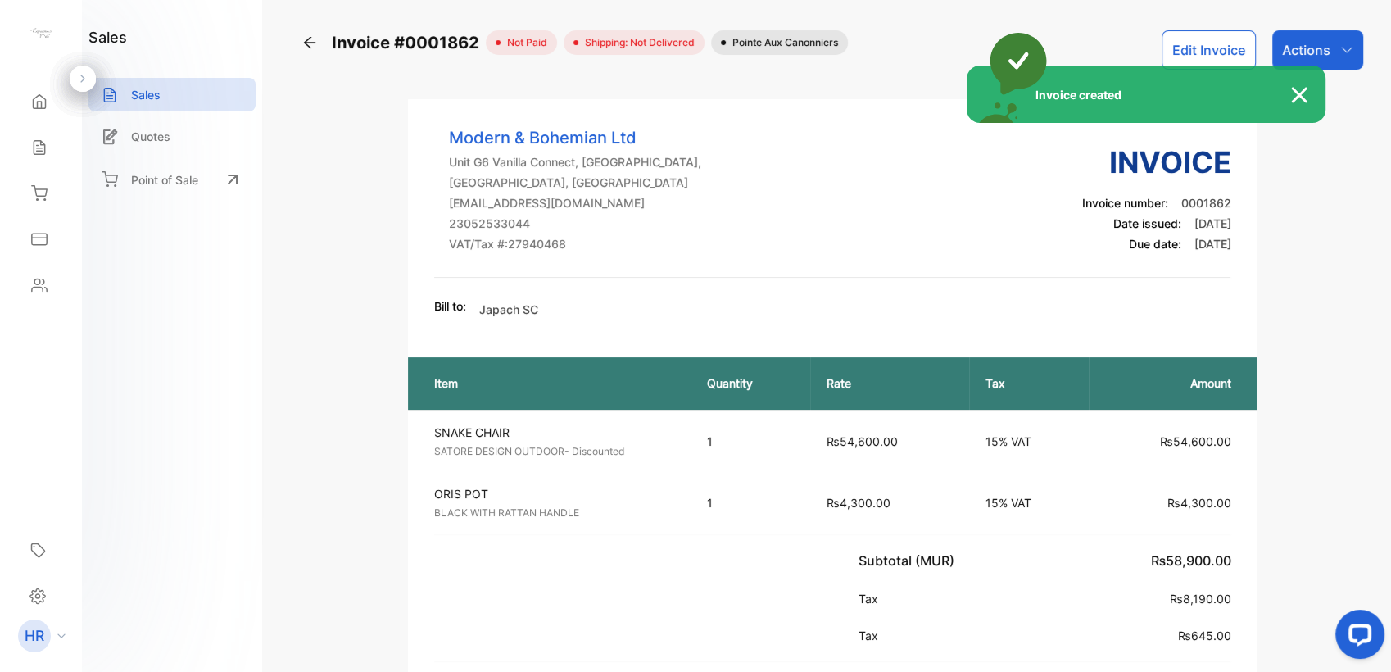
drag, startPoint x: 1325, startPoint y: 60, endPoint x: 1340, endPoint y: 51, distance: 17.3
click at [1328, 60] on div "Invoice created" at bounding box center [695, 336] width 1391 height 672
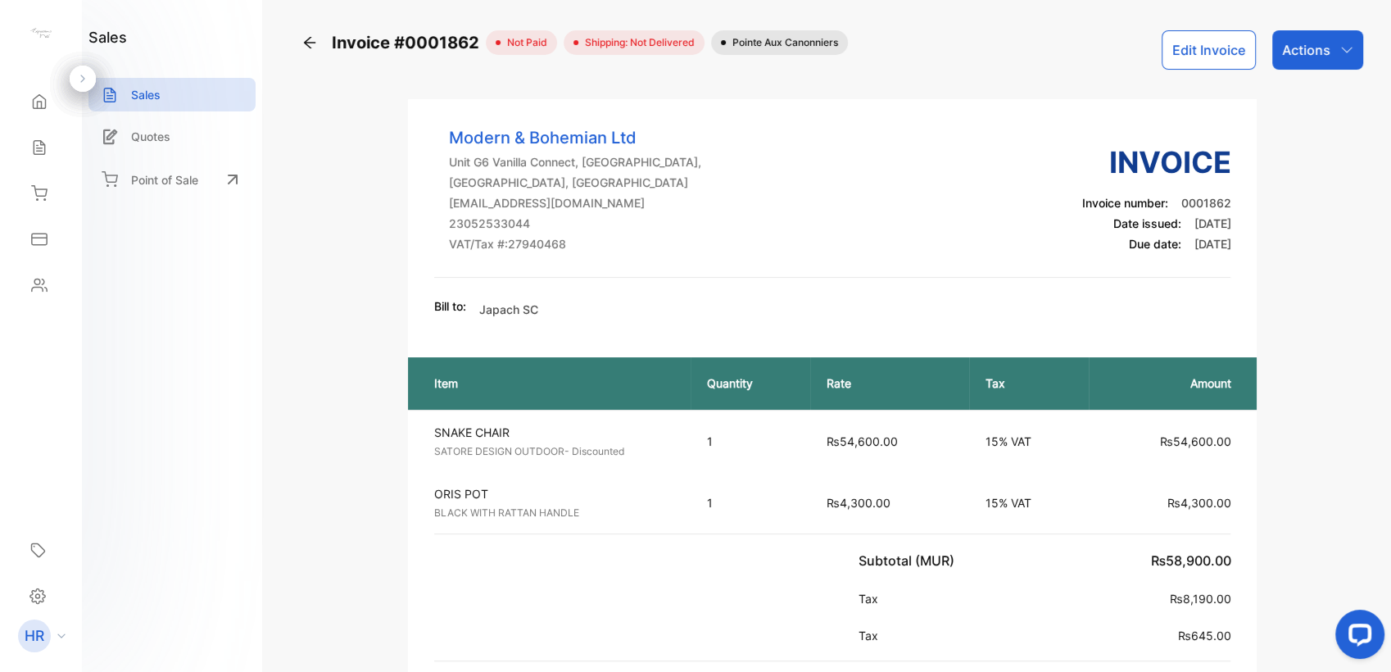
click at [1348, 39] on div "Actions" at bounding box center [1317, 49] width 91 height 39
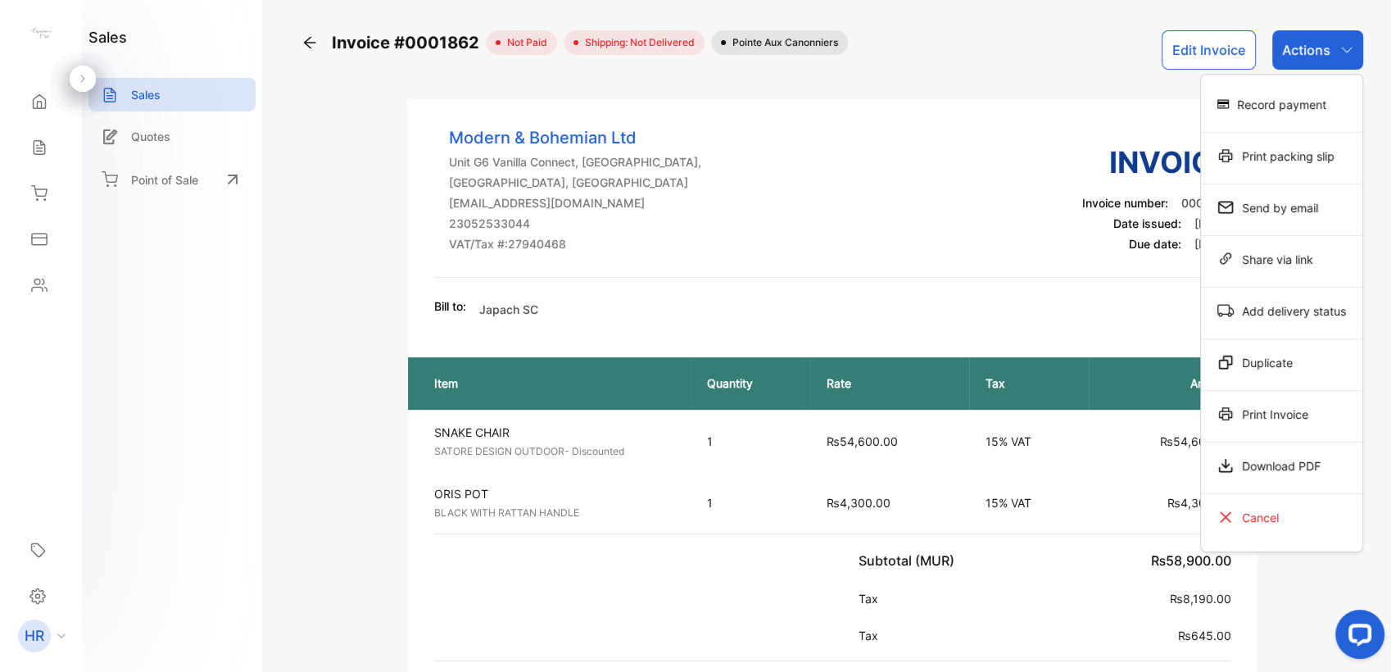
click at [1280, 418] on div "Print Invoice" at bounding box center [1281, 413] width 161 height 33
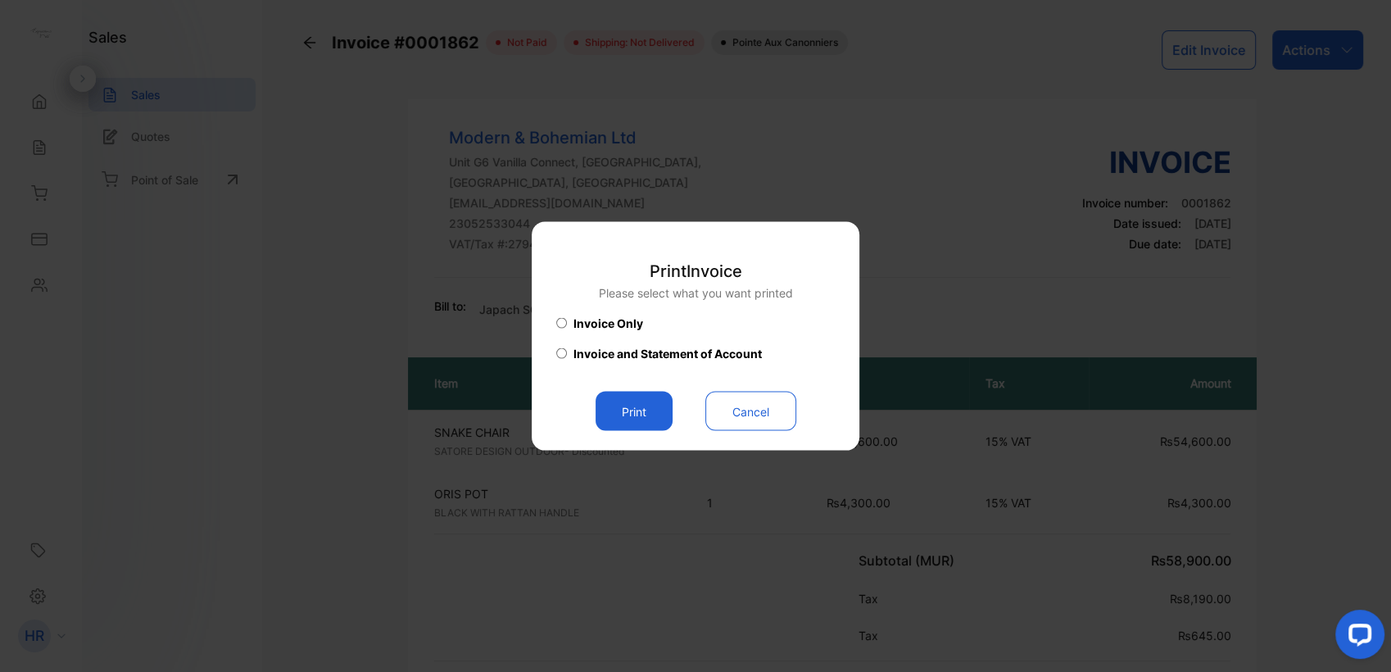
click at [633, 418] on button "Print" at bounding box center [634, 411] width 77 height 39
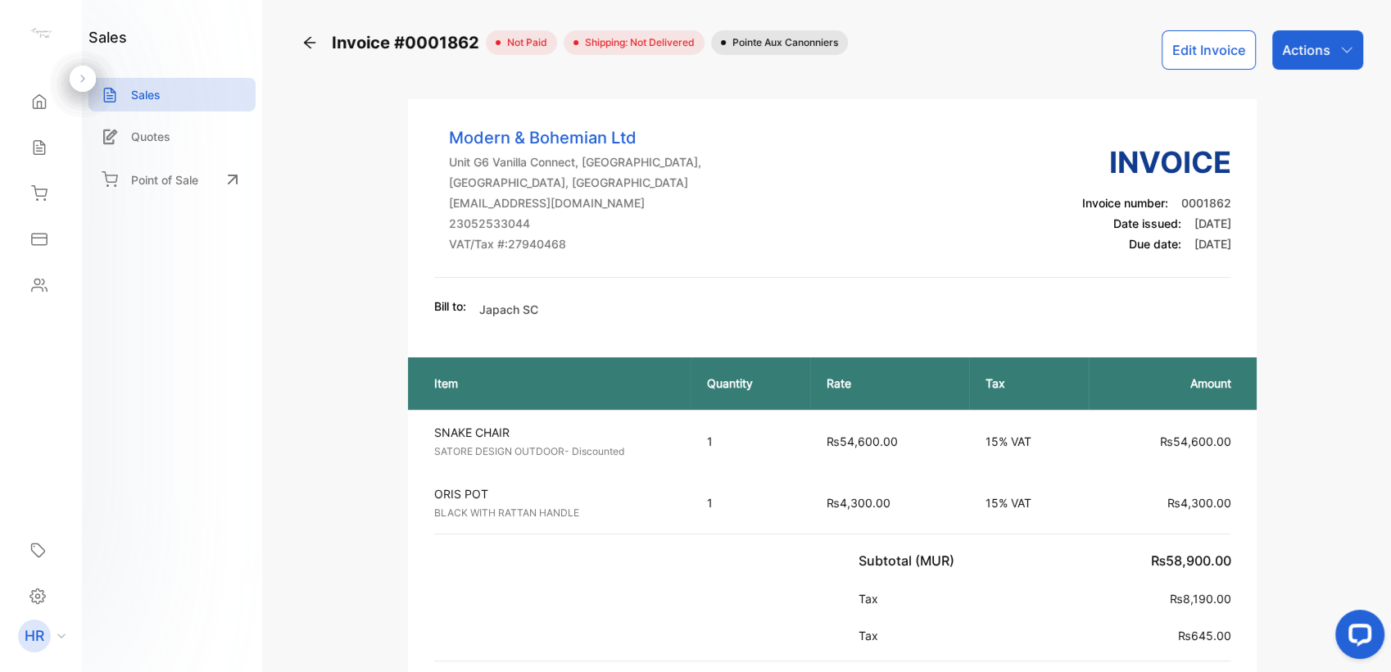
click at [1342, 66] on div "Actions" at bounding box center [1317, 49] width 91 height 39
click at [313, 43] on icon at bounding box center [309, 42] width 11 height 11
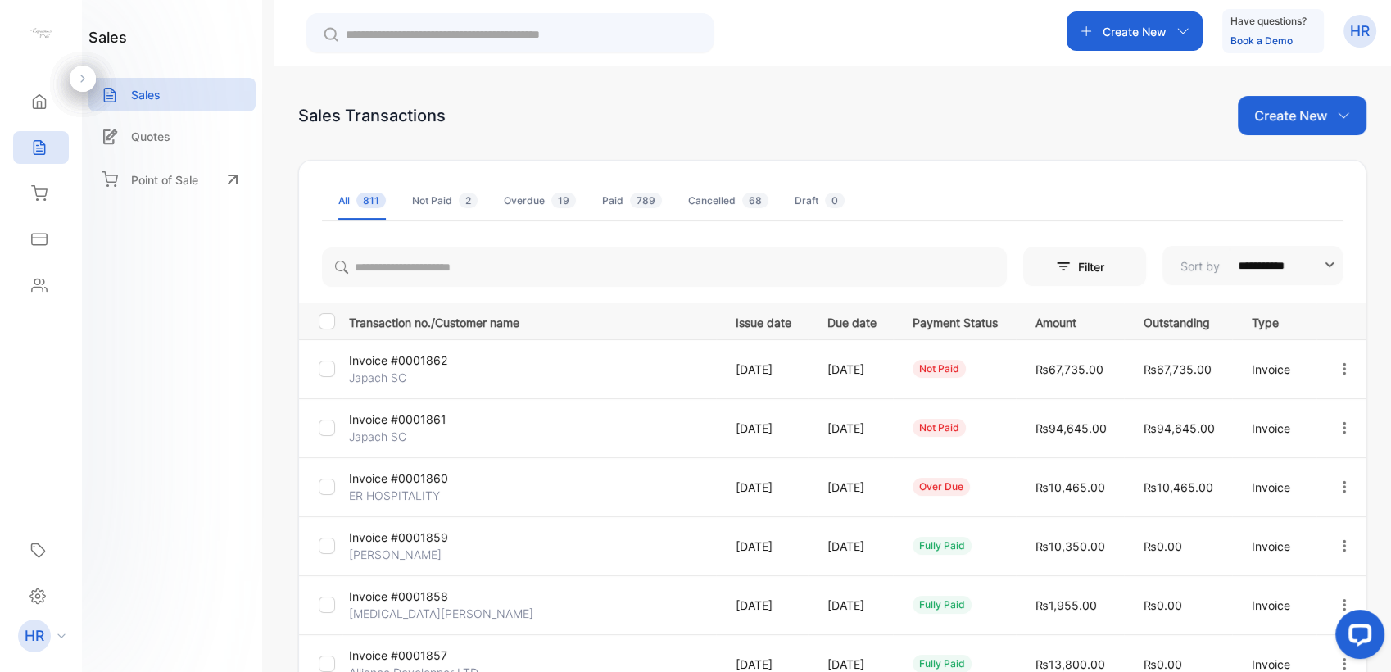
click at [1333, 438] on div at bounding box center [1344, 428] width 42 height 34
click at [1323, 379] on div at bounding box center [1344, 369] width 42 height 34
click at [1304, 481] on div "Record payment" at bounding box center [1293, 462] width 166 height 47
click at [1306, 470] on span "Record payment" at bounding box center [1297, 462] width 102 height 20
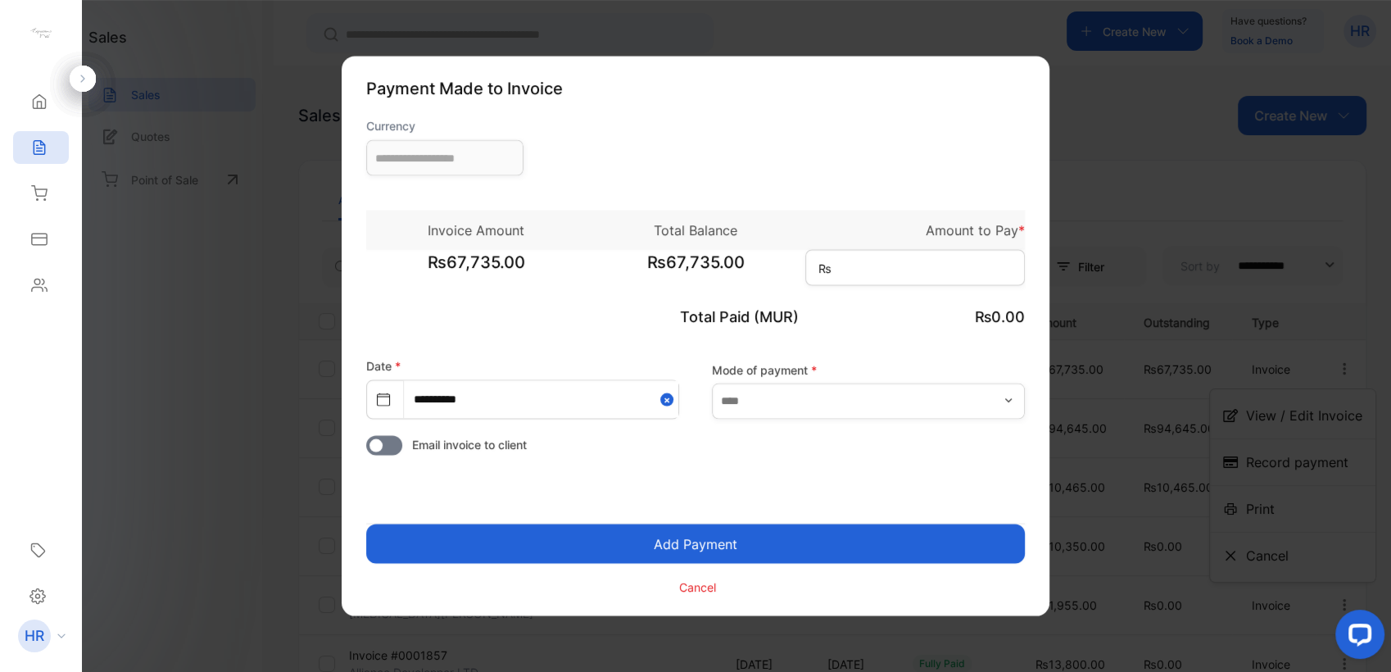
type input "**********"
click at [888, 268] on input at bounding box center [915, 268] width 220 height 36
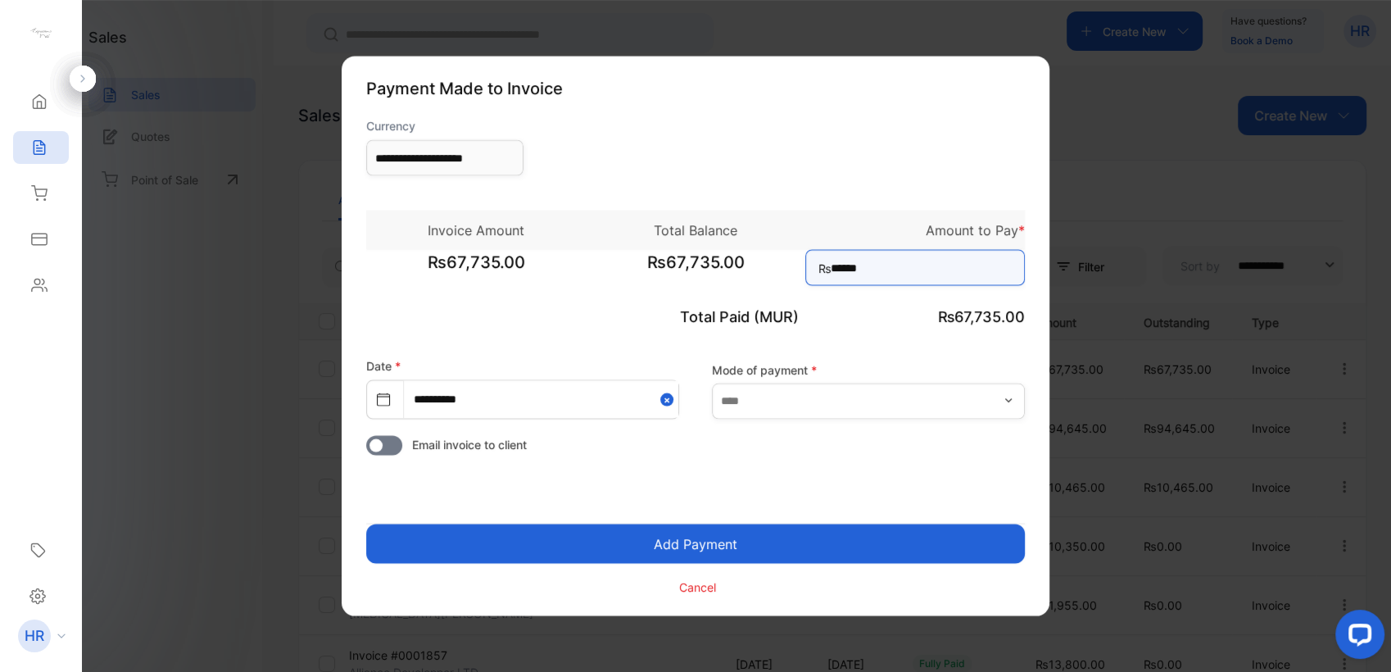
type input "******"
click at [937, 411] on input "text" at bounding box center [868, 401] width 313 height 36
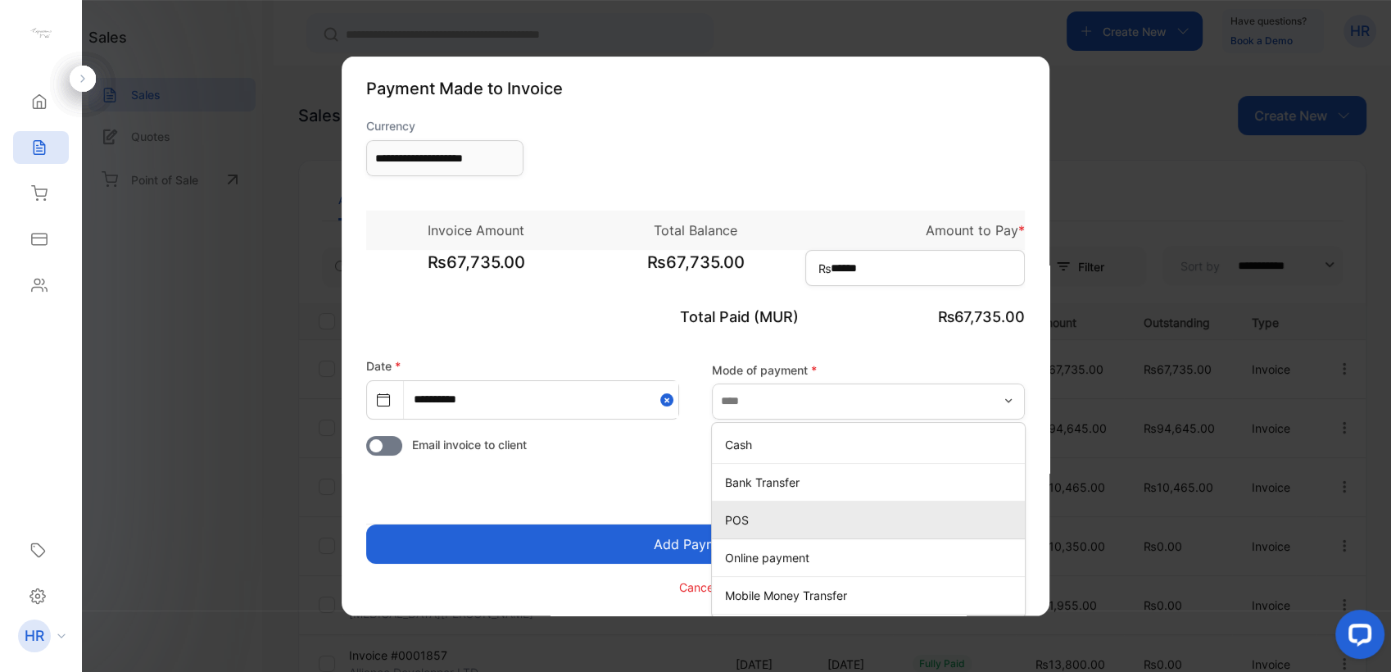
click at [909, 521] on p "POS" at bounding box center [871, 518] width 293 height 17
type input "***"
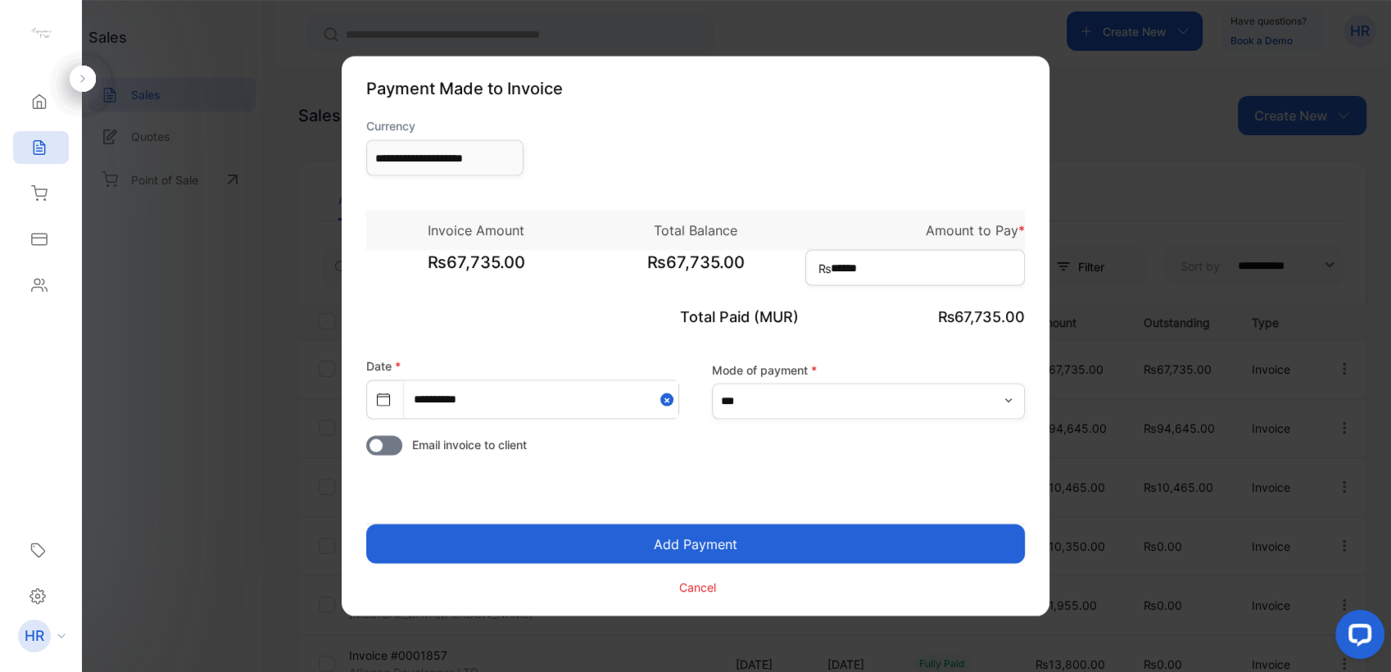
click at [882, 539] on button "Add Payment" at bounding box center [695, 543] width 659 height 39
